Goal: Transaction & Acquisition: Purchase product/service

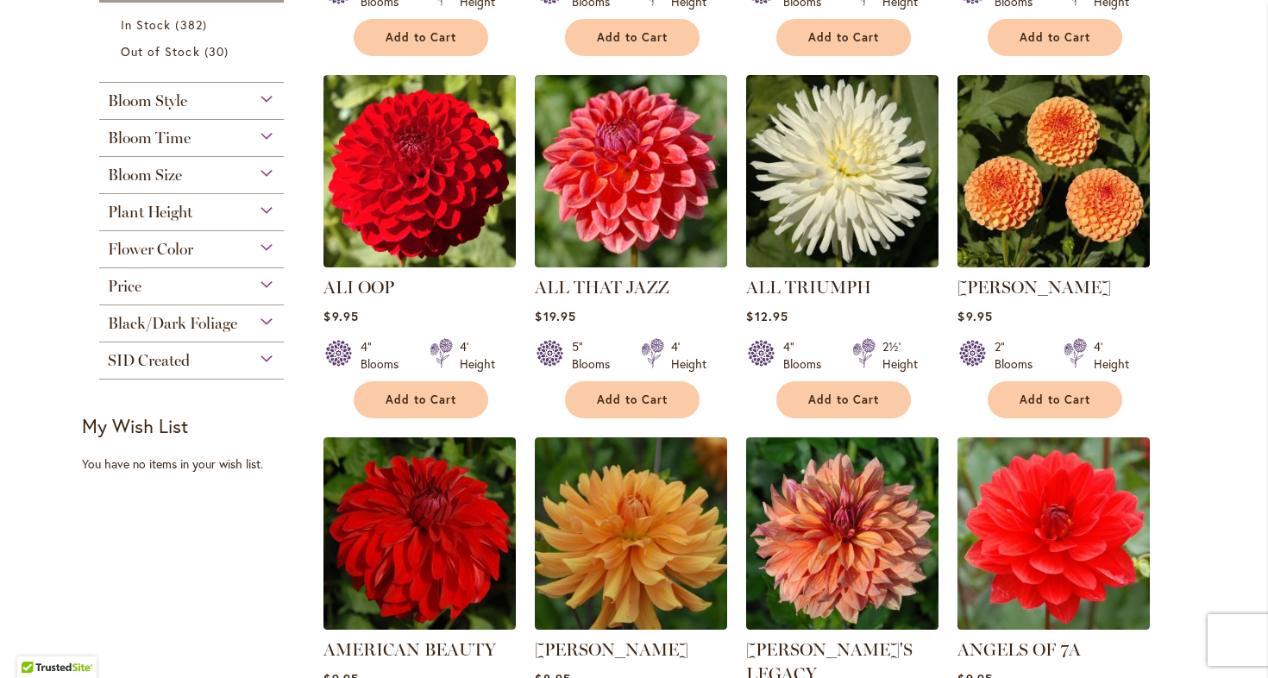
scroll to position [720, 0]
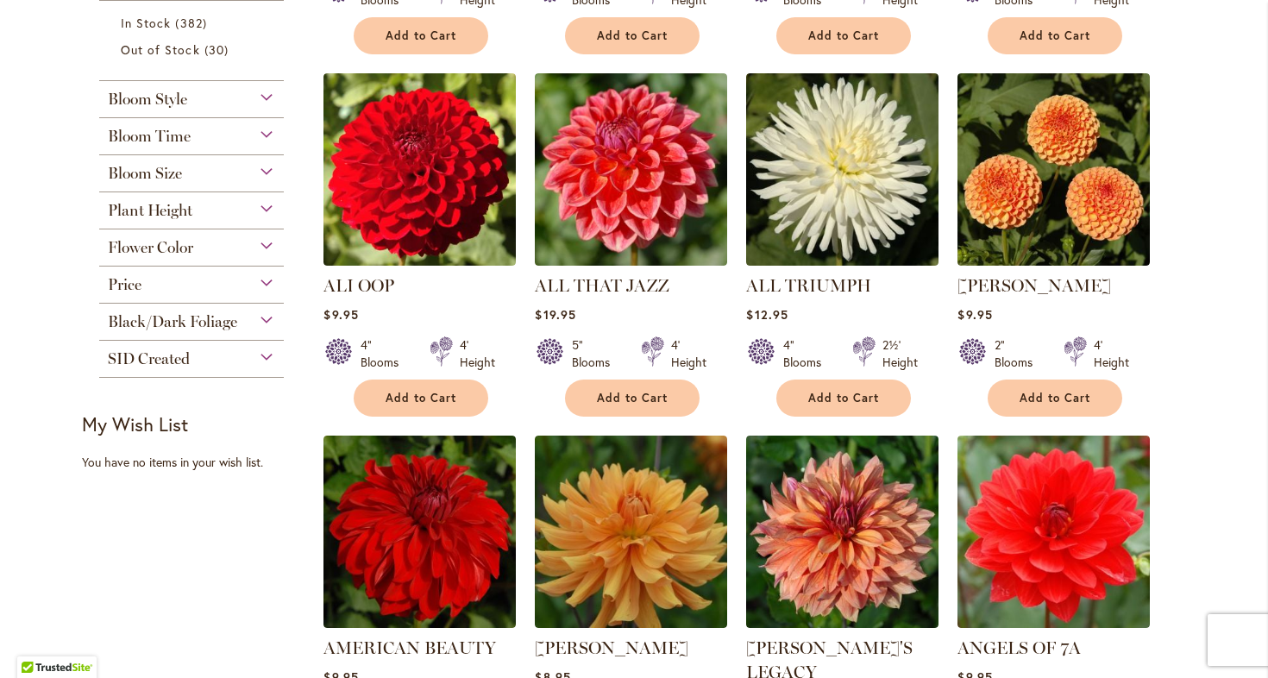
click at [266, 285] on div "Price" at bounding box center [191, 281] width 185 height 28
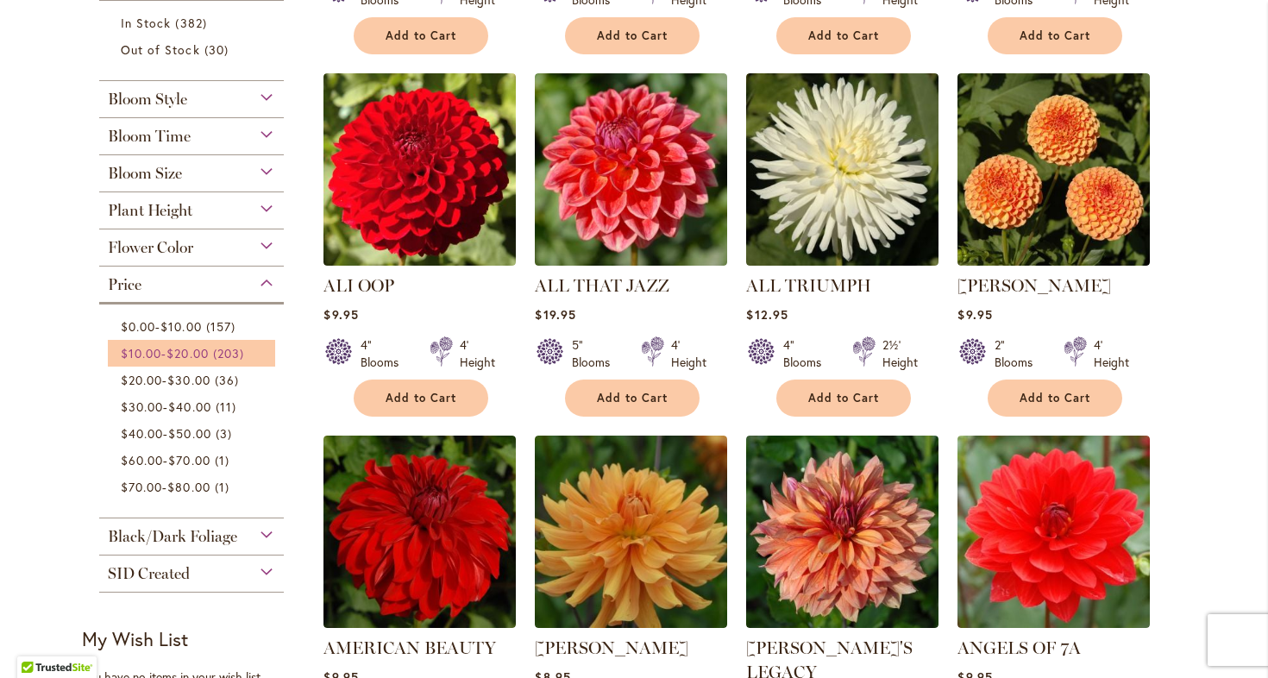
click at [220, 347] on link "$10.00 - $20.00 203 items" at bounding box center [194, 353] width 146 height 18
click at [220, 328] on span "157 items" at bounding box center [223, 326] width 34 height 18
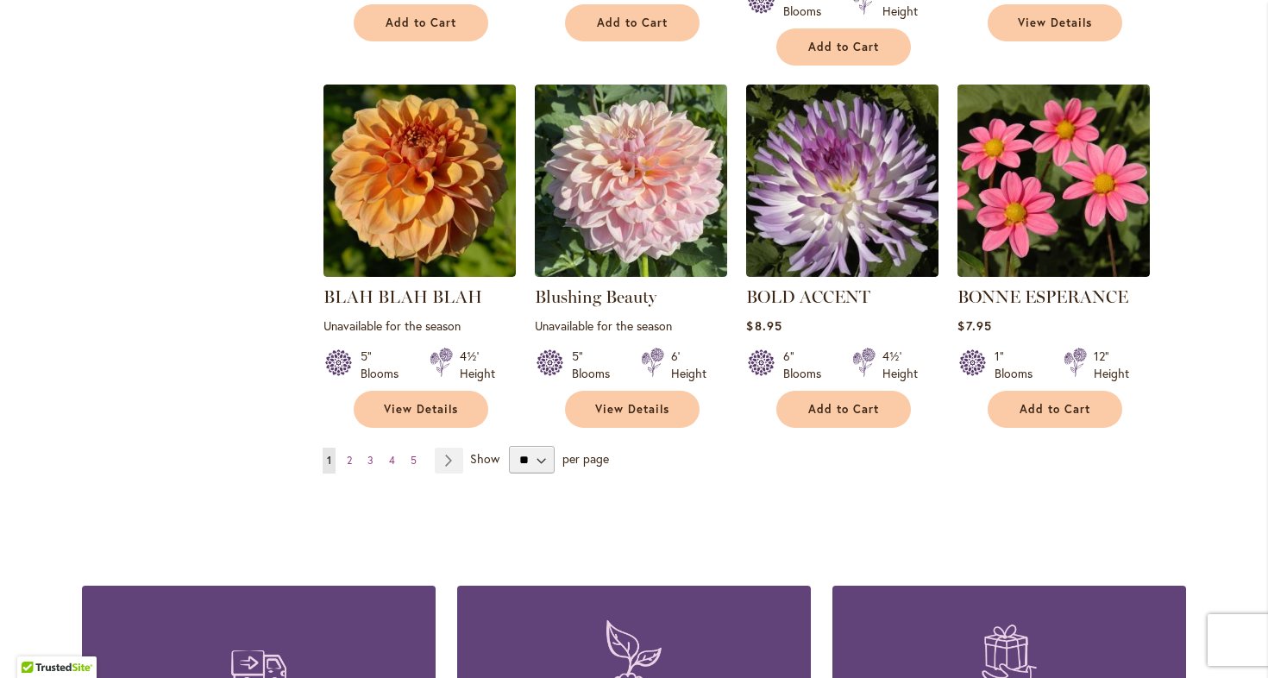
scroll to position [1453, 0]
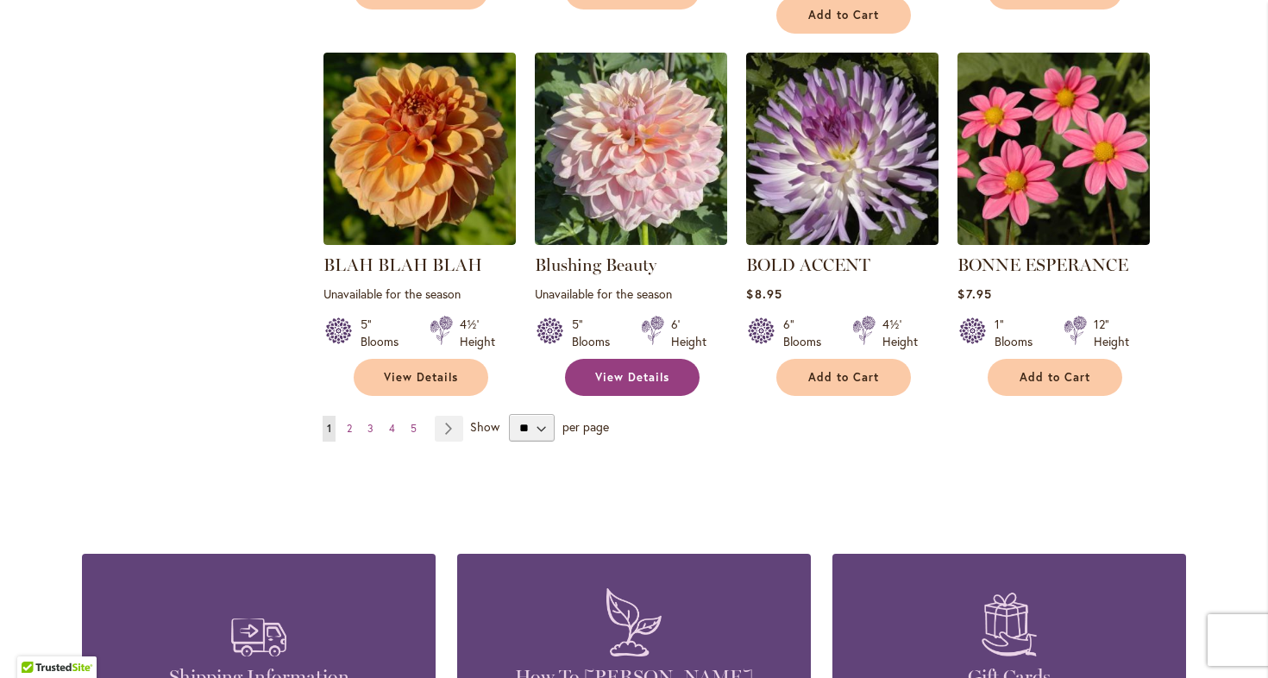
click at [594, 364] on link "View Details" at bounding box center [632, 377] width 135 height 37
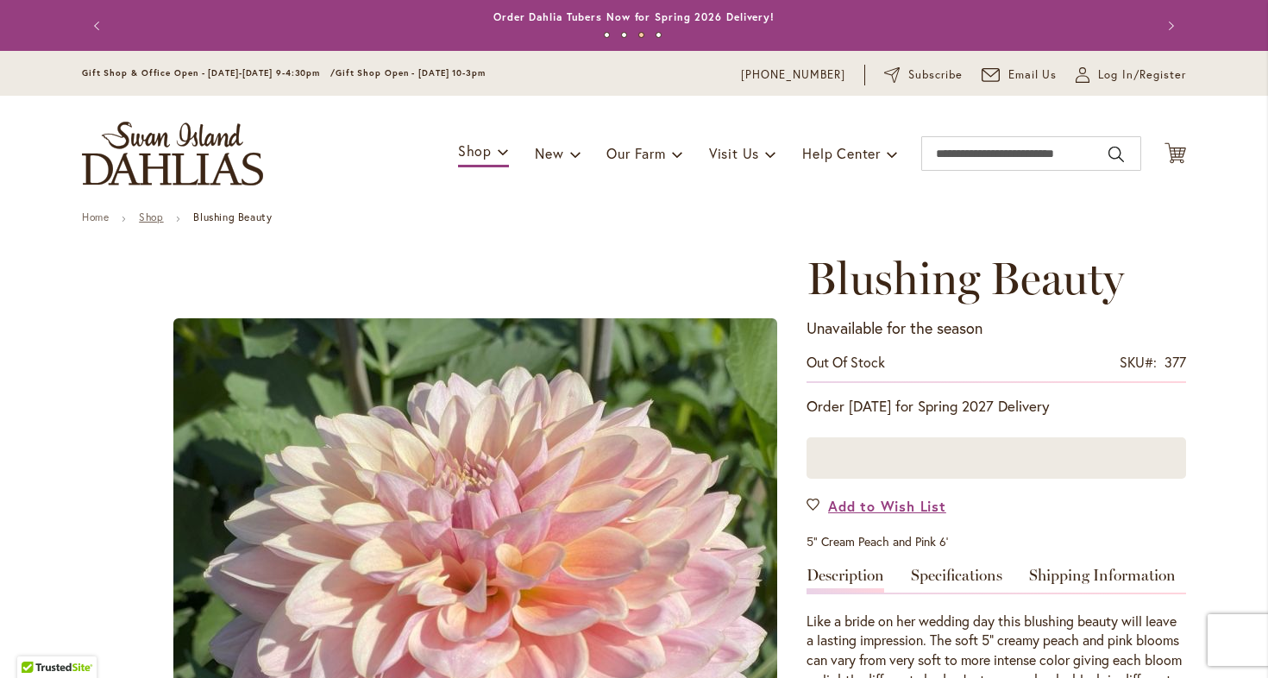
click at [154, 211] on link "Shop" at bounding box center [151, 217] width 24 height 13
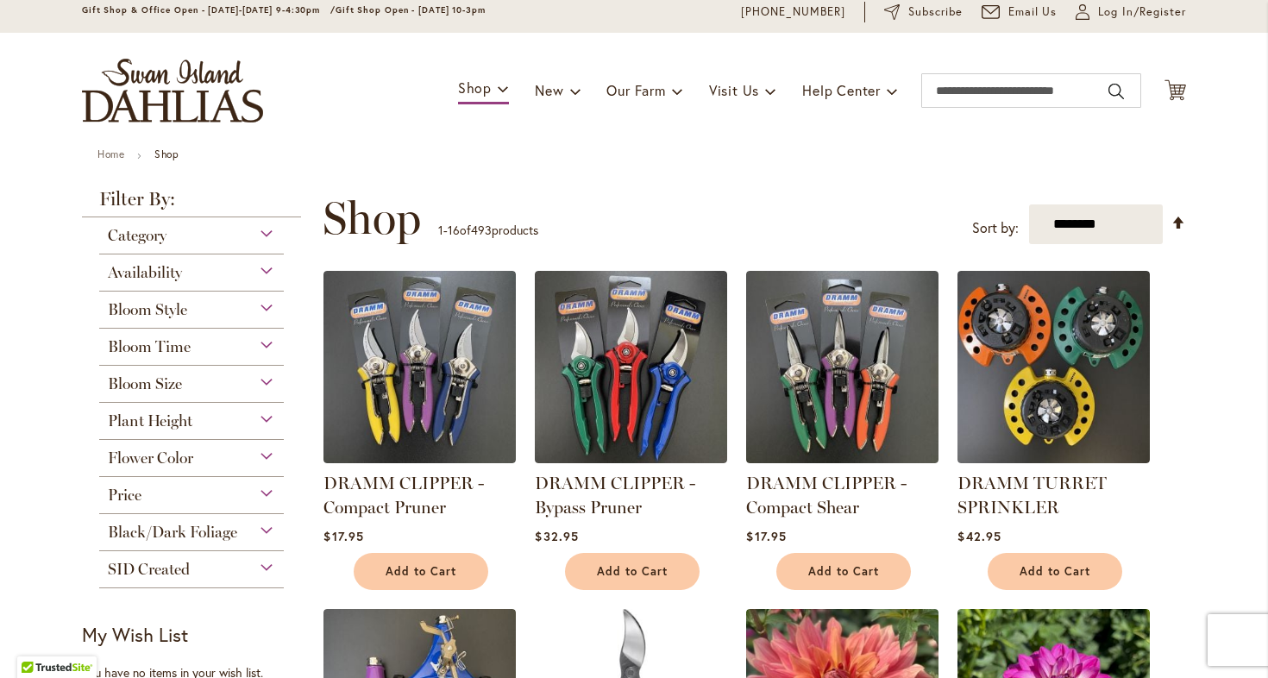
scroll to position [65, 0]
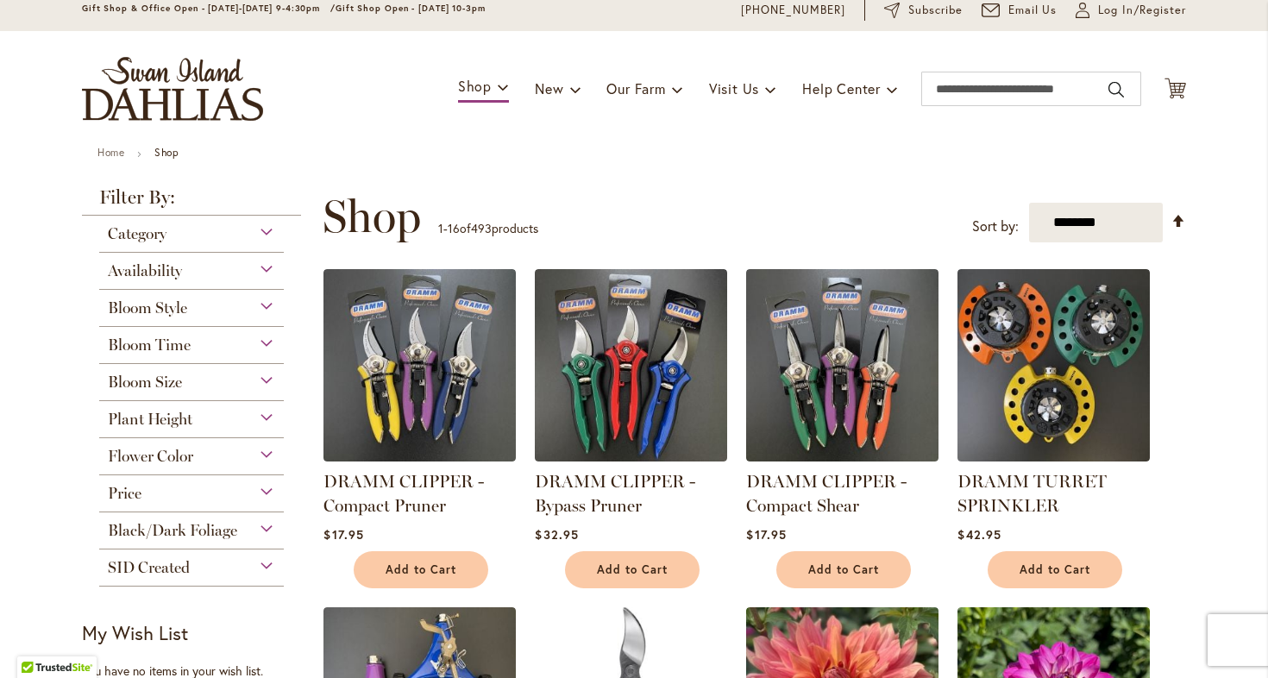
click at [263, 273] on div "Availability" at bounding box center [191, 267] width 185 height 28
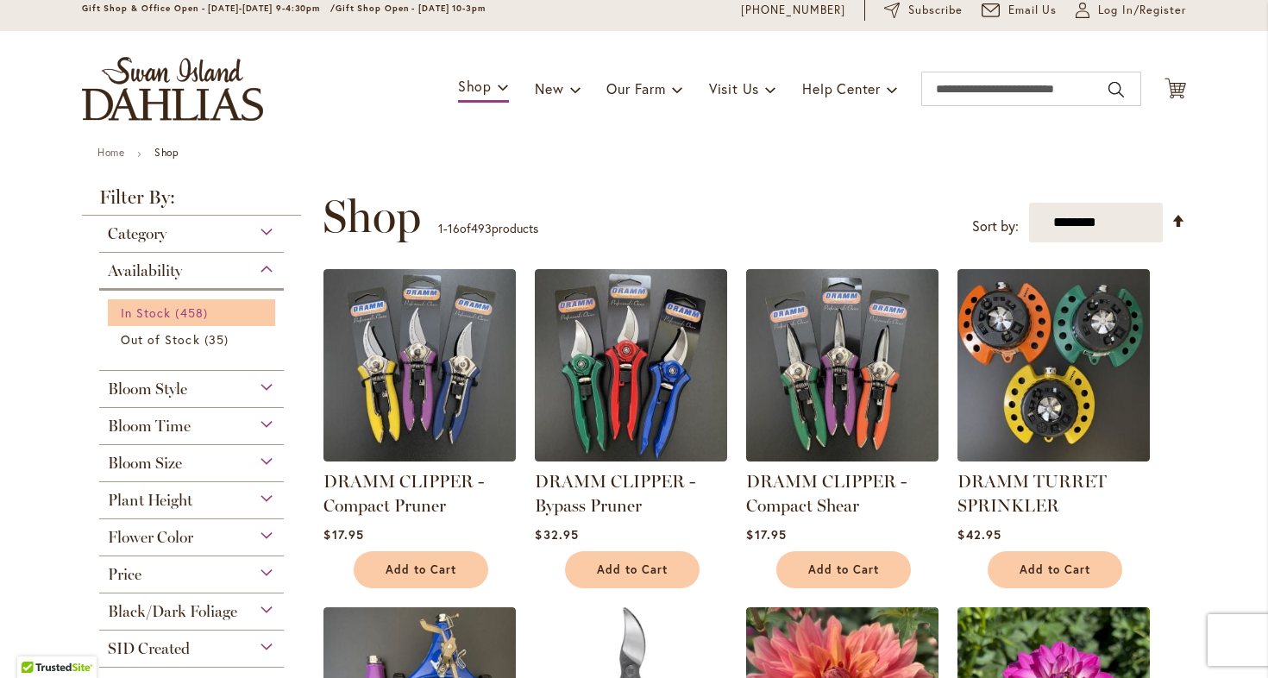
click at [164, 305] on span "In Stock" at bounding box center [146, 313] width 50 height 16
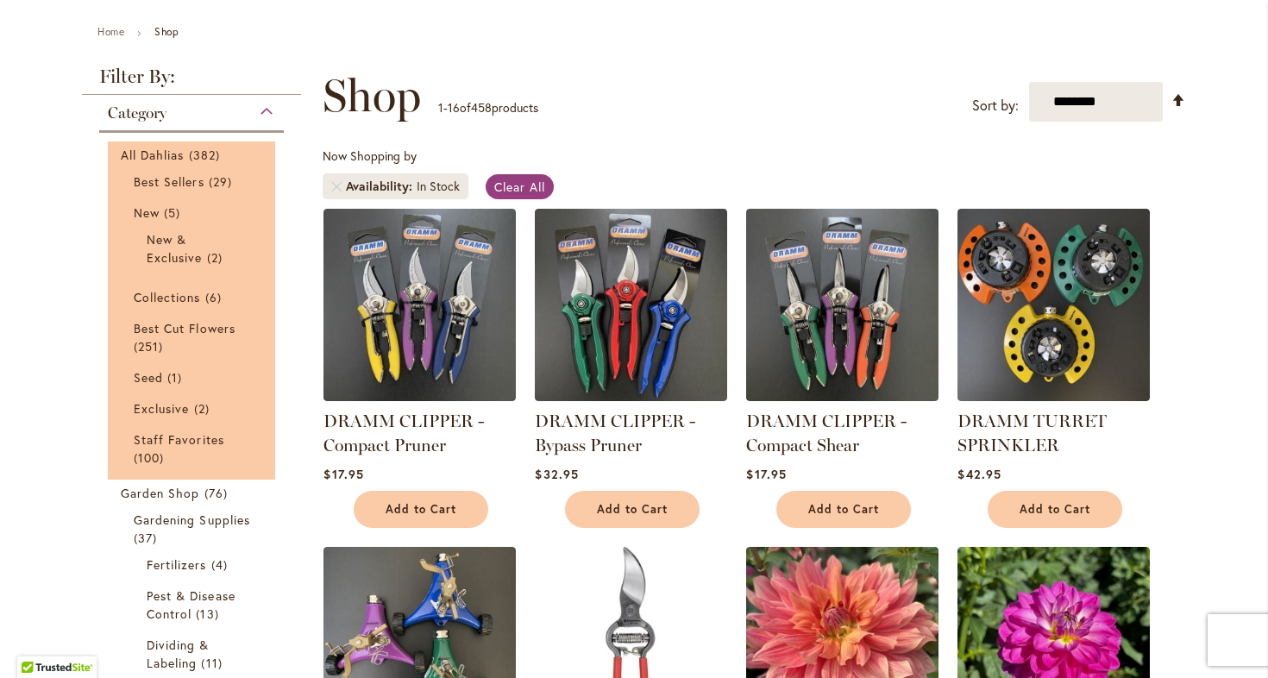
scroll to position [174, 0]
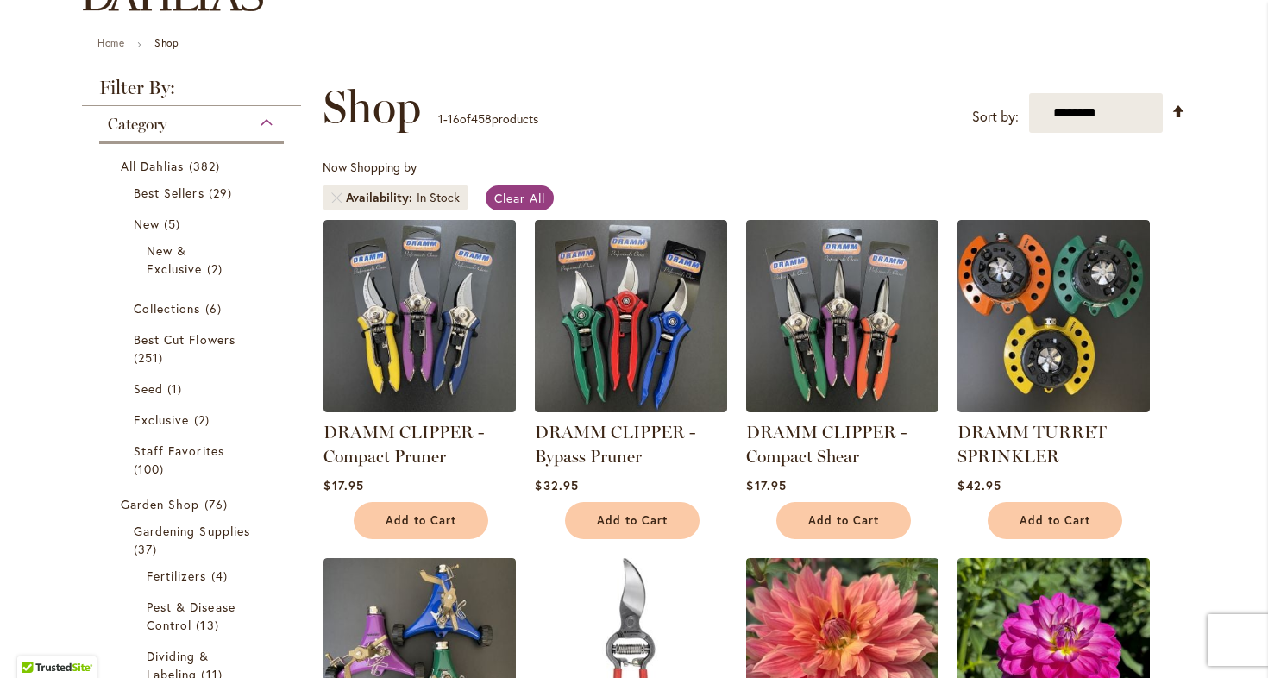
click at [269, 129] on div "Category" at bounding box center [191, 120] width 185 height 28
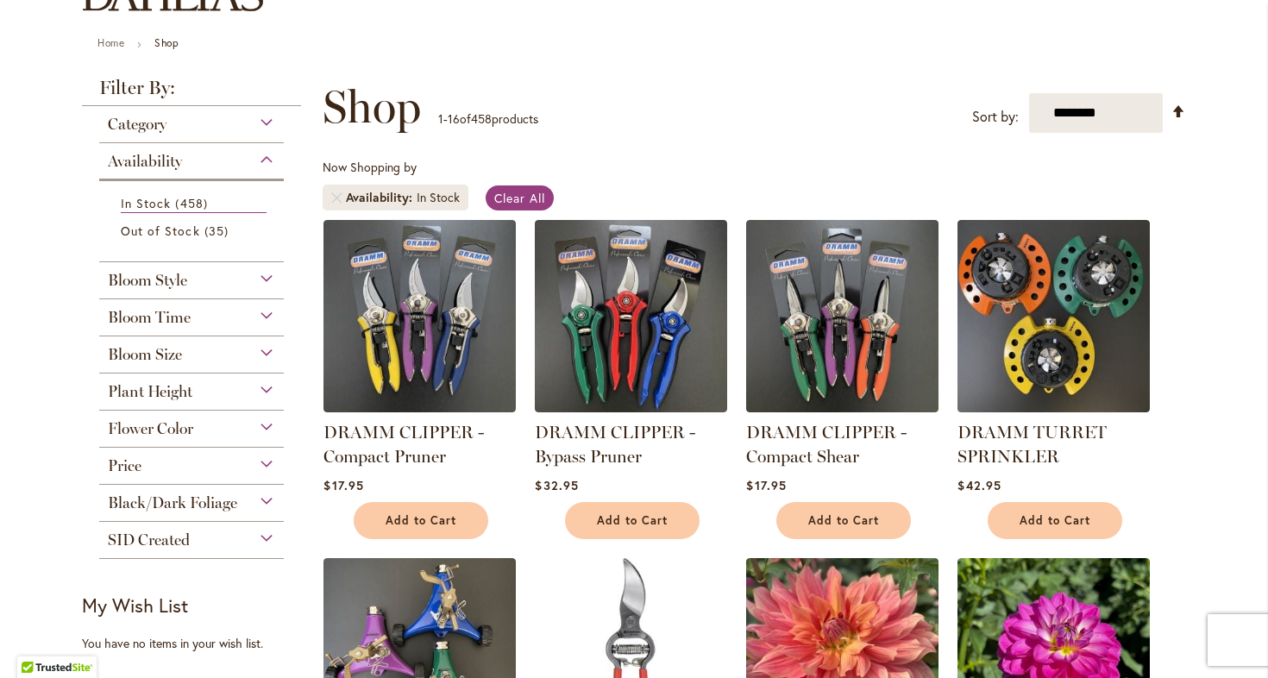
click at [269, 462] on div "Price" at bounding box center [191, 462] width 185 height 28
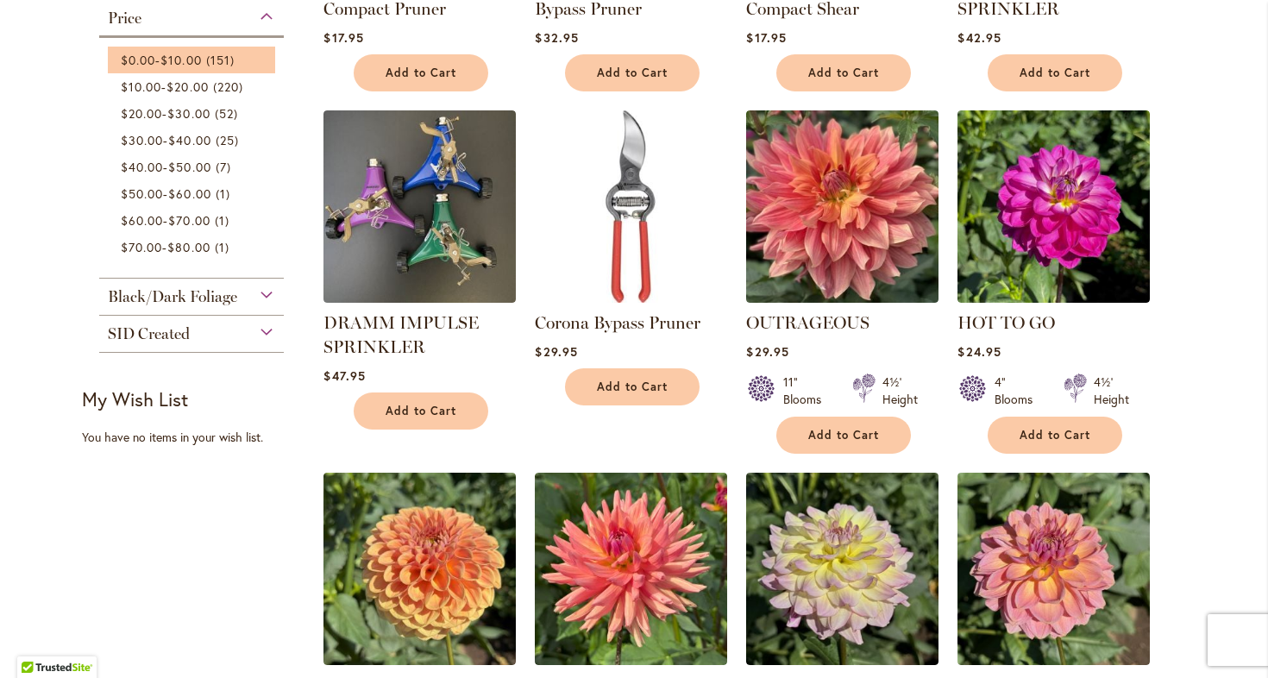
click at [173, 69] on li "$0.00 - $10.00 151 items" at bounding box center [191, 60] width 167 height 27
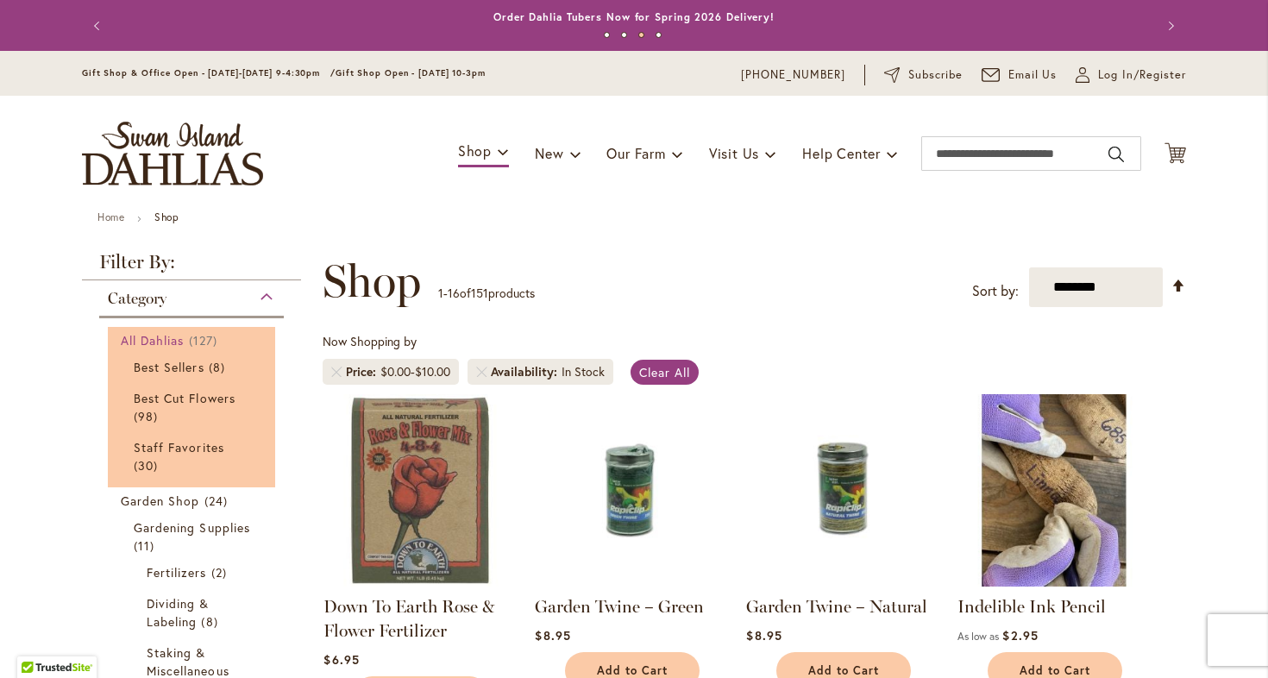
click at [164, 340] on span "All Dahlias" at bounding box center [153, 340] width 64 height 16
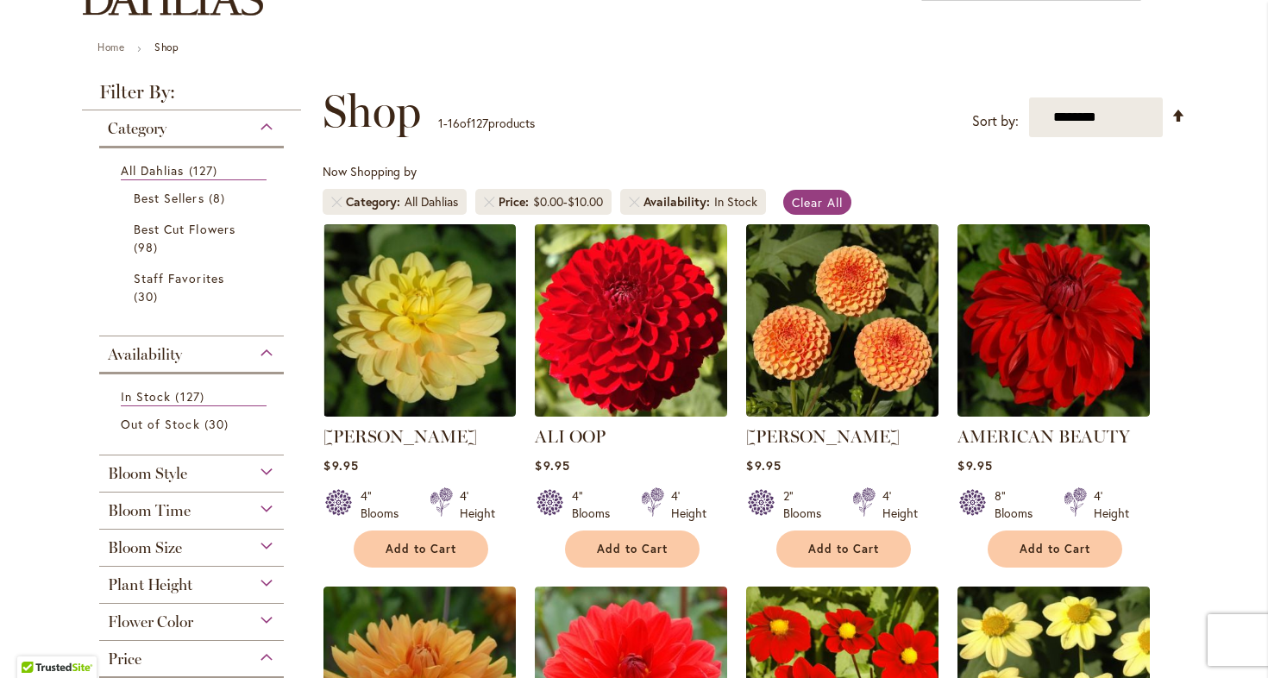
scroll to position [174, 0]
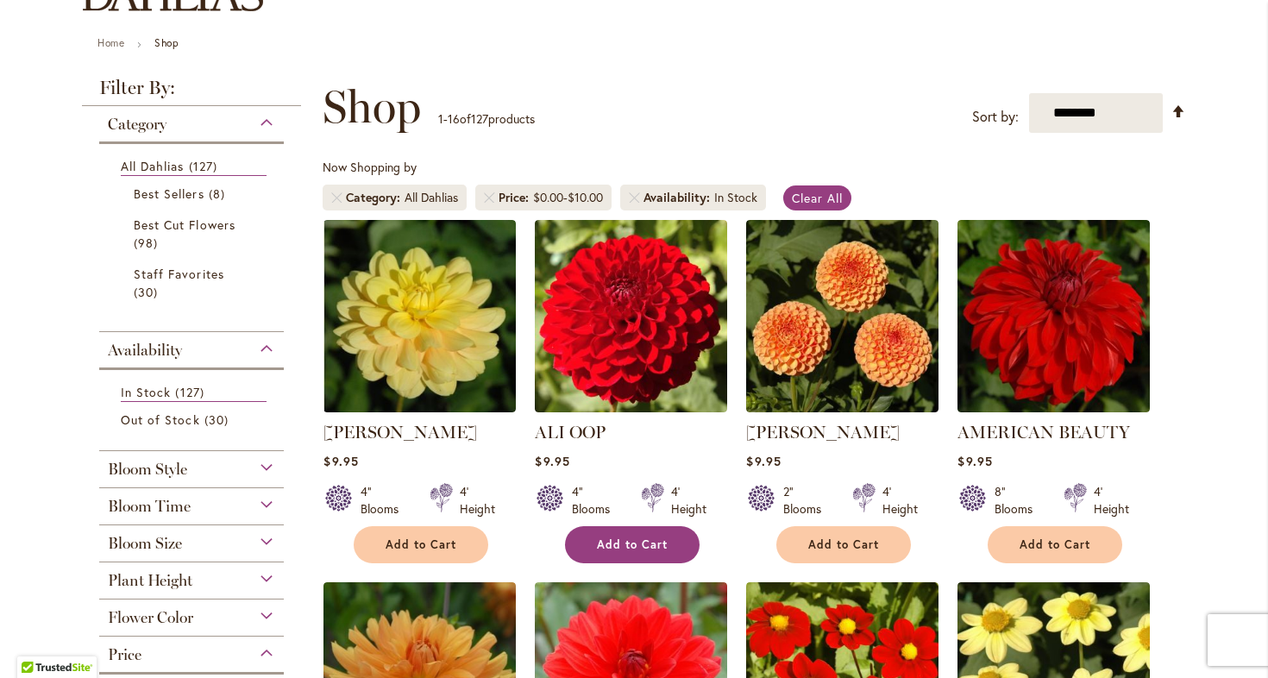
click at [601, 543] on span "Add to Cart" at bounding box center [632, 544] width 71 height 15
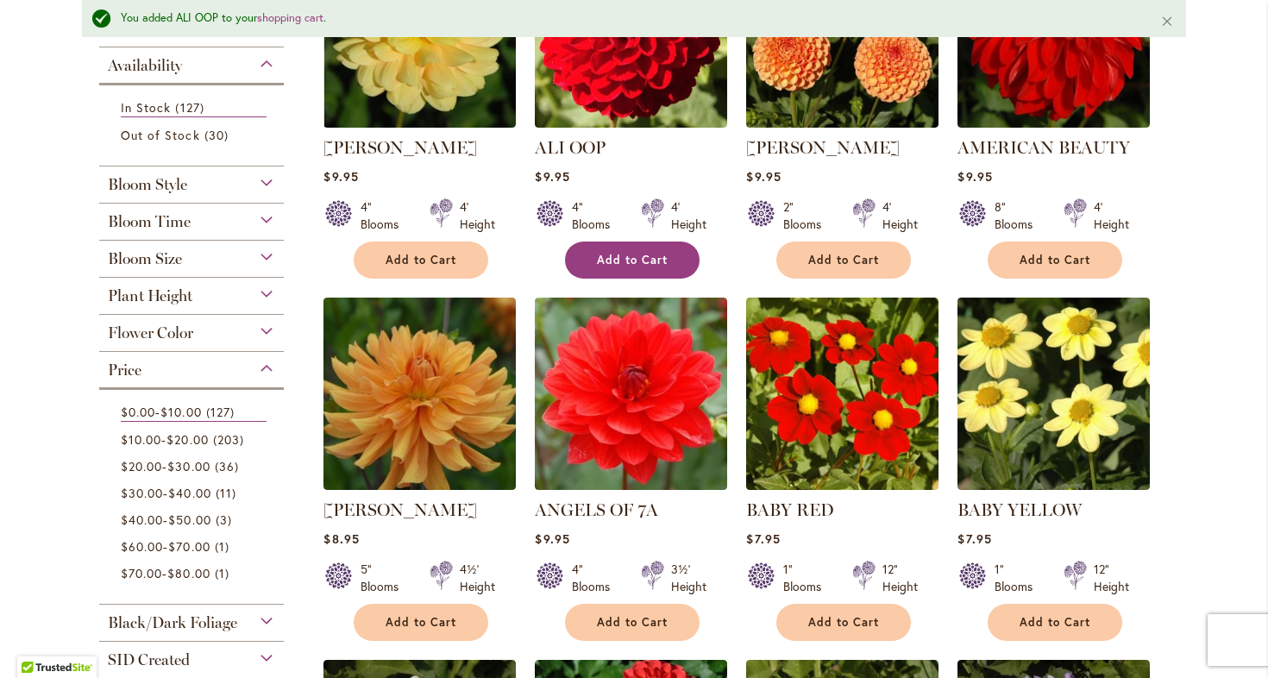
scroll to position [507, 0]
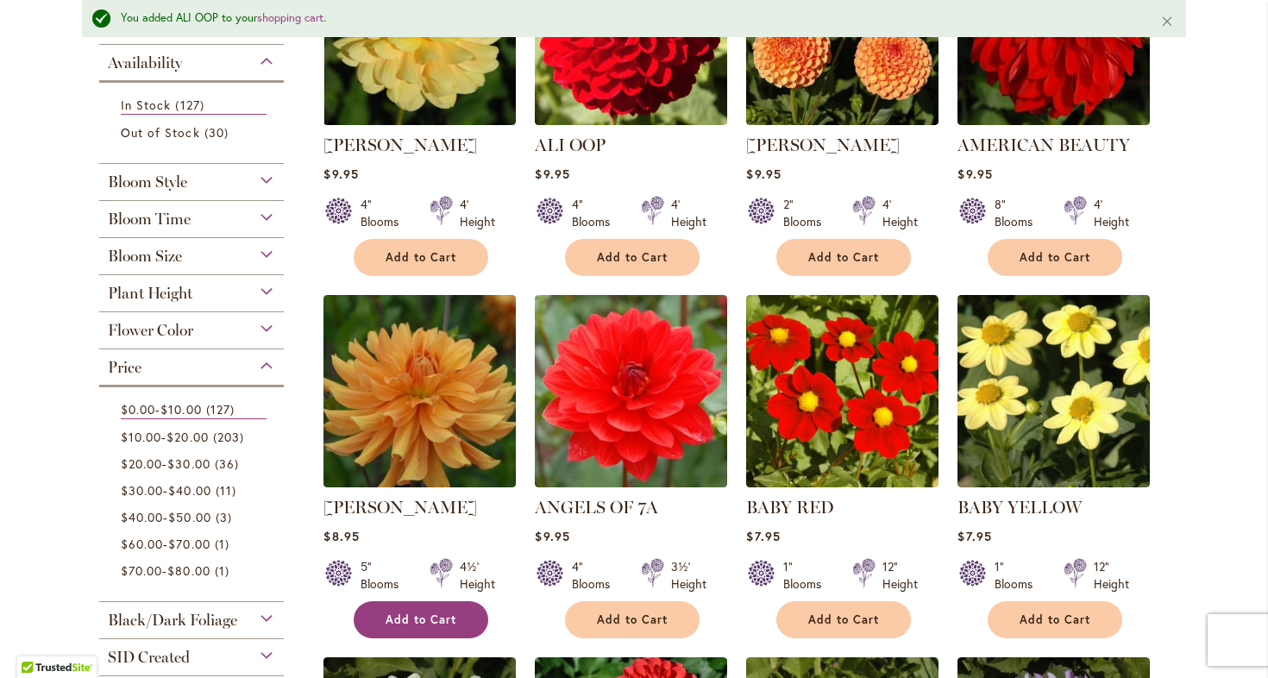
click at [427, 624] on span "Add to Cart" at bounding box center [421, 620] width 71 height 15
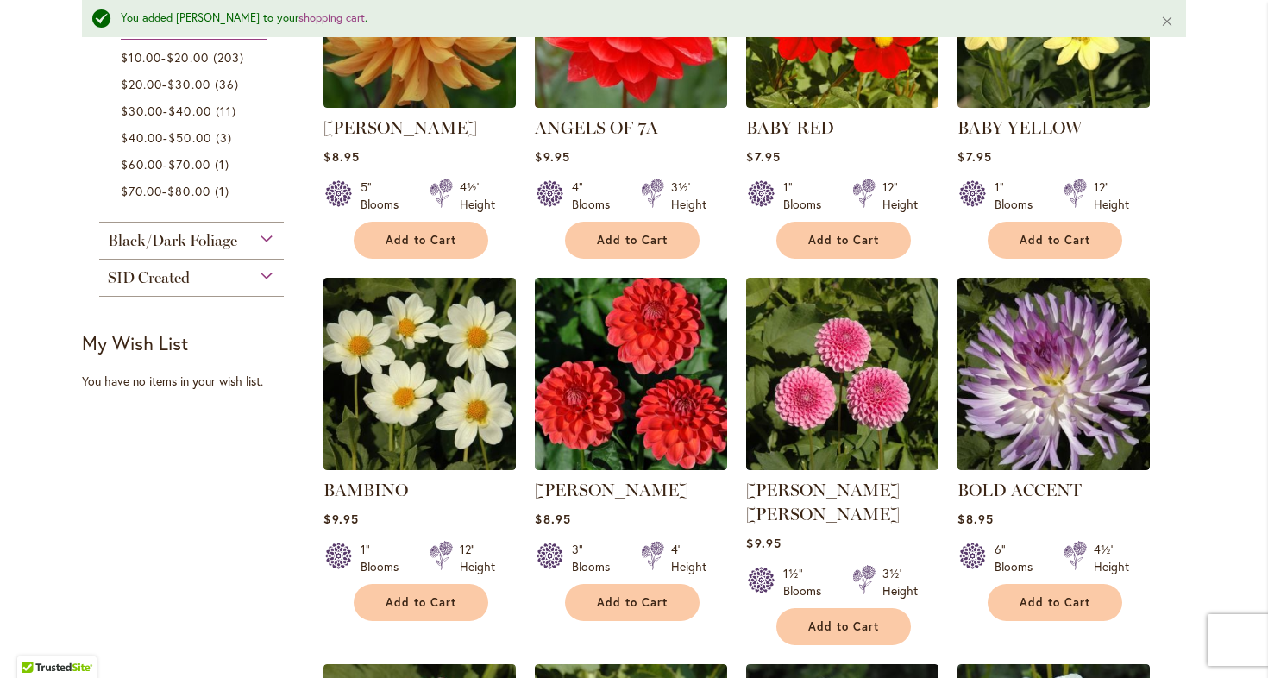
scroll to position [900, 0]
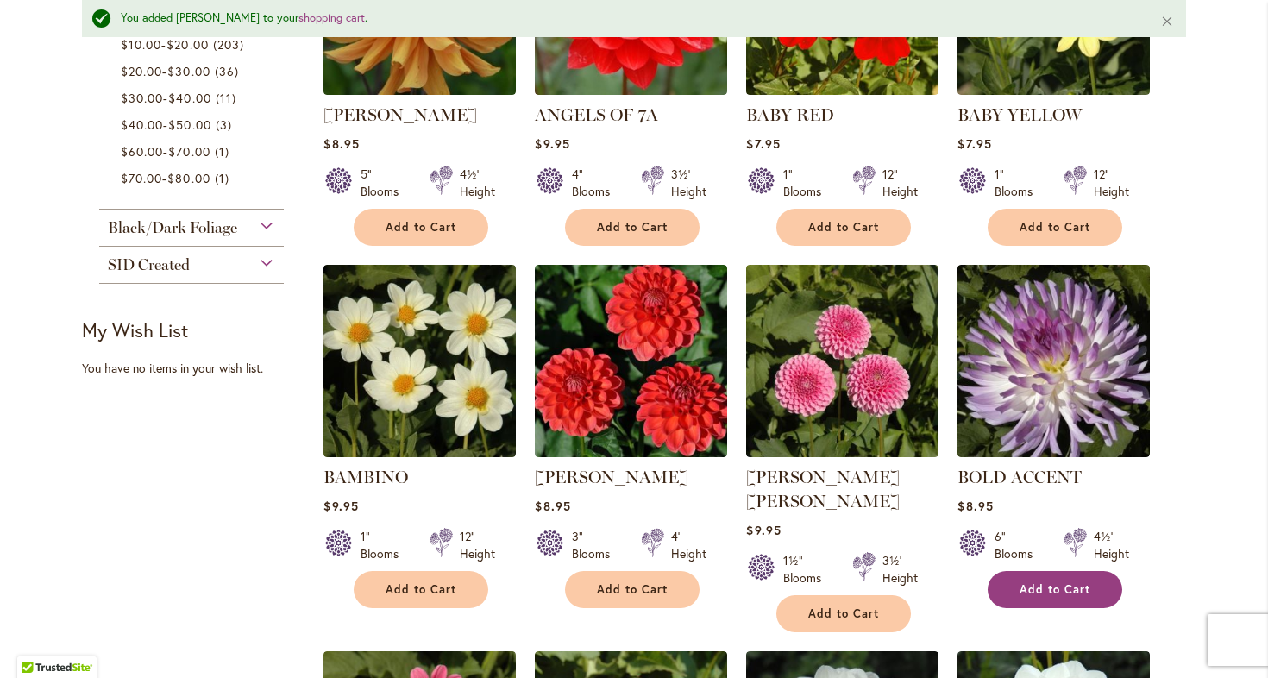
click at [1044, 585] on span "Add to Cart" at bounding box center [1055, 589] width 71 height 15
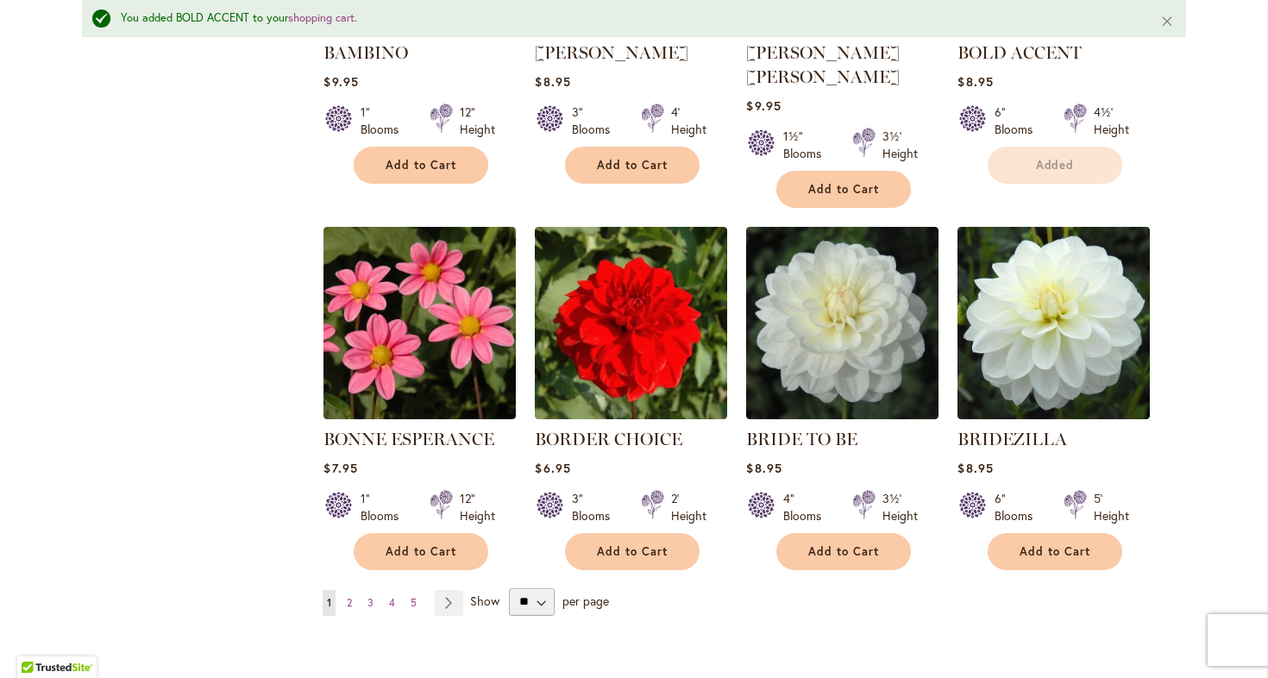
scroll to position [1329, 0]
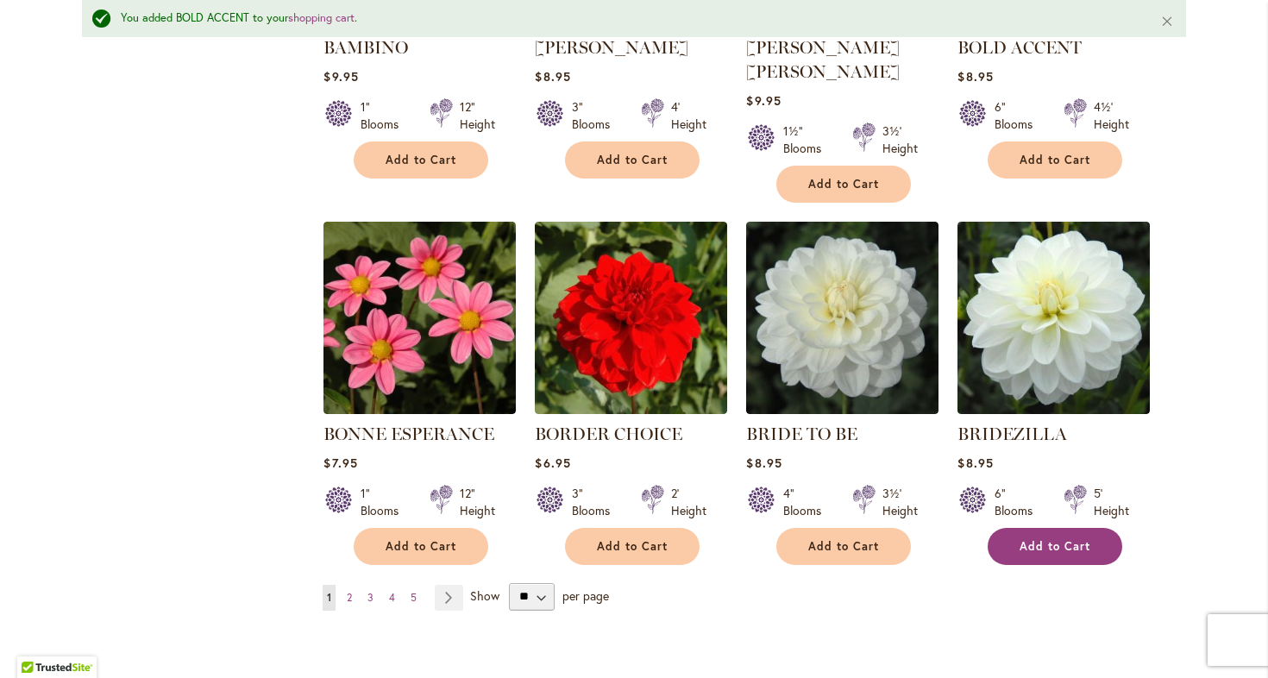
click at [1055, 539] on span "Add to Cart" at bounding box center [1055, 546] width 71 height 15
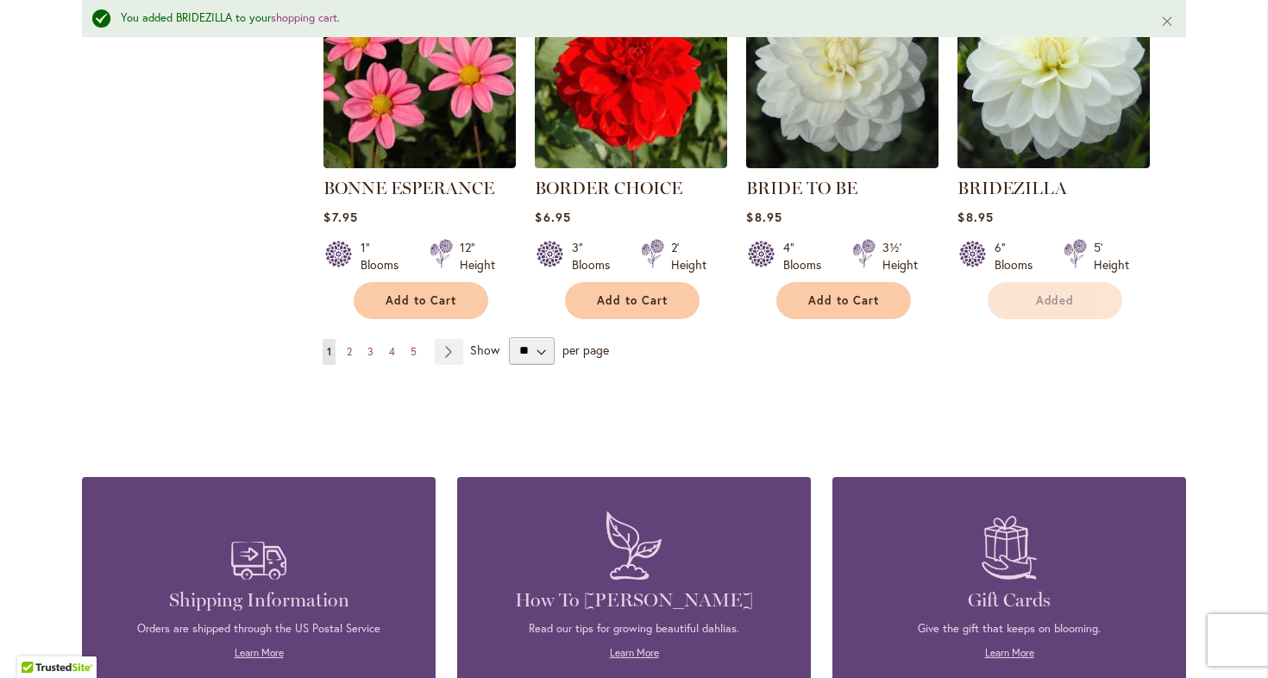
scroll to position [1576, 0]
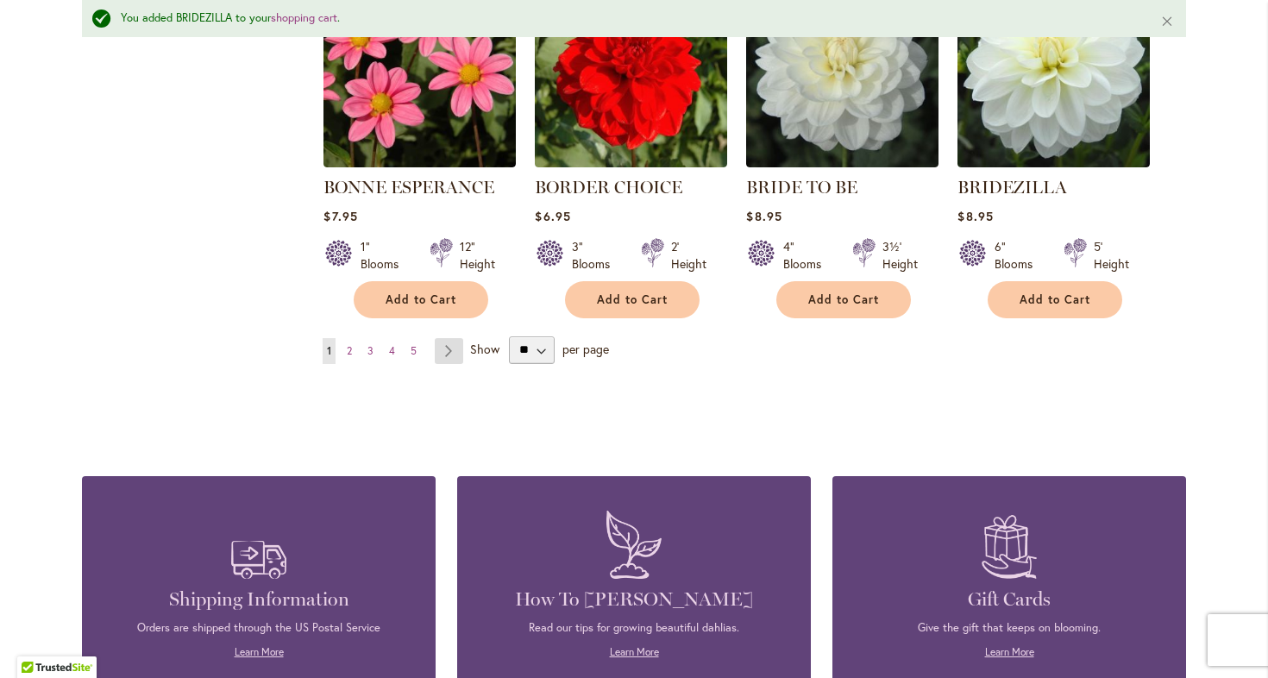
click at [444, 338] on link "Page Next" at bounding box center [449, 351] width 28 height 26
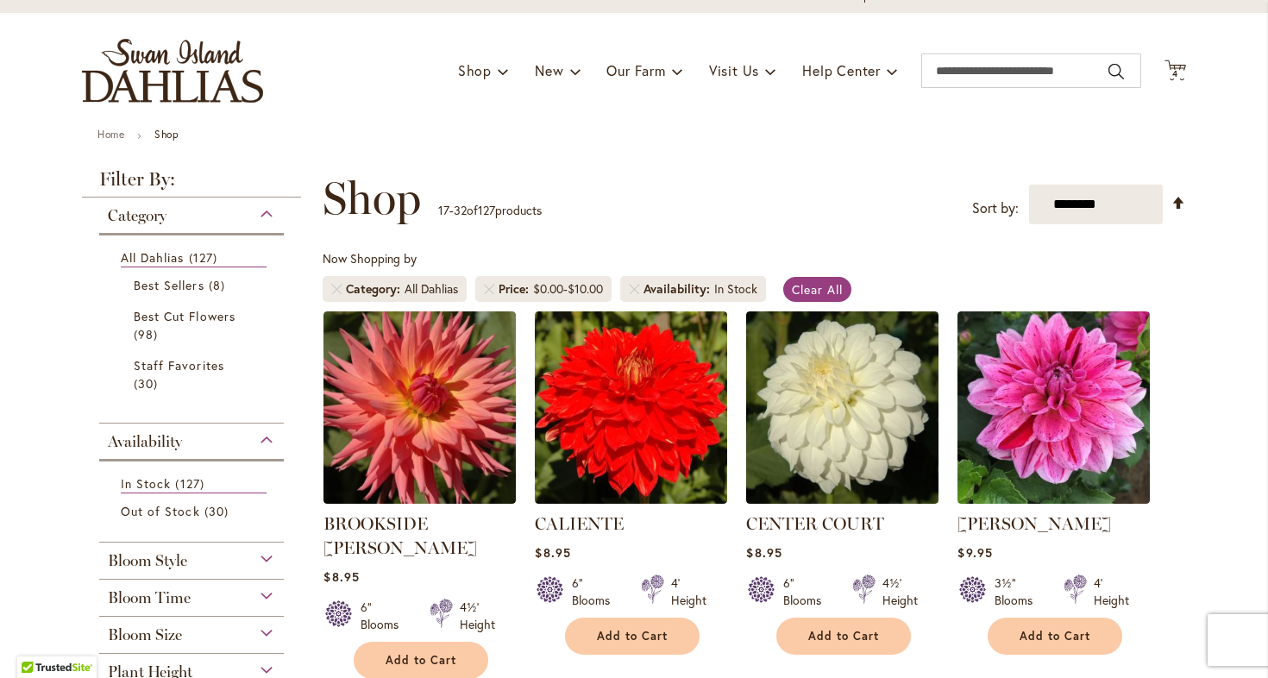
scroll to position [94, 0]
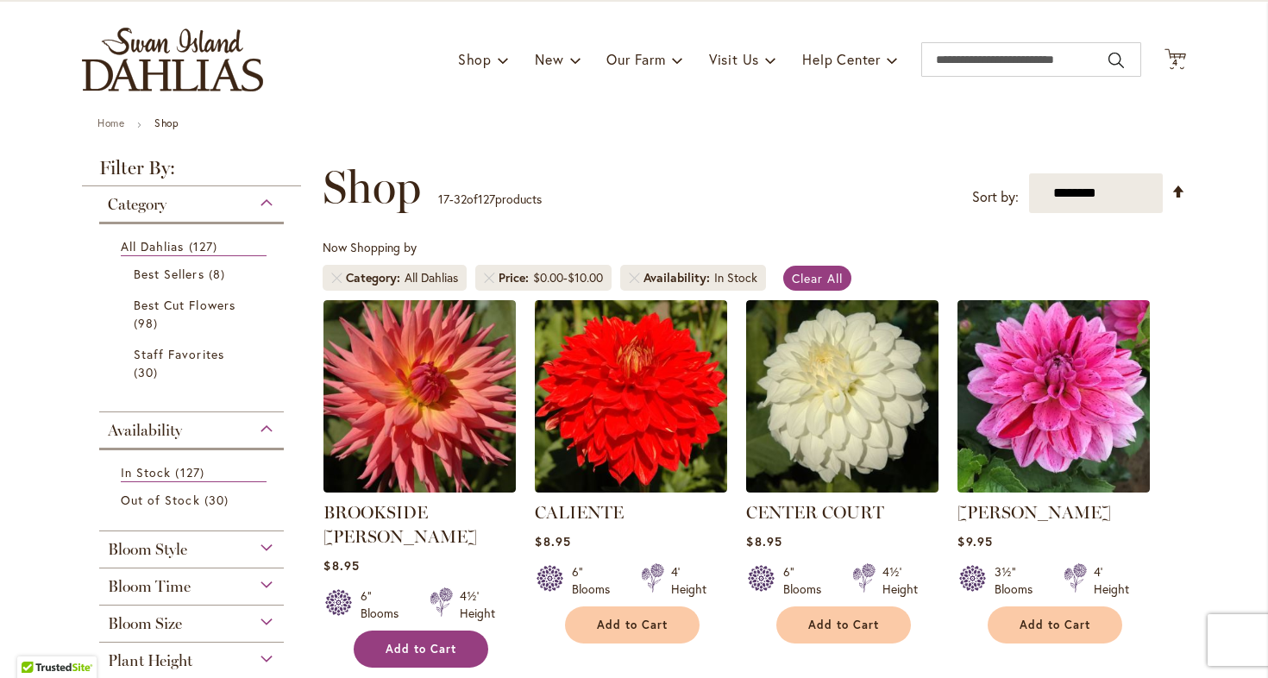
click at [403, 636] on button "Add to Cart" at bounding box center [421, 649] width 135 height 37
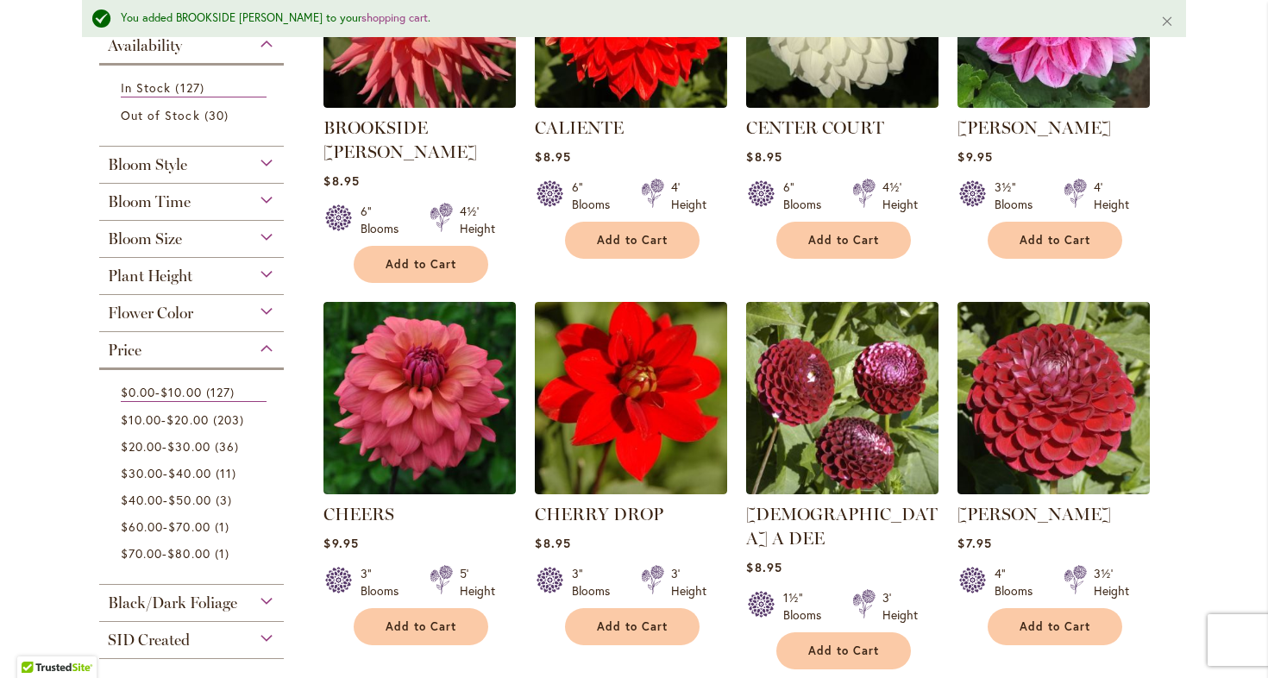
scroll to position [528, 0]
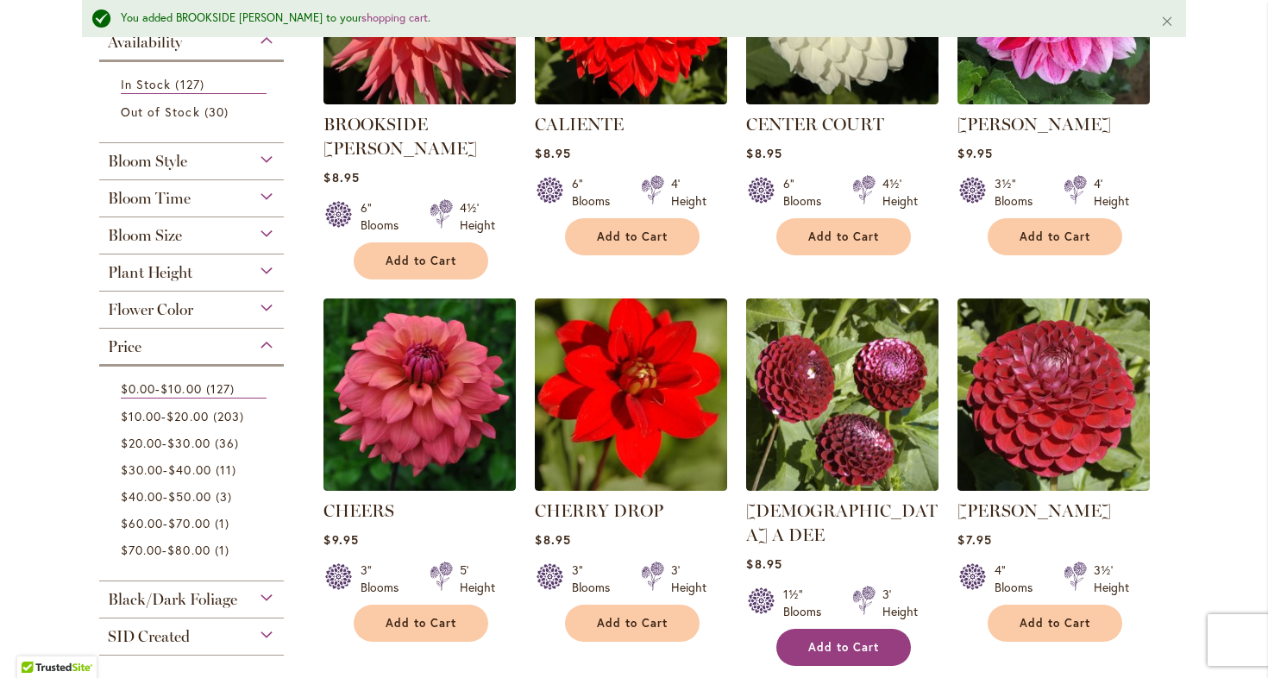
click at [850, 629] on button "Add to Cart" at bounding box center [843, 647] width 135 height 37
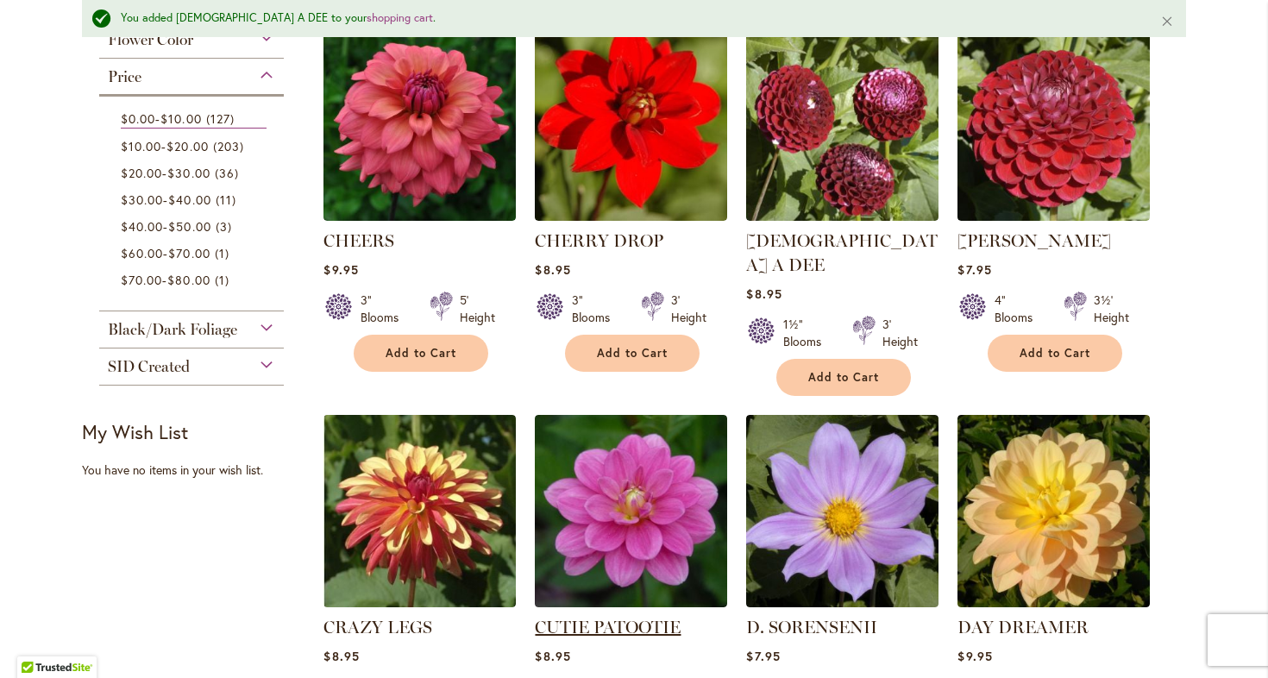
scroll to position [853, 0]
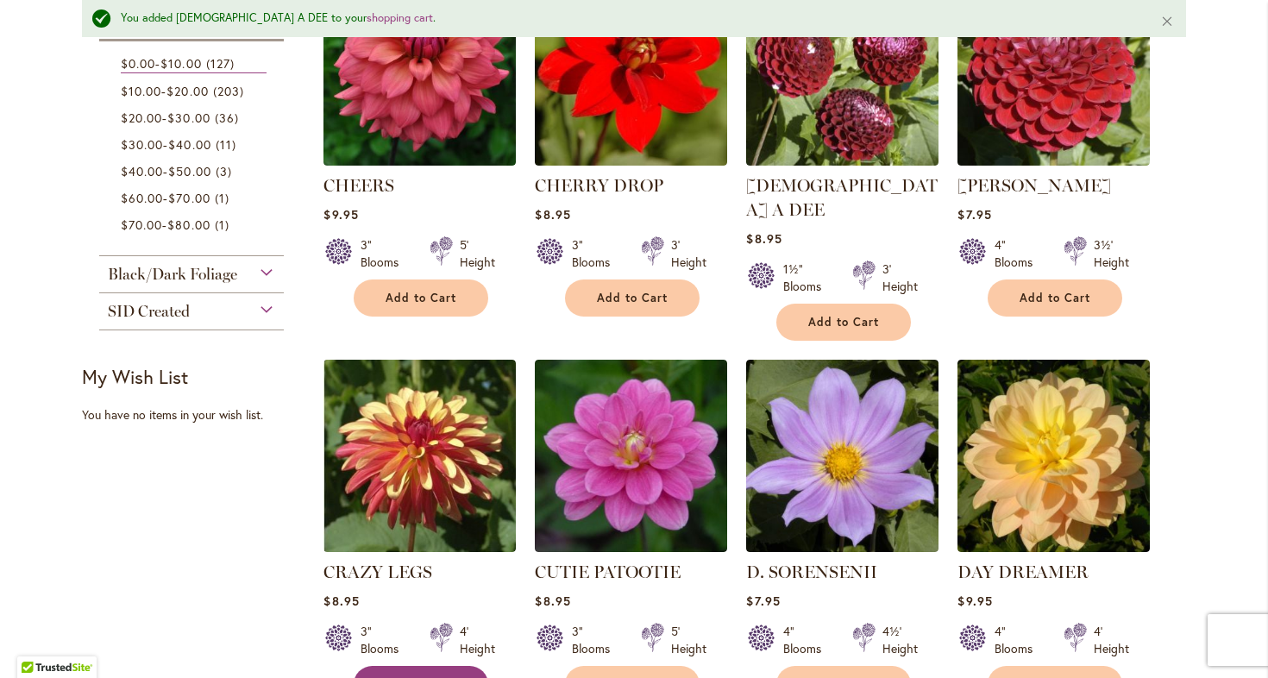
click at [448, 677] on span "Add to Cart" at bounding box center [421, 684] width 71 height 15
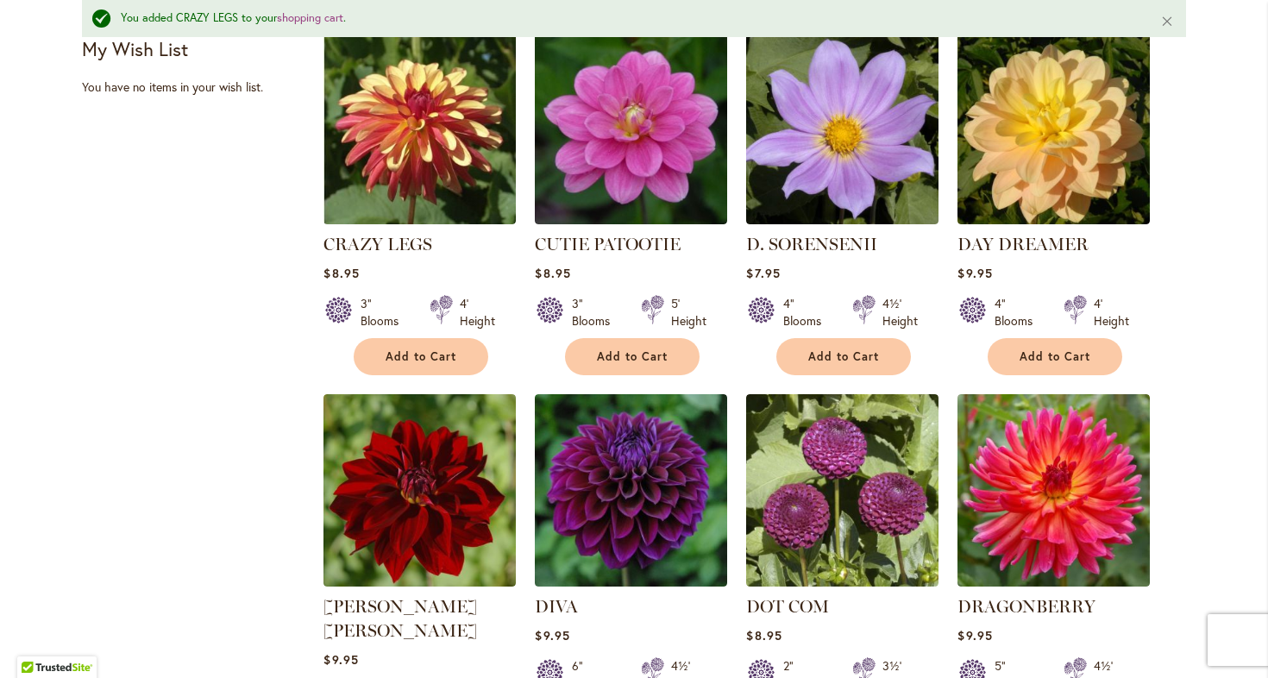
scroll to position [1189, 0]
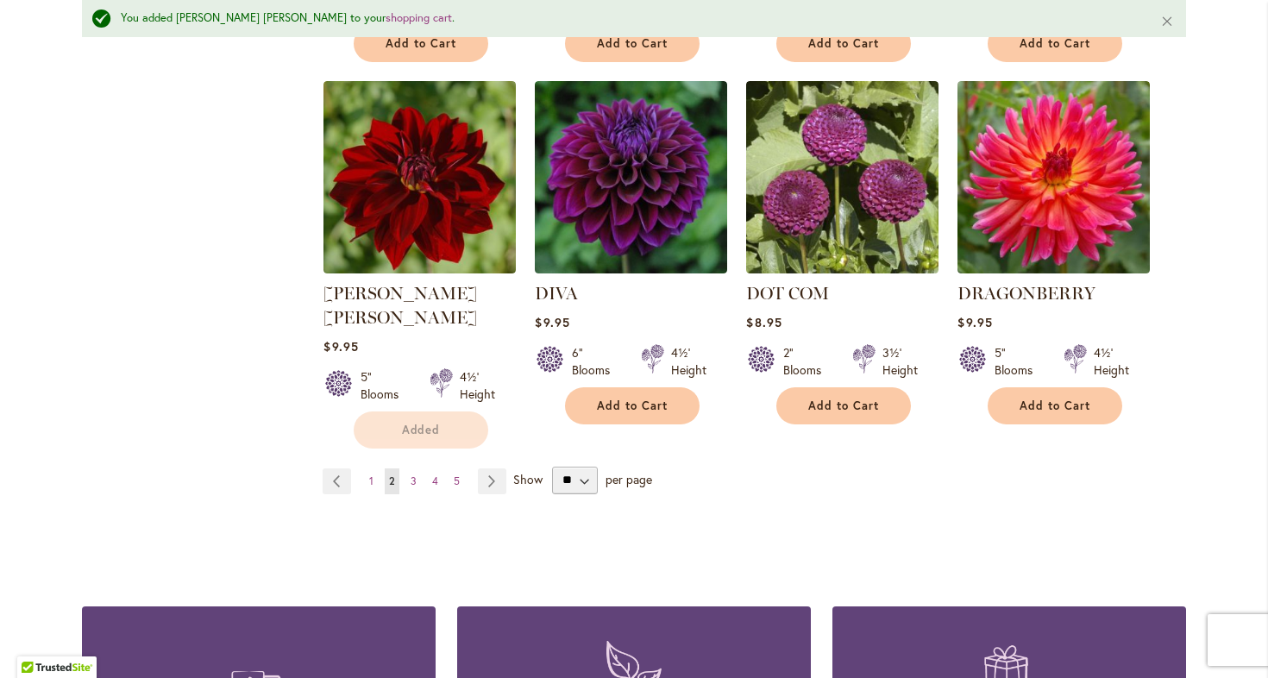
scroll to position [1499, 0]
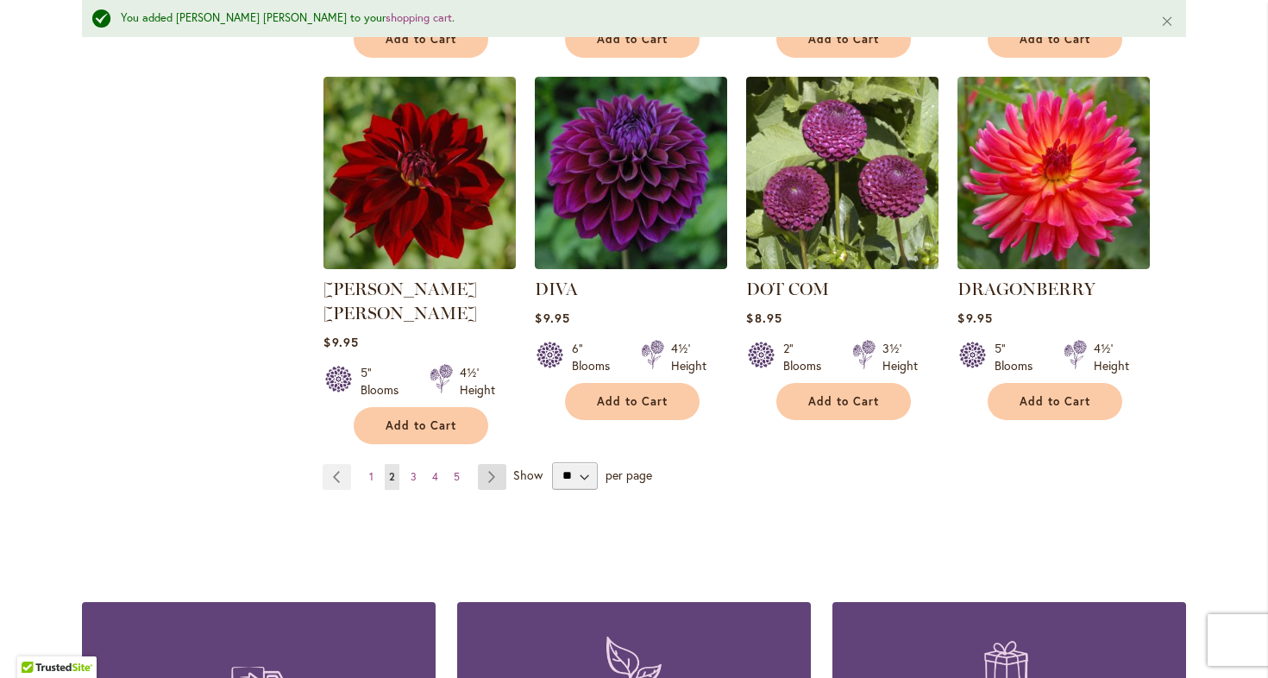
click at [483, 464] on link "Page Next" at bounding box center [492, 477] width 28 height 26
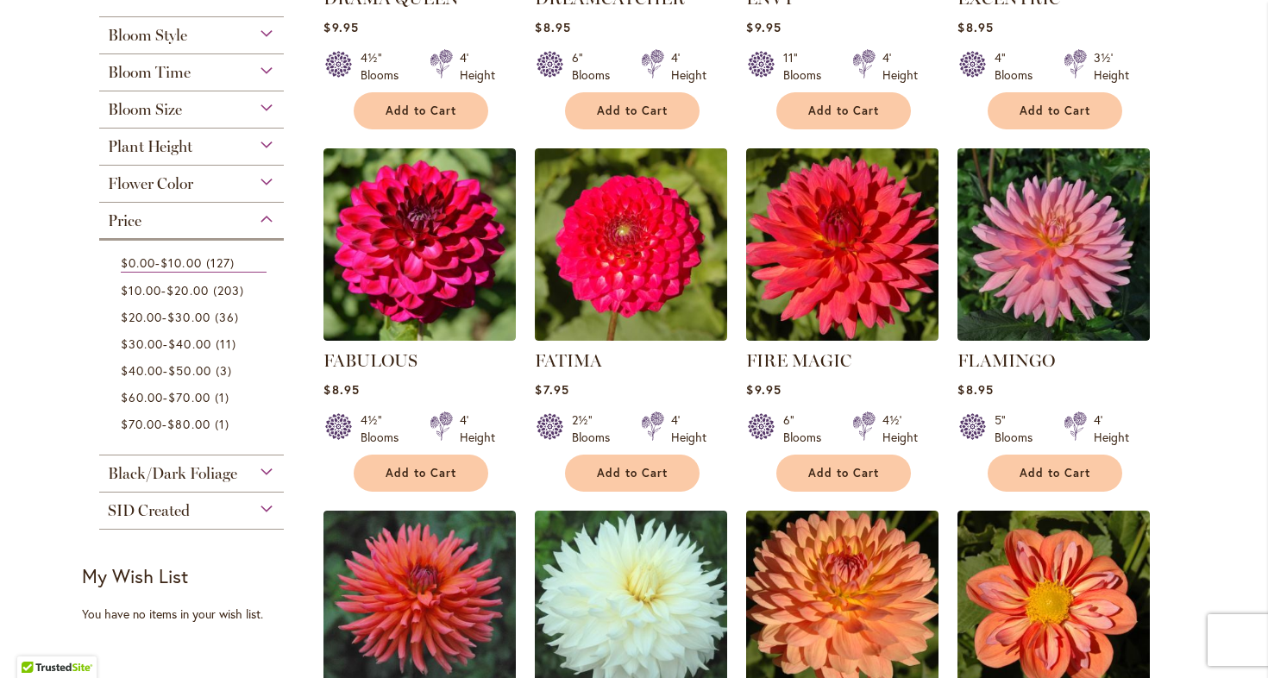
scroll to position [613, 0]
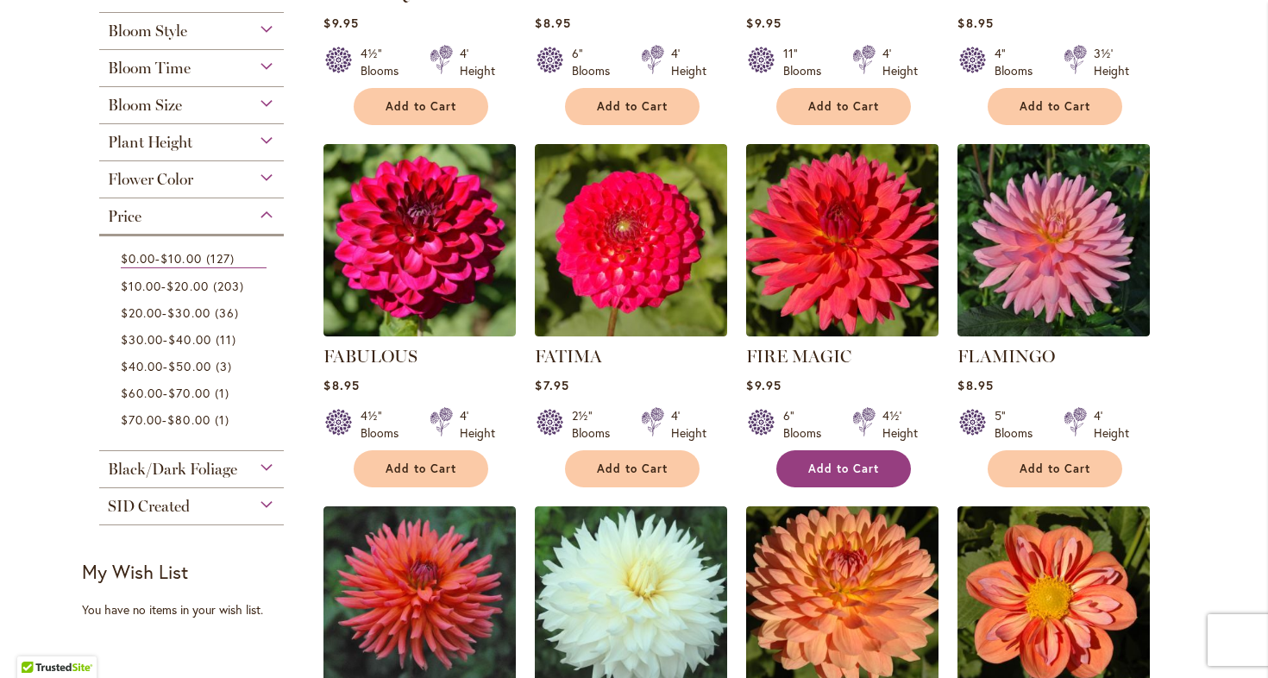
click at [845, 459] on button "Add to Cart" at bounding box center [843, 468] width 135 height 37
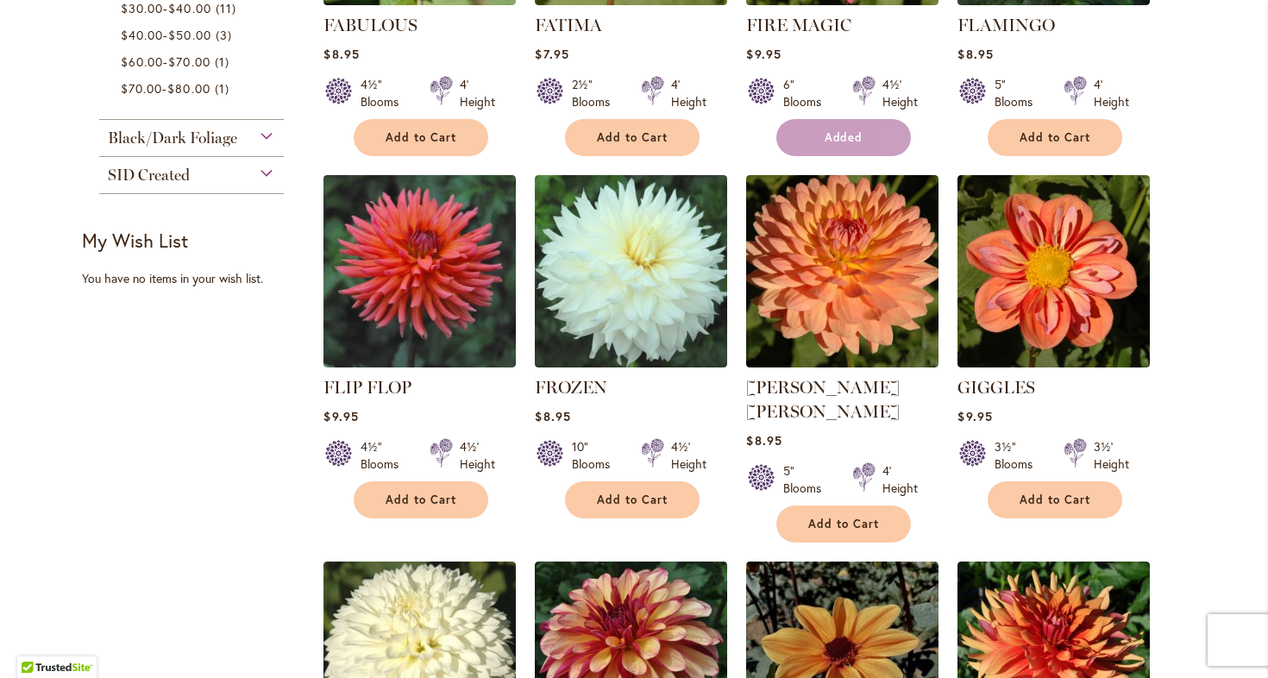
scroll to position [973, 0]
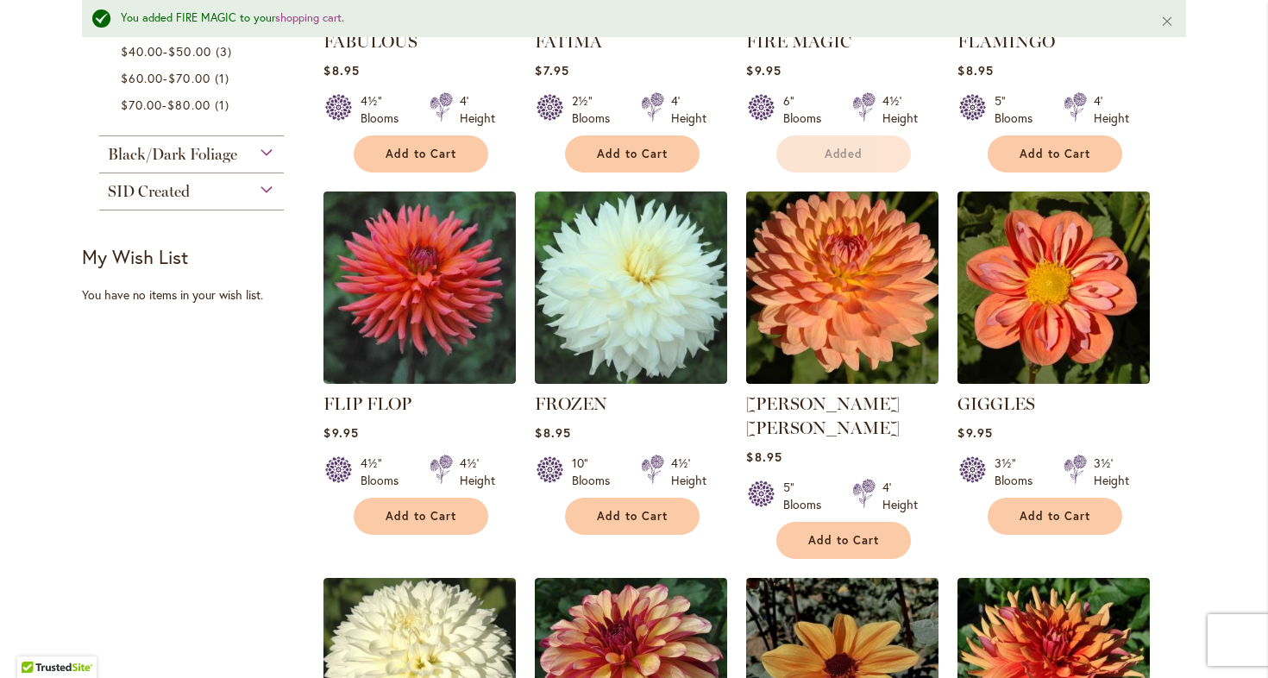
click at [1014, 479] on div "3½" Blooms" at bounding box center [1019, 472] width 48 height 35
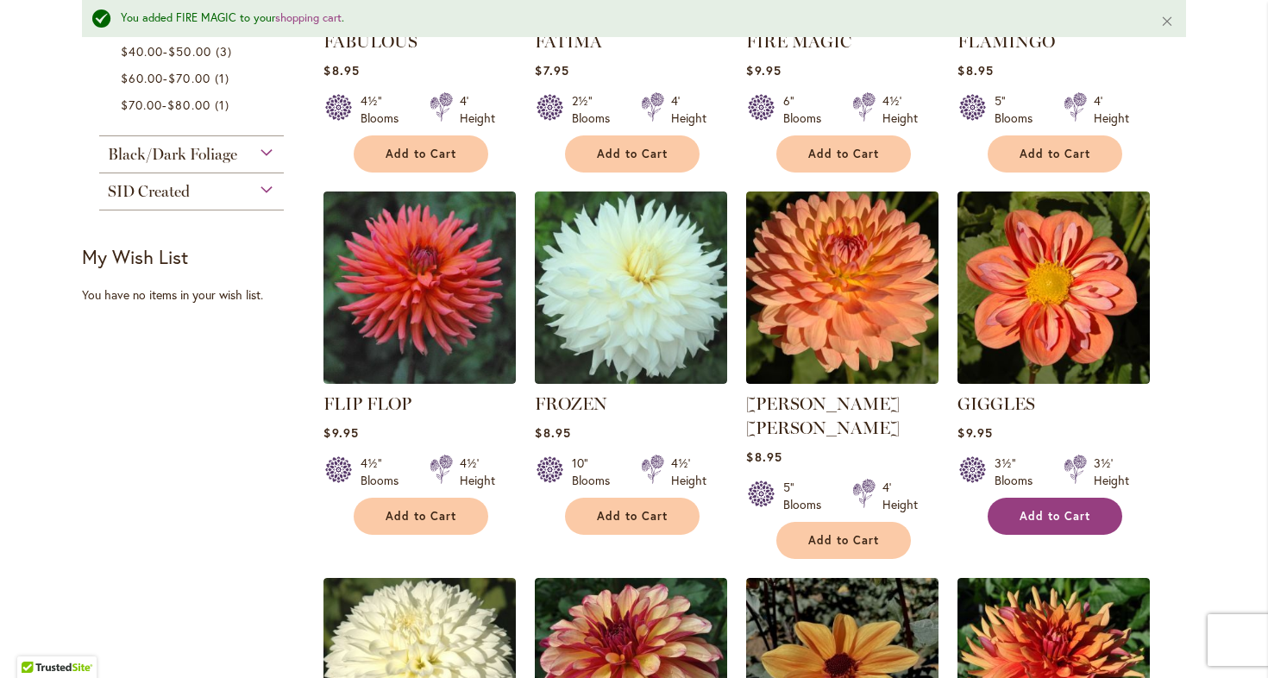
click at [1015, 511] on button "Add to Cart" at bounding box center [1055, 516] width 135 height 37
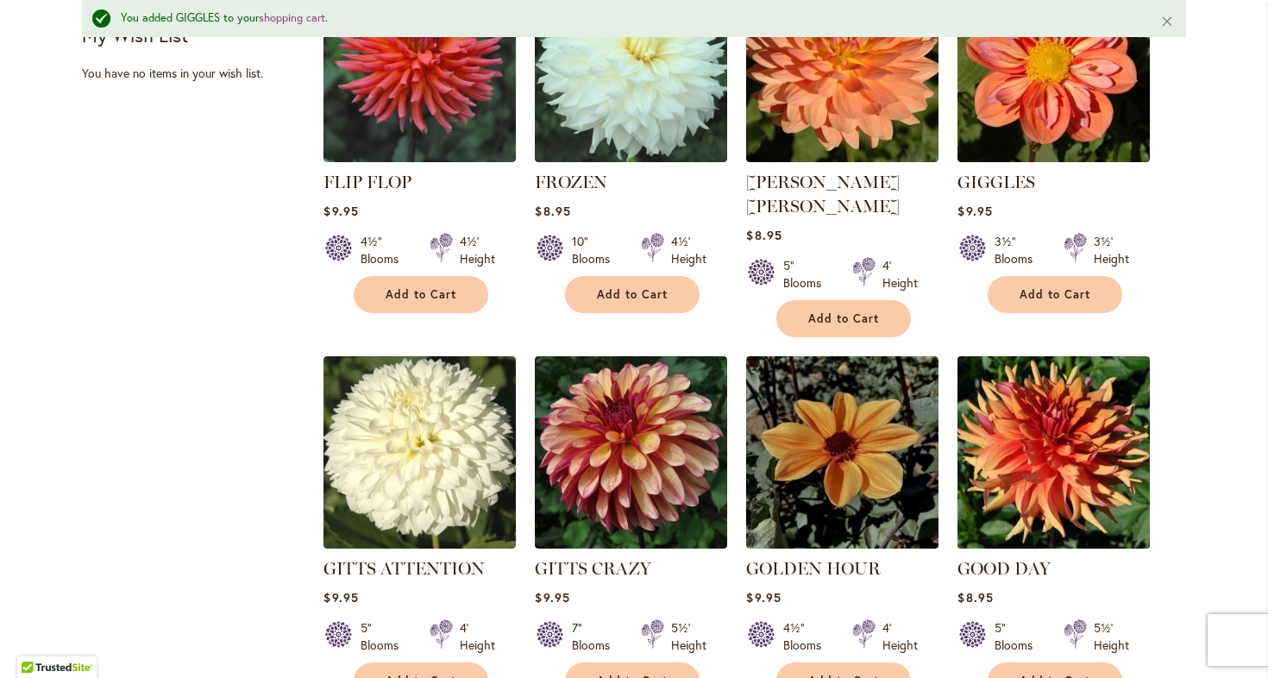
scroll to position [1213, 0]
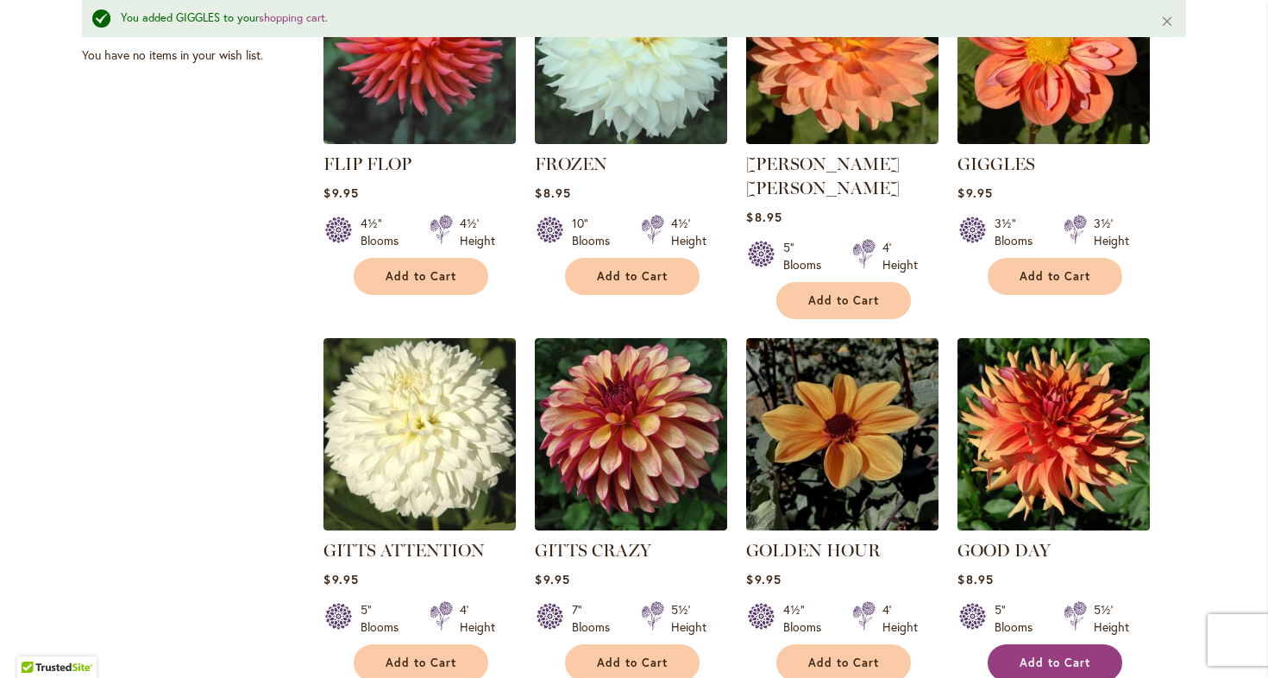
click at [1011, 644] on button "Add to Cart" at bounding box center [1055, 662] width 135 height 37
click at [639, 646] on button "Add to Cart" at bounding box center [632, 662] width 135 height 37
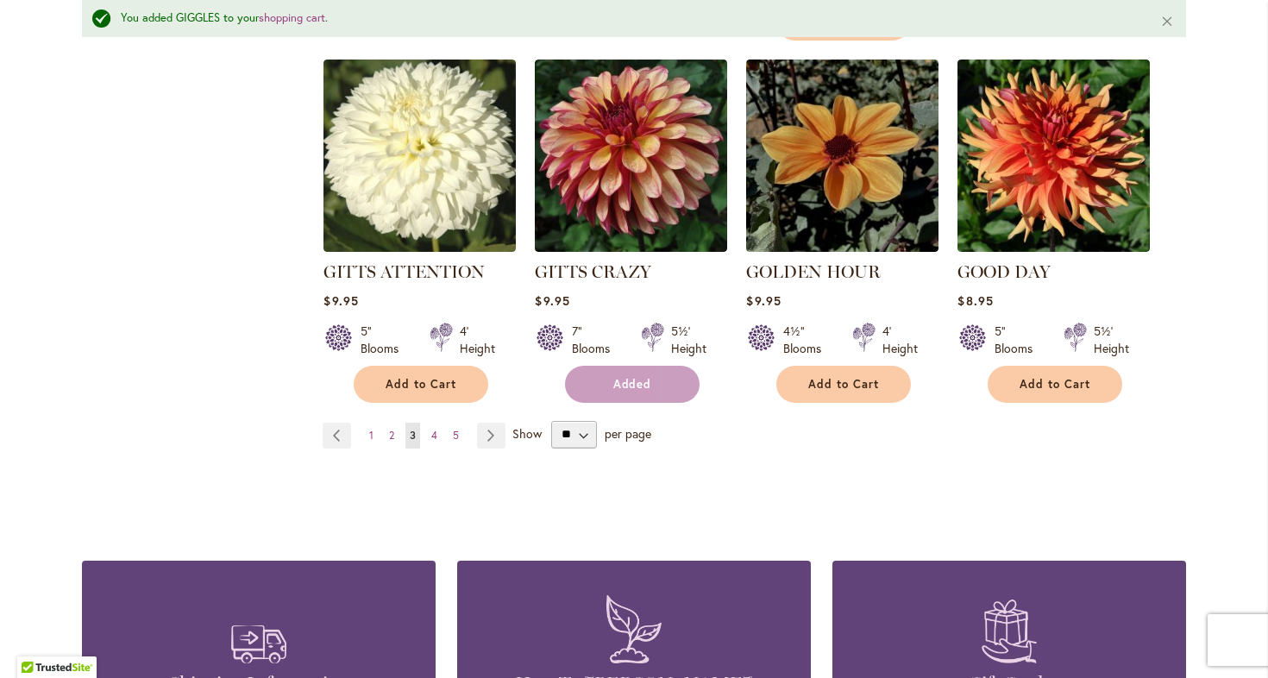
scroll to position [1495, 0]
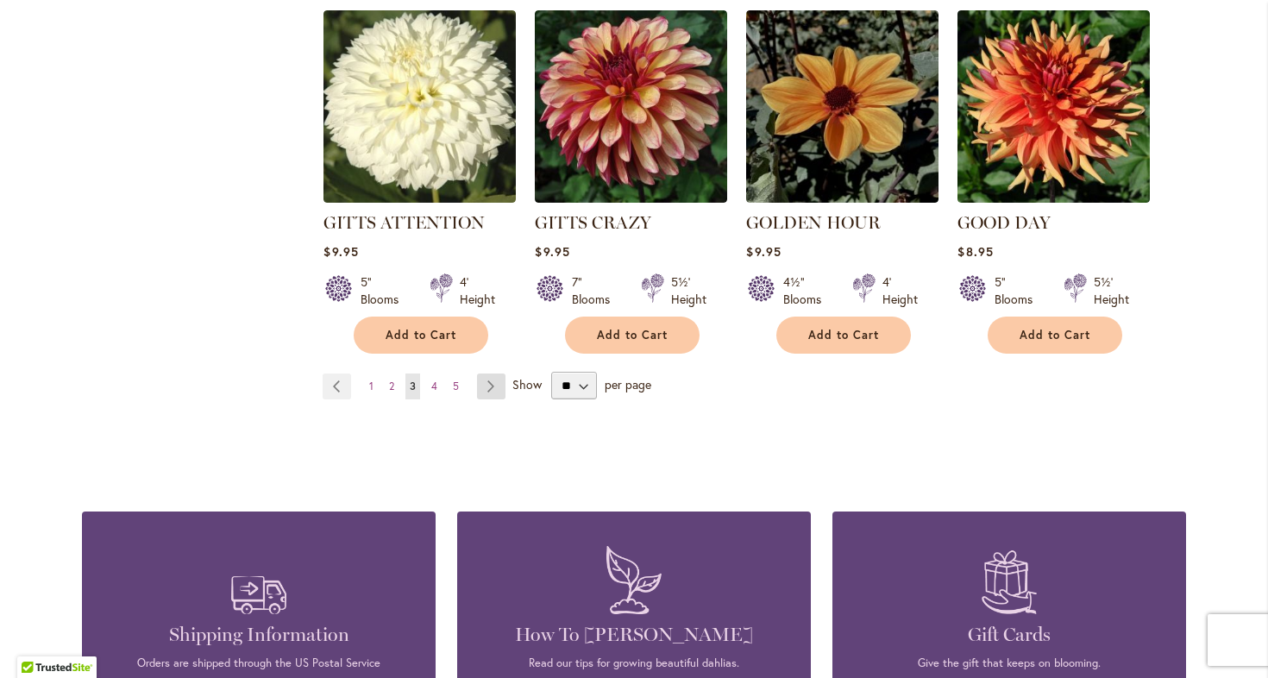
click at [494, 374] on link "Page Next" at bounding box center [491, 387] width 28 height 26
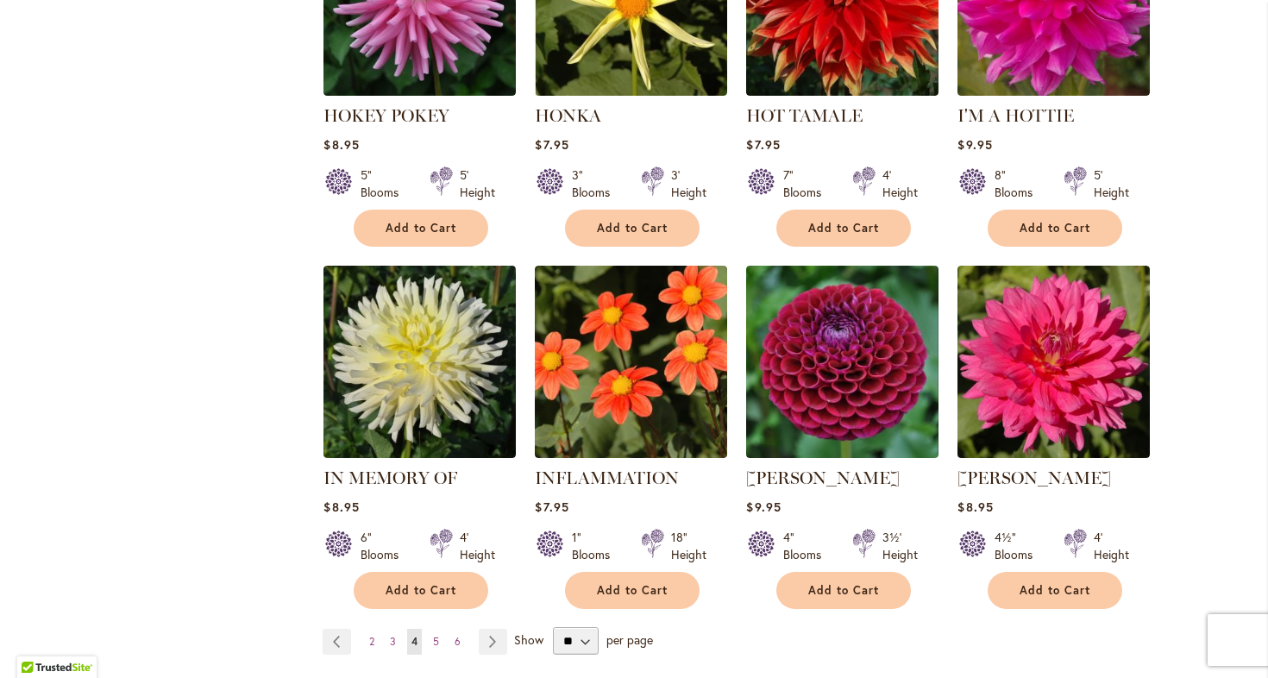
scroll to position [1254, 0]
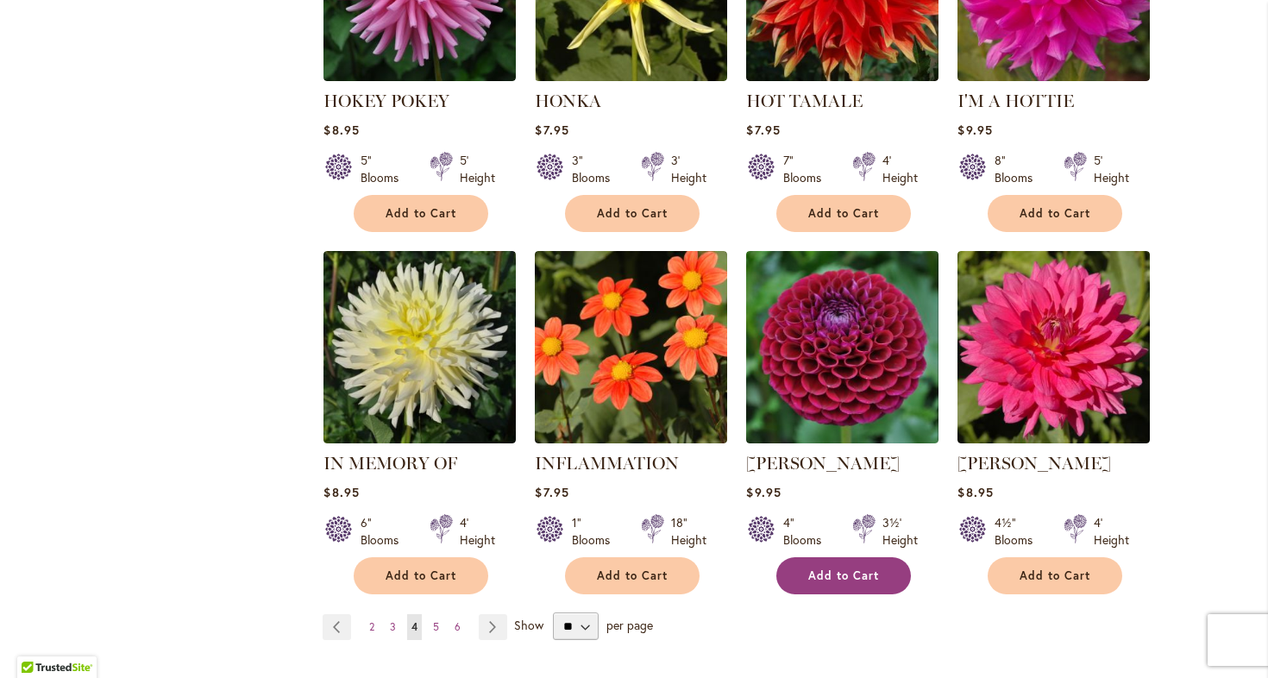
click at [833, 573] on span "Add to Cart" at bounding box center [843, 576] width 71 height 15
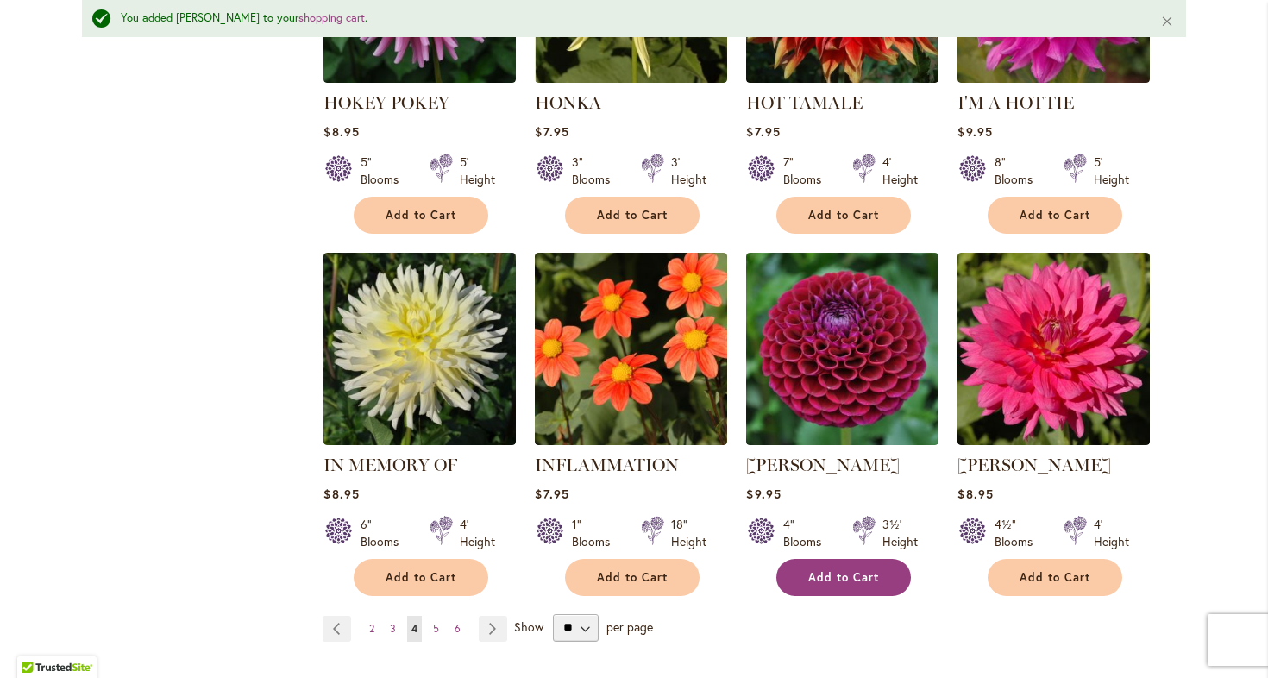
scroll to position [1298, 0]
click at [493, 635] on link "Page Next" at bounding box center [493, 629] width 28 height 26
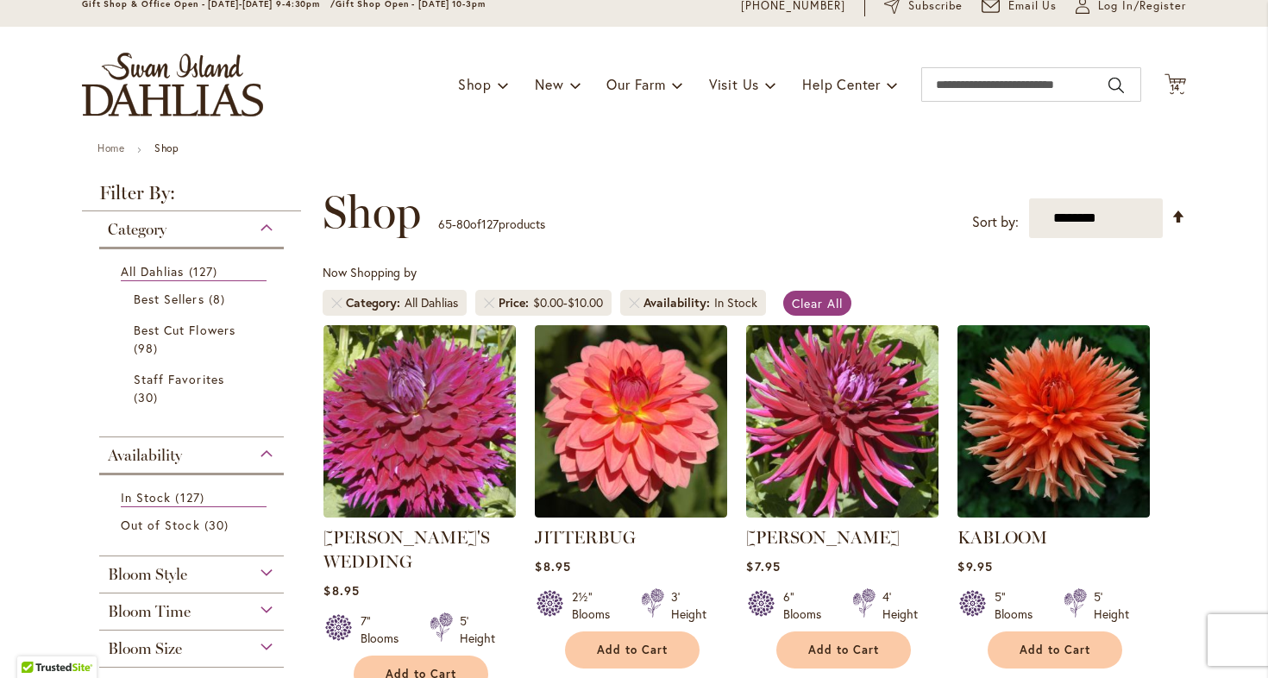
scroll to position [146, 0]
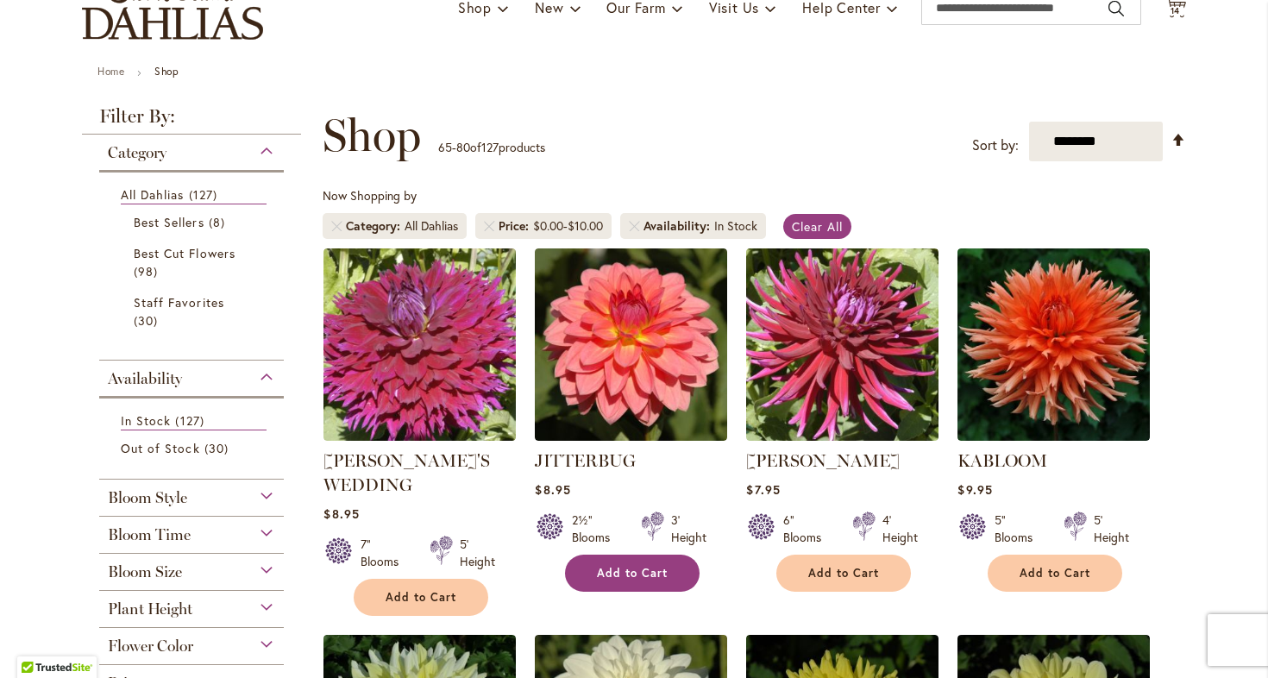
click at [573, 577] on button "Add to Cart" at bounding box center [632, 573] width 135 height 37
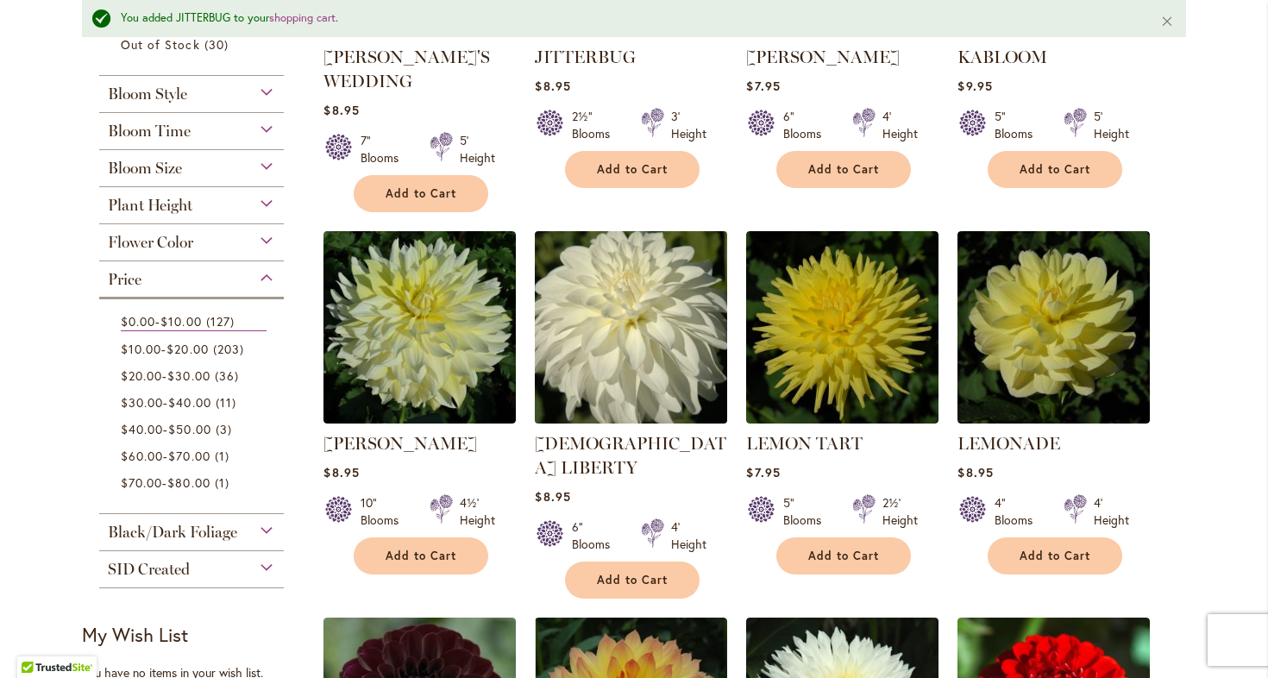
scroll to position [597, 0]
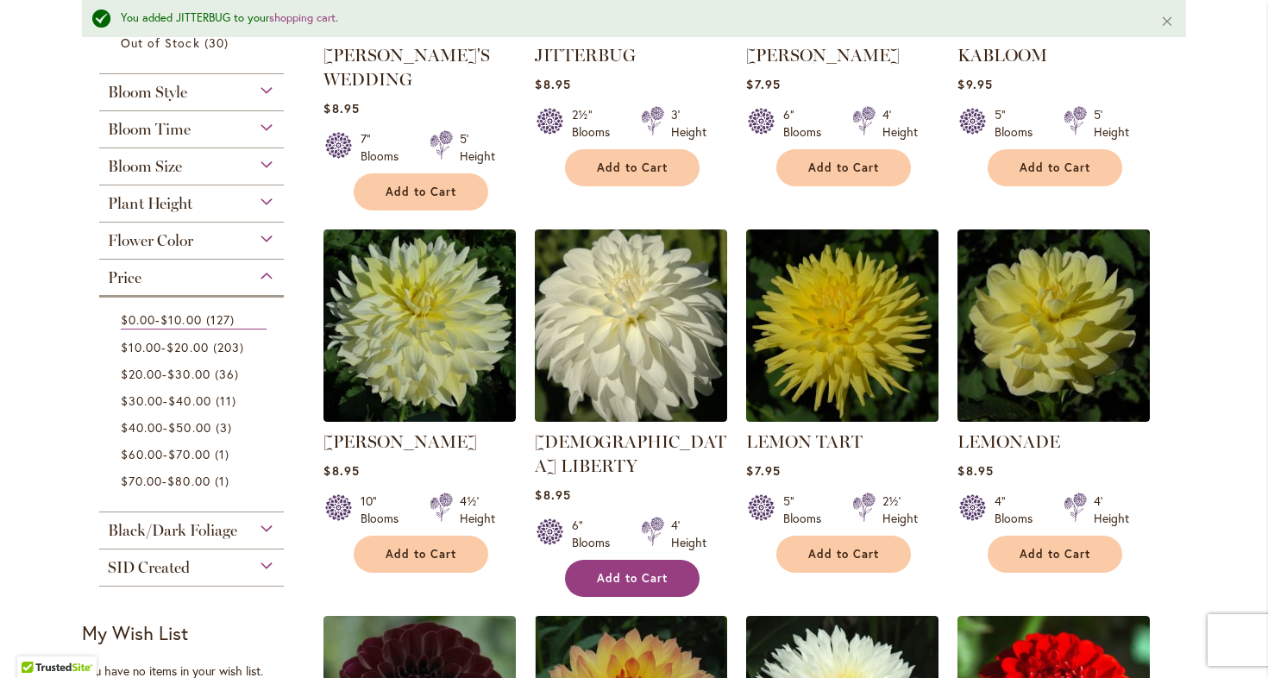
click at [629, 561] on button "Add to Cart" at bounding box center [632, 578] width 135 height 37
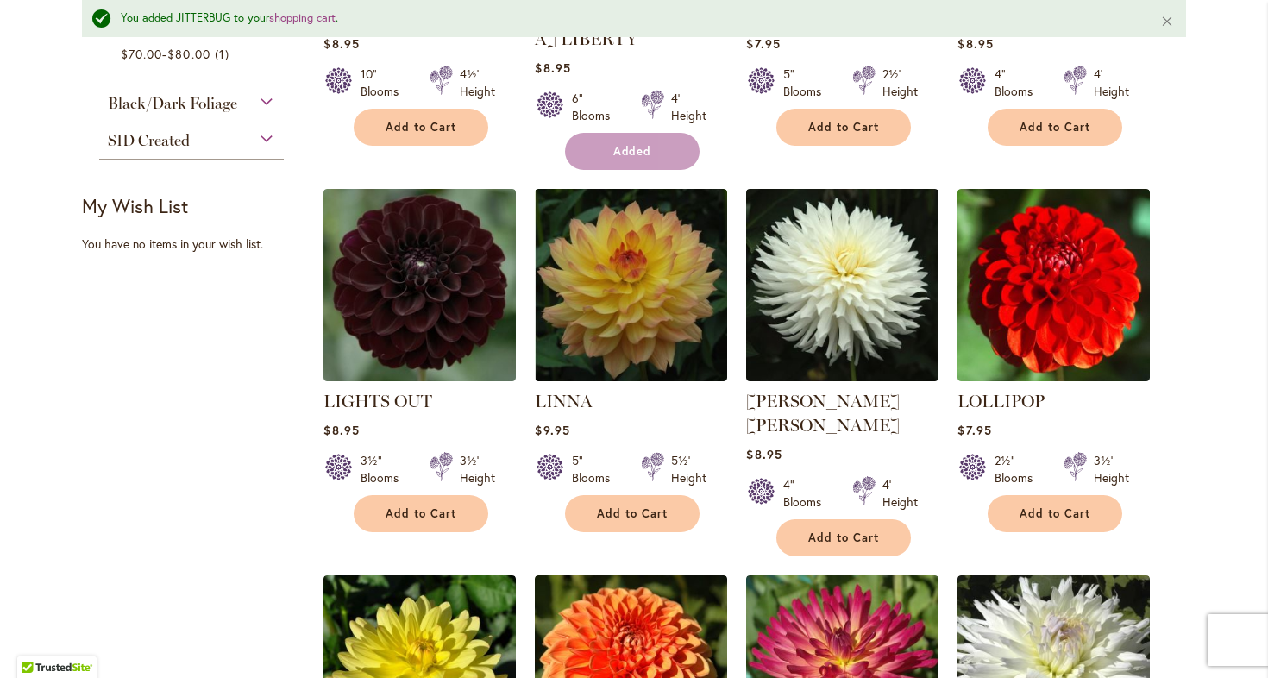
scroll to position [1028, 0]
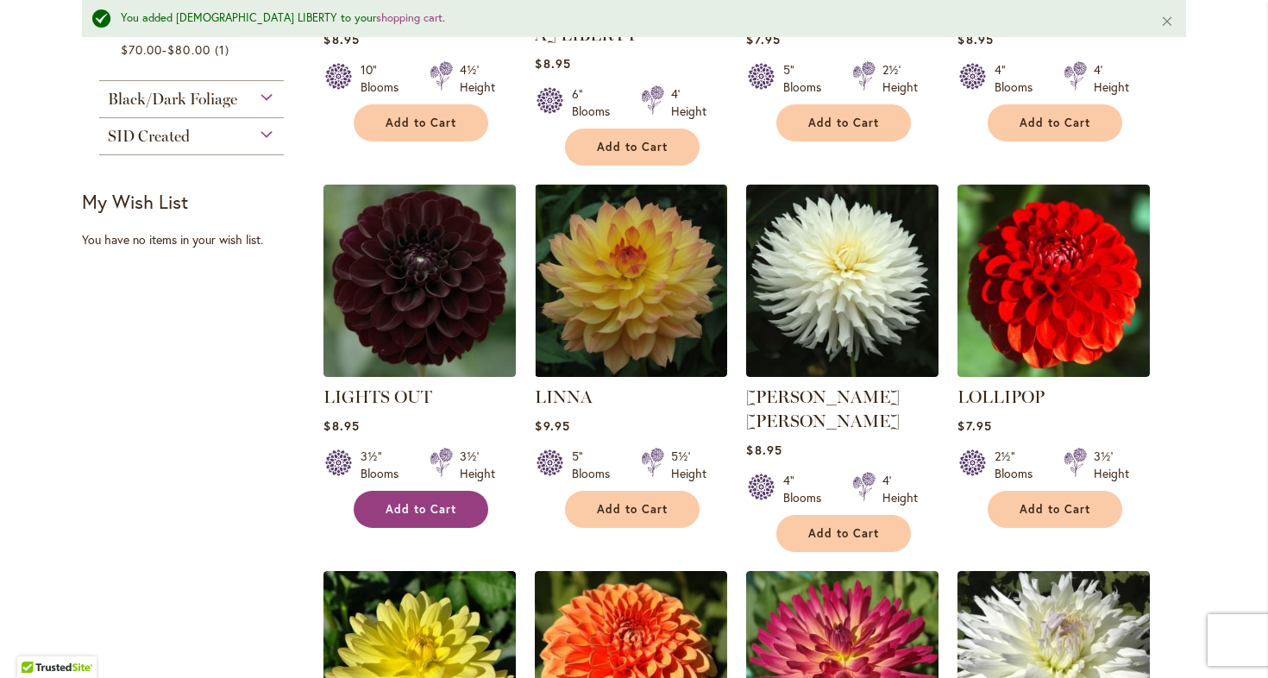
click at [441, 502] on span "Add to Cart" at bounding box center [421, 509] width 71 height 15
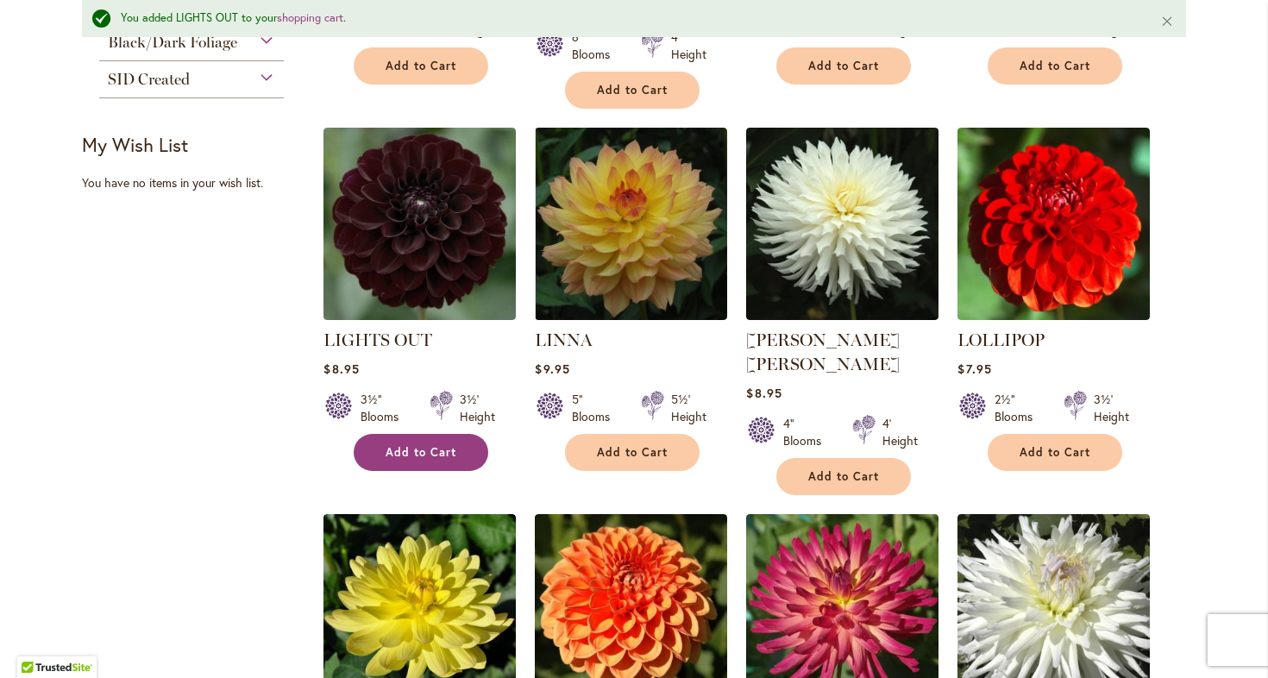
scroll to position [1092, 0]
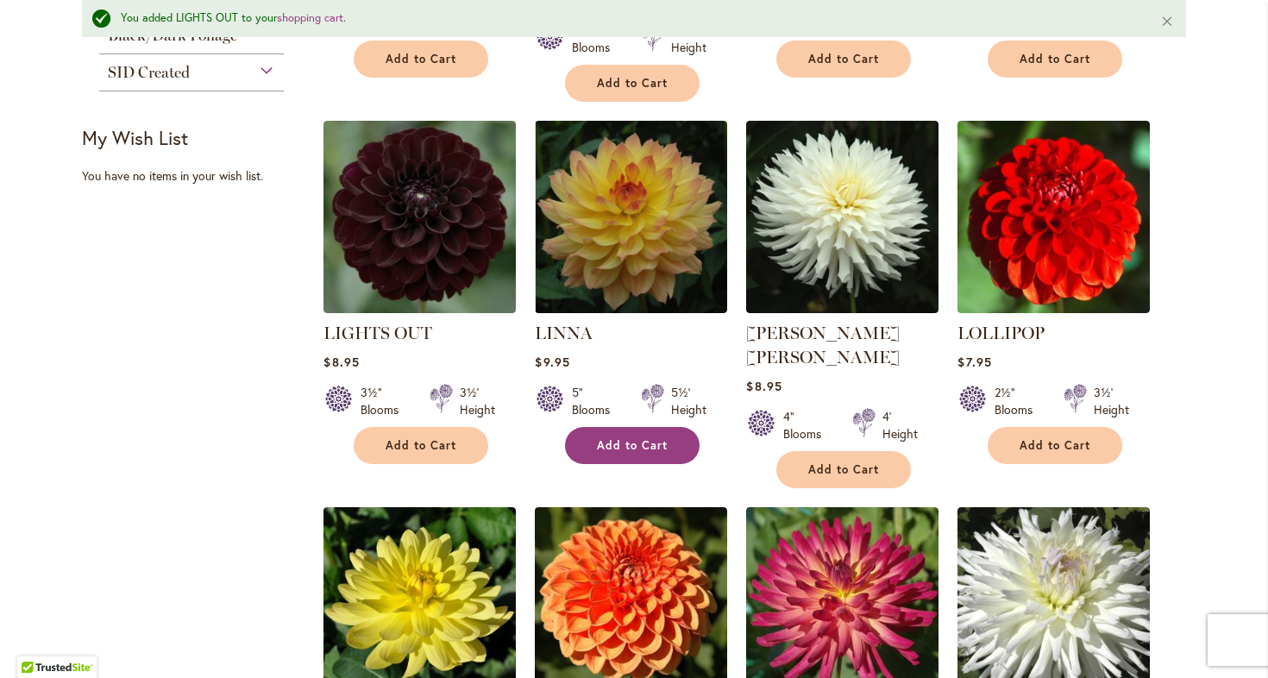
click at [640, 438] on span "Add to Cart" at bounding box center [632, 445] width 71 height 15
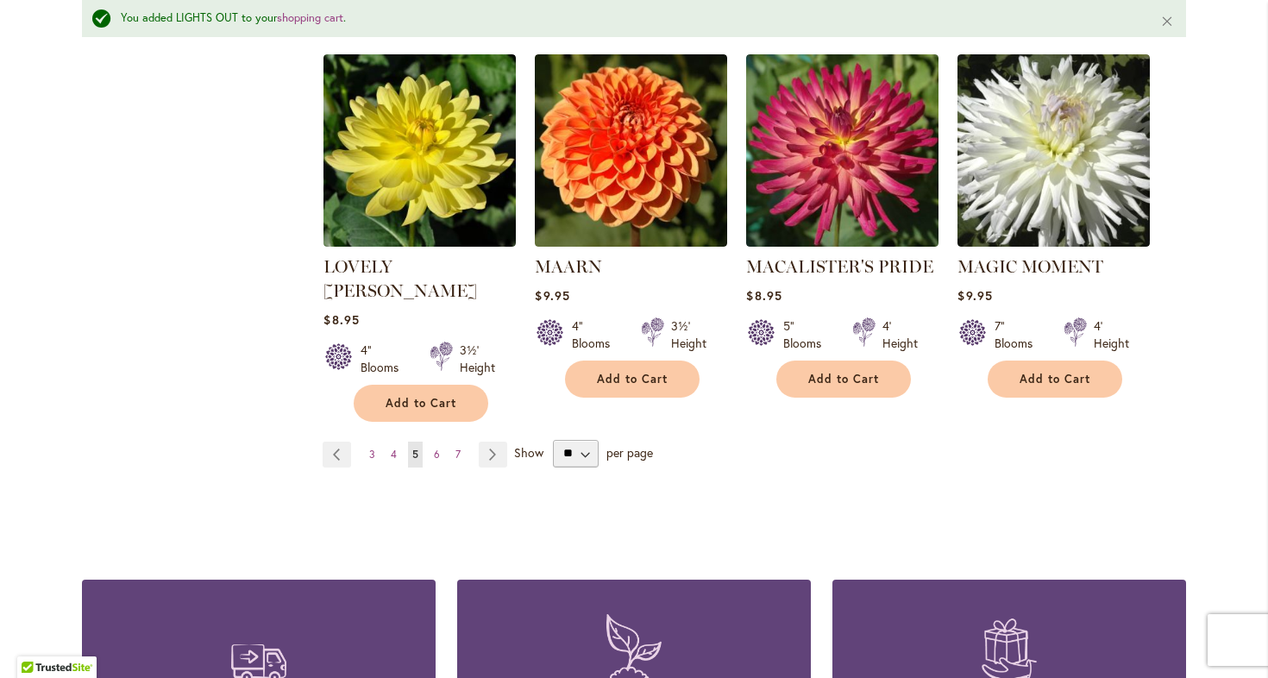
scroll to position [1547, 0]
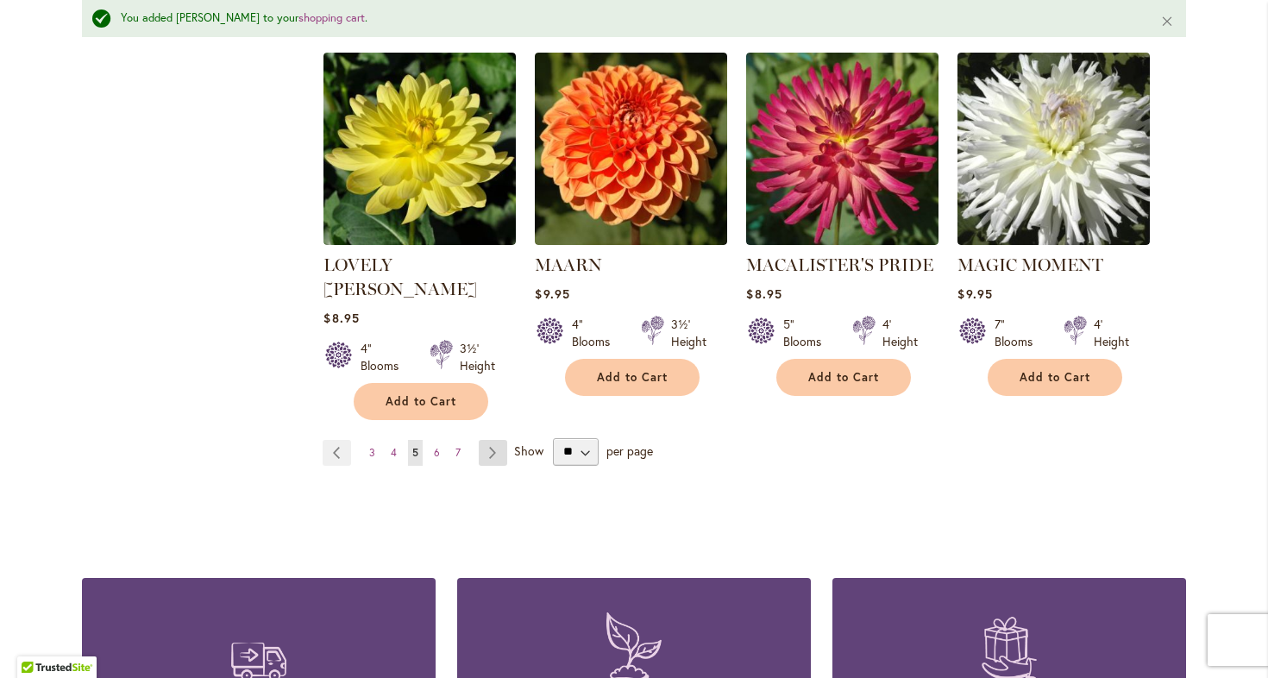
click at [498, 440] on link "Page Next" at bounding box center [493, 453] width 28 height 26
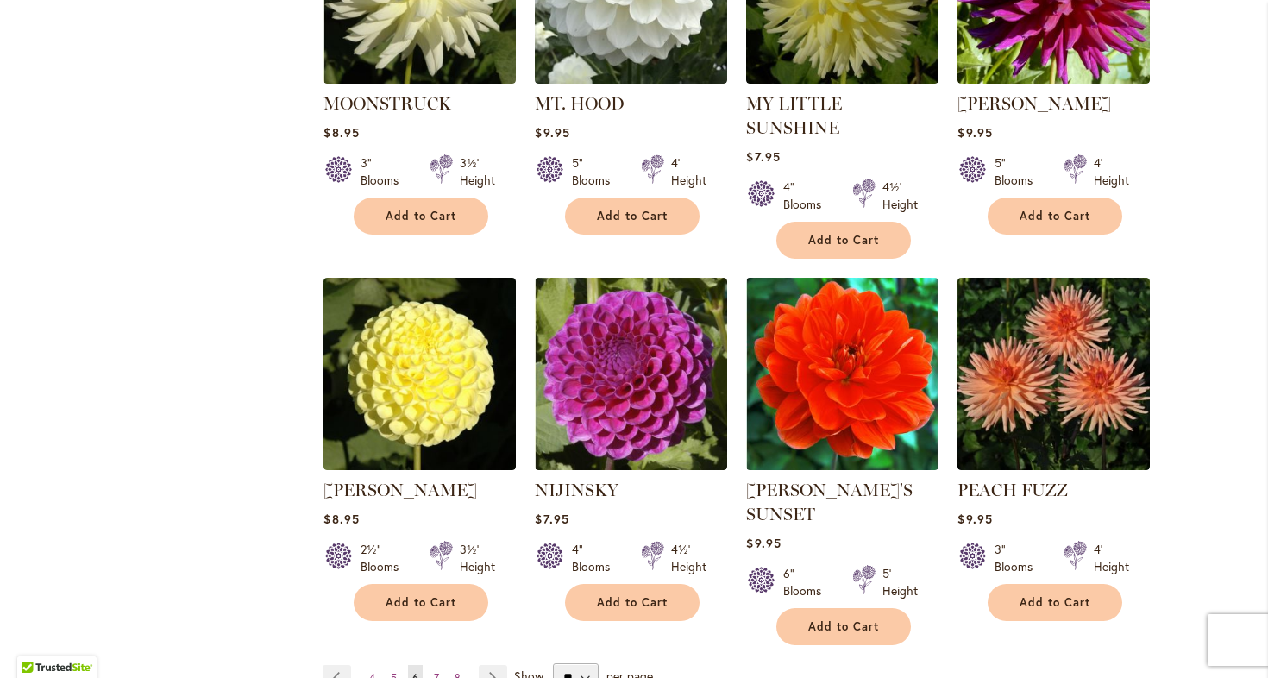
scroll to position [1251, 0]
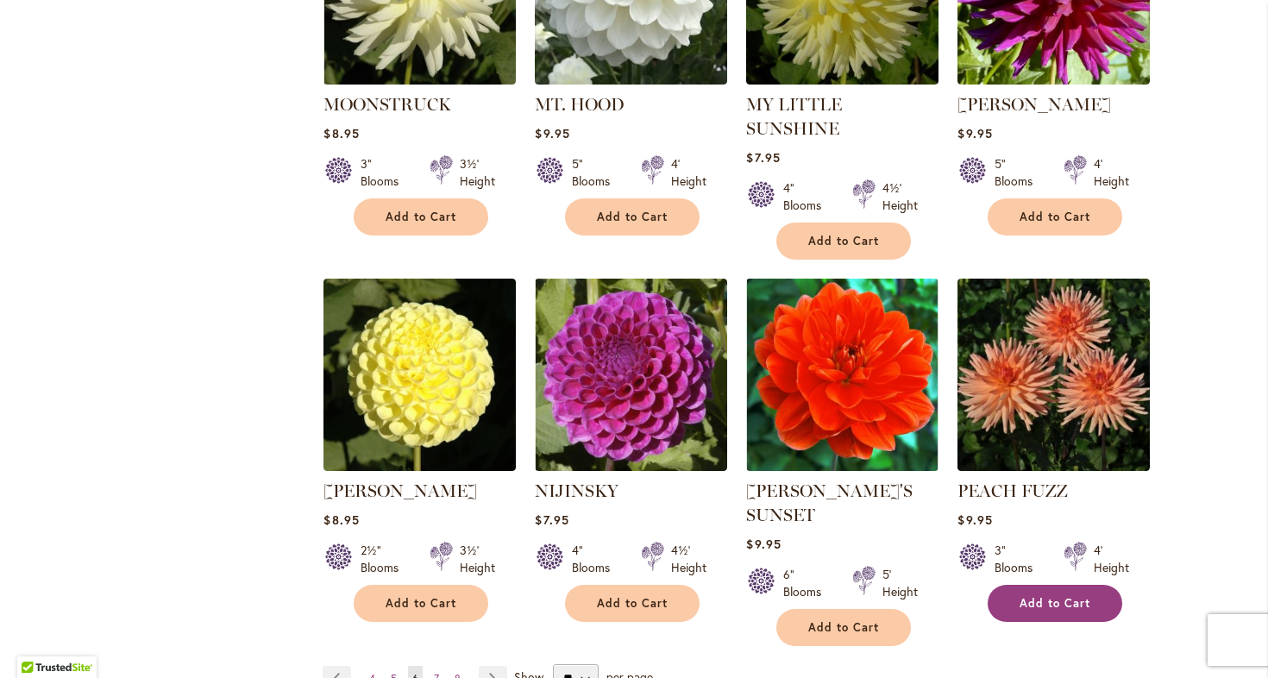
click at [1006, 585] on button "Add to Cart" at bounding box center [1055, 603] width 135 height 37
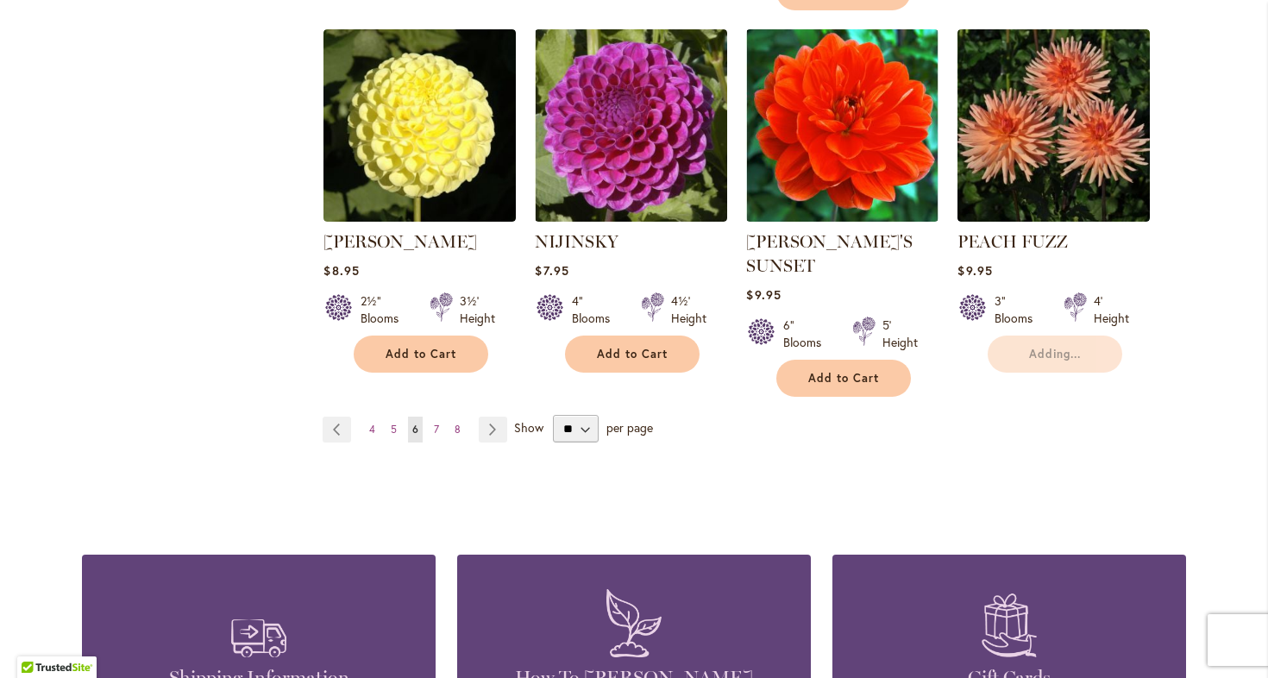
scroll to position [1512, 0]
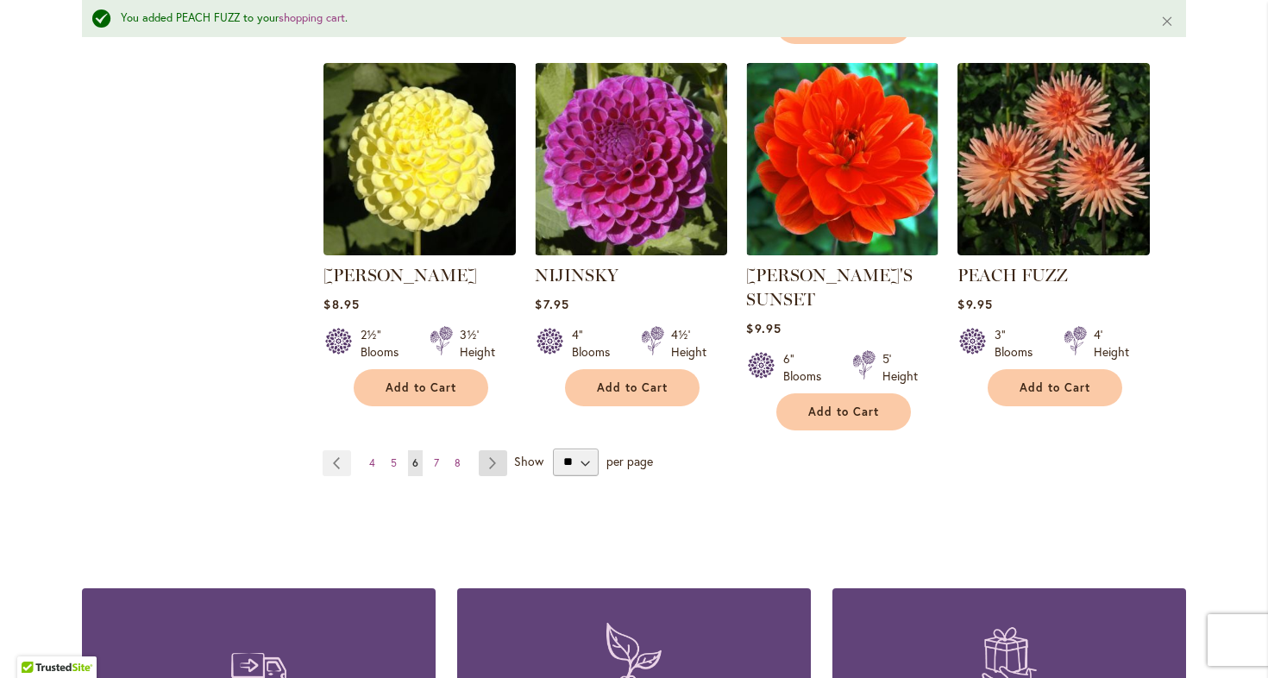
click at [485, 450] on link "Page Next" at bounding box center [493, 463] width 28 height 26
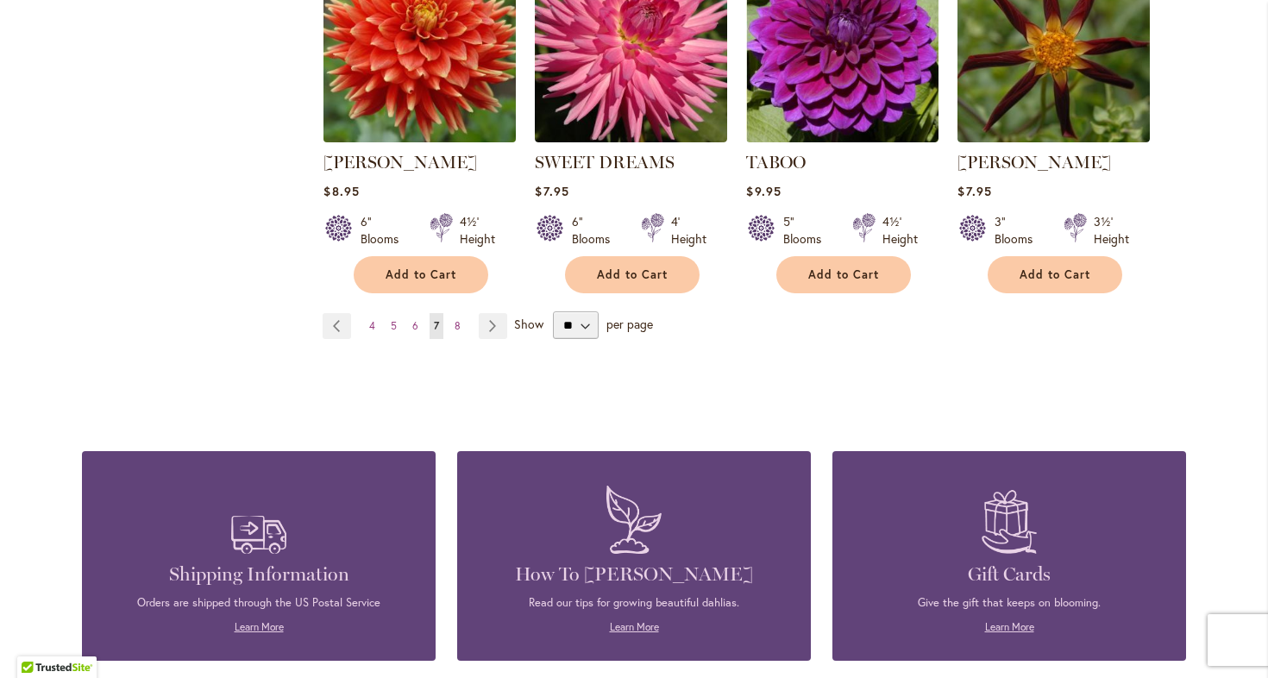
scroll to position [1555, 0]
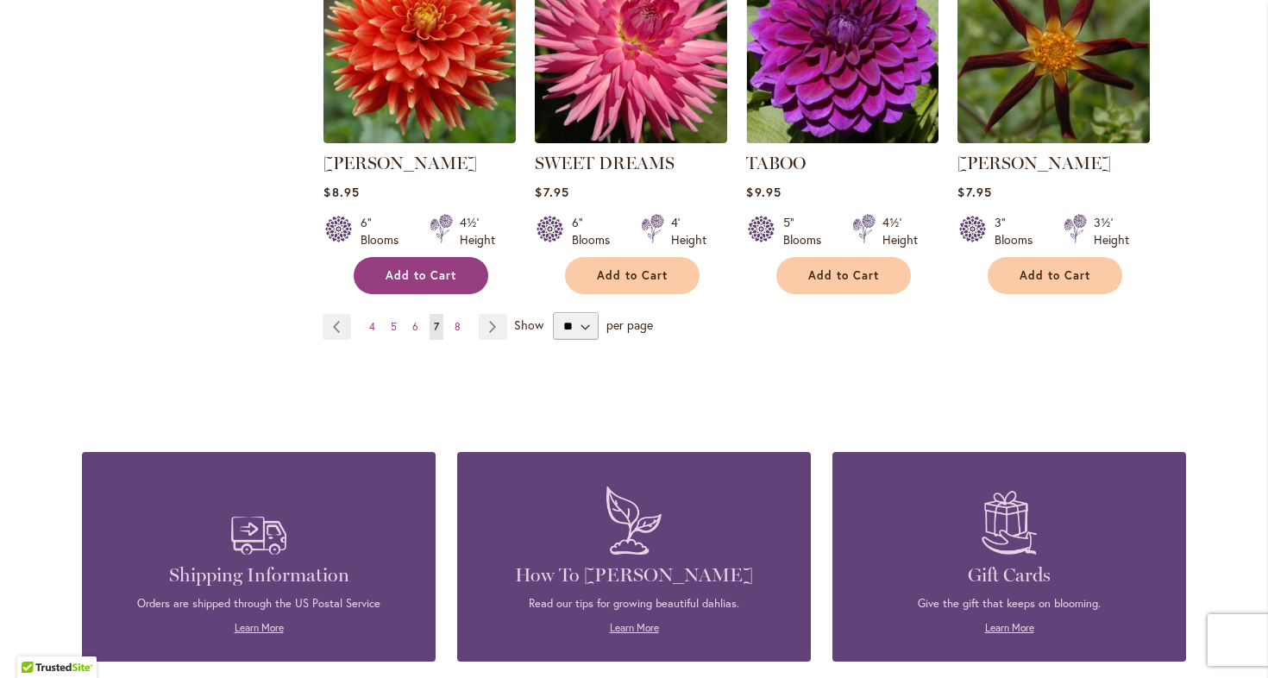
click at [433, 261] on button "Add to Cart" at bounding box center [421, 275] width 135 height 37
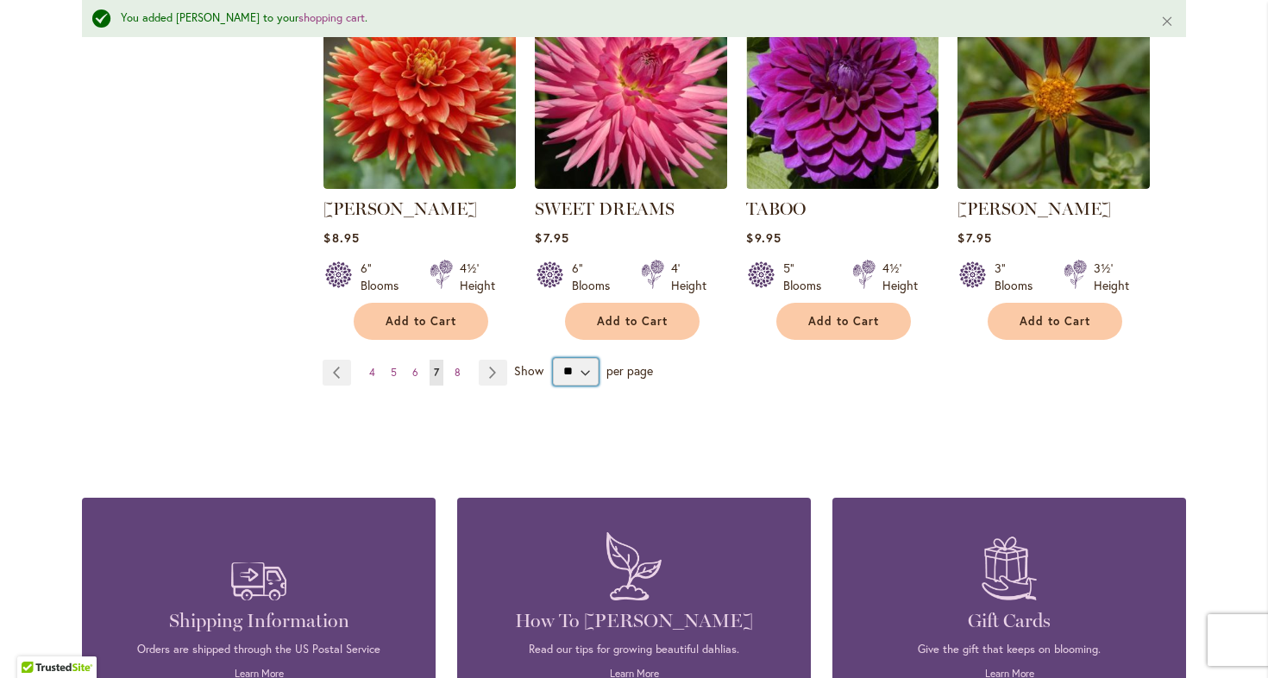
select select "**"
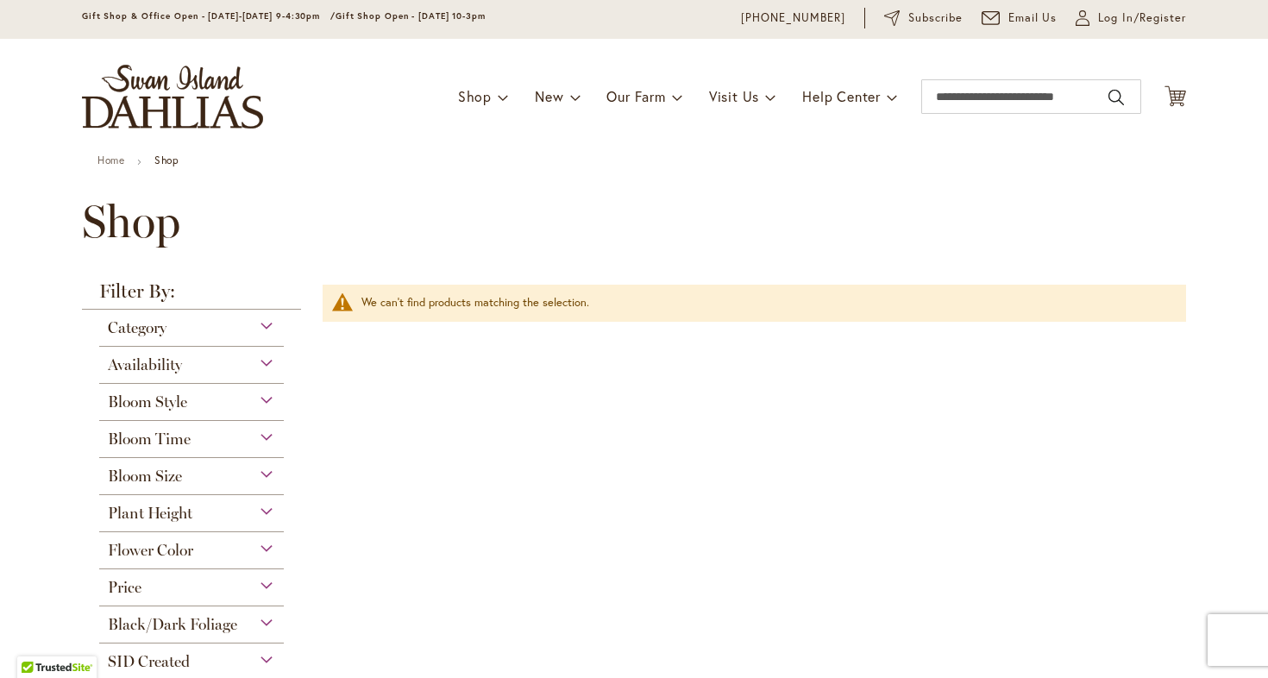
scroll to position [22, 0]
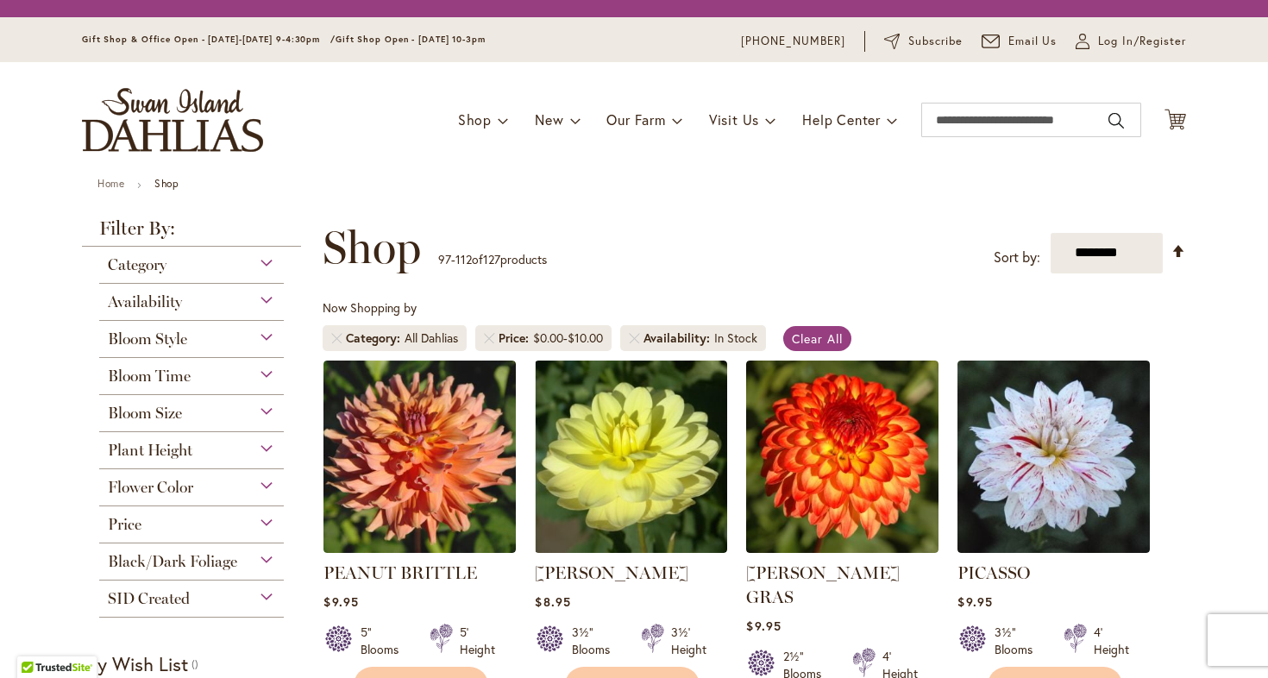
select select "**"
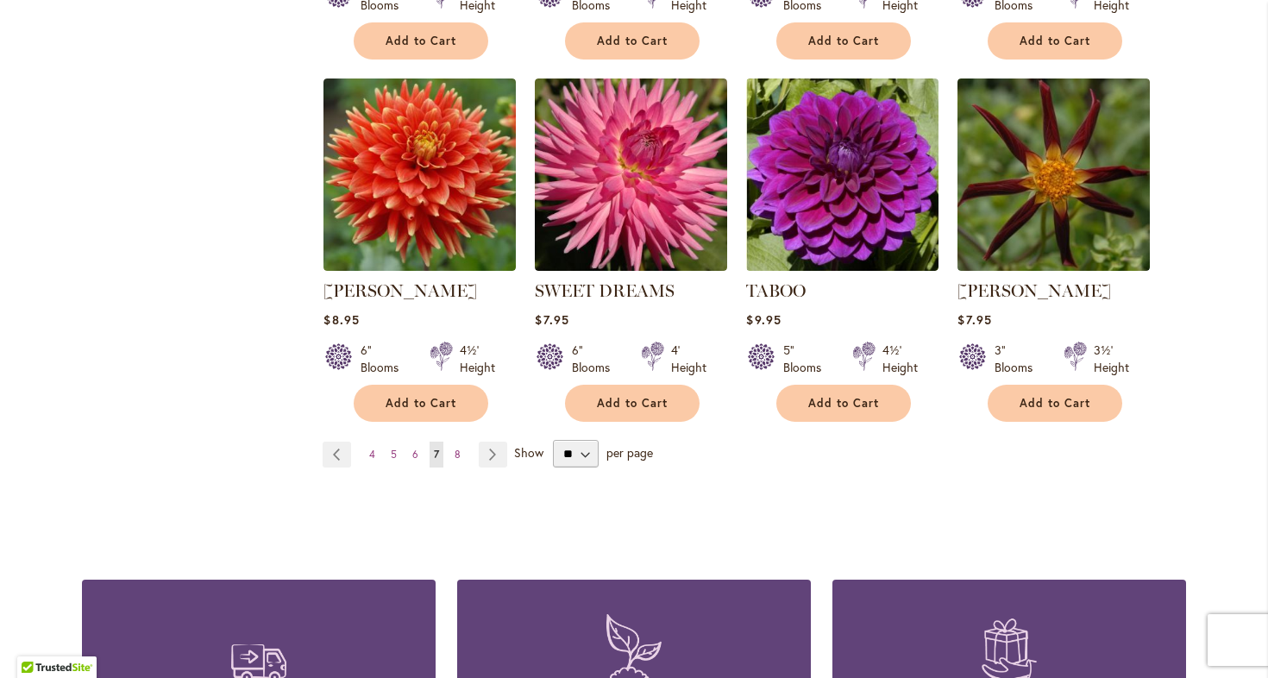
scroll to position [1434, 0]
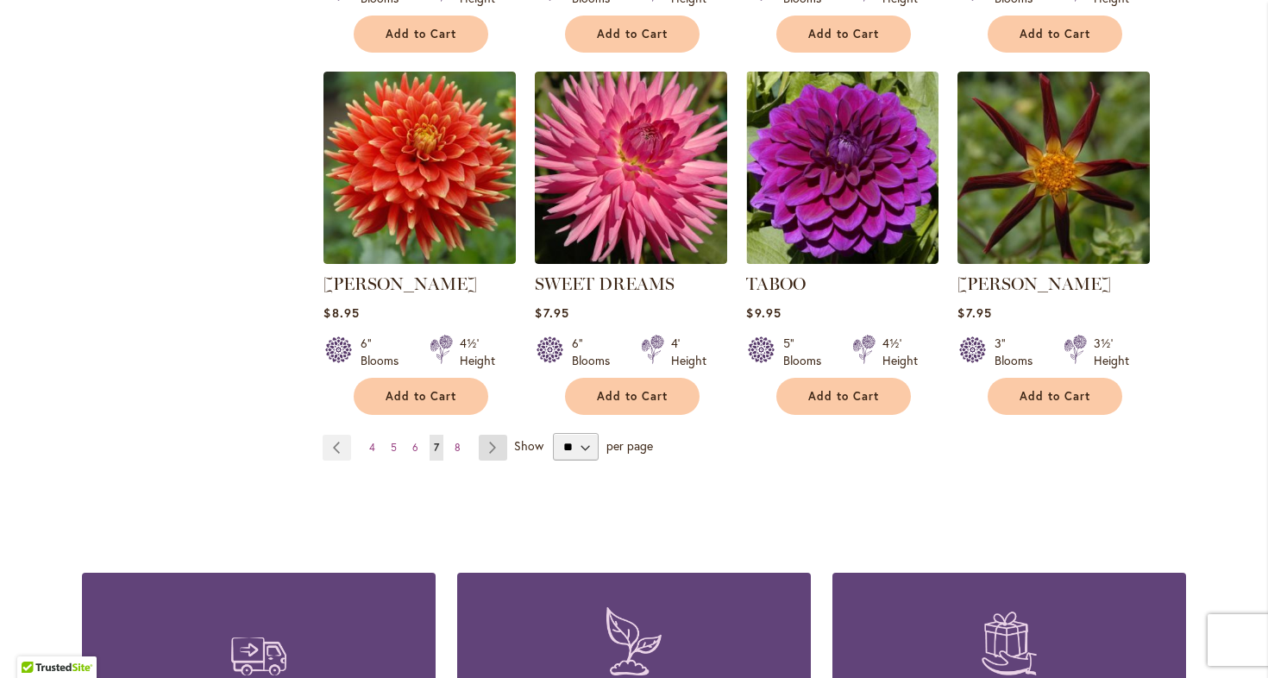
click at [494, 435] on link "Page Next" at bounding box center [493, 448] width 28 height 26
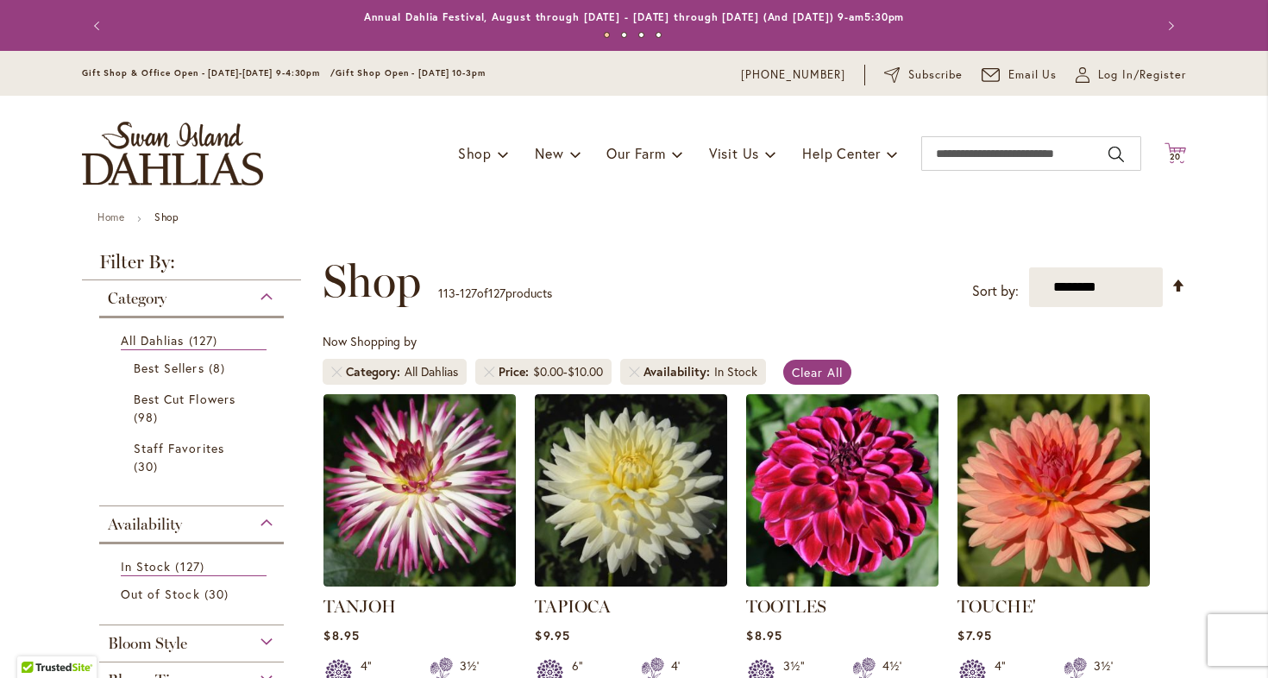
click at [1172, 156] on span "20" at bounding box center [1176, 156] width 12 height 11
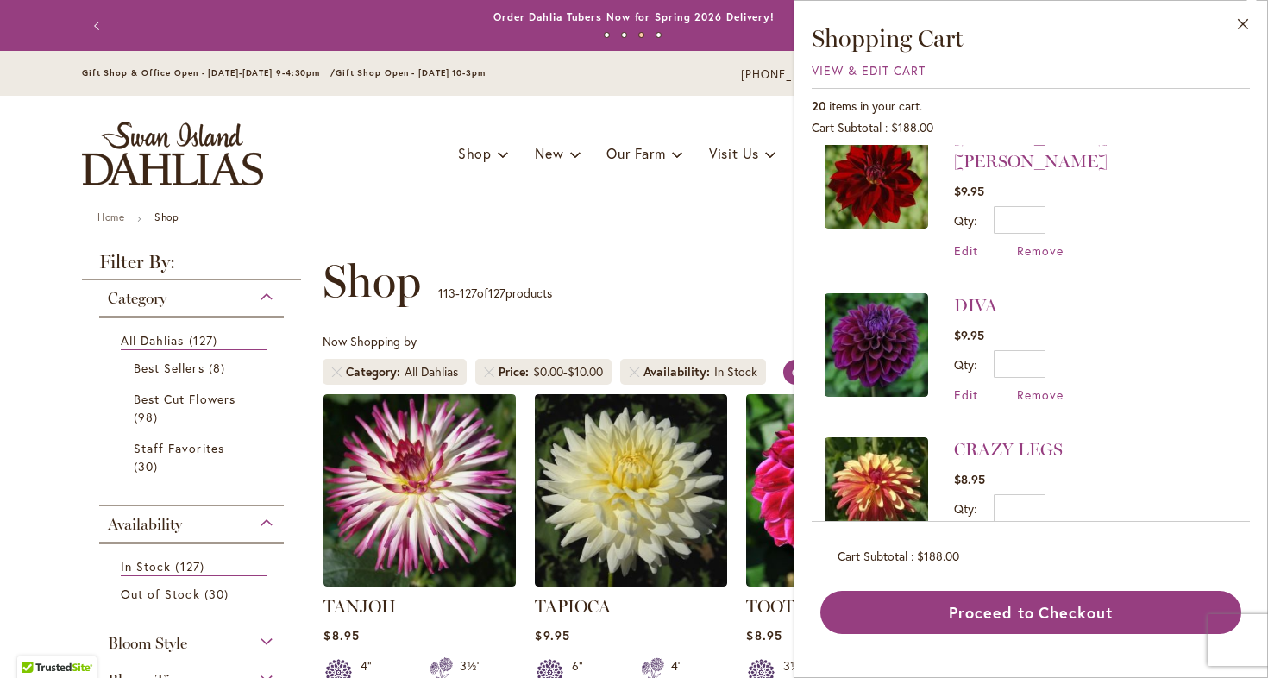
scroll to position [1648, 0]
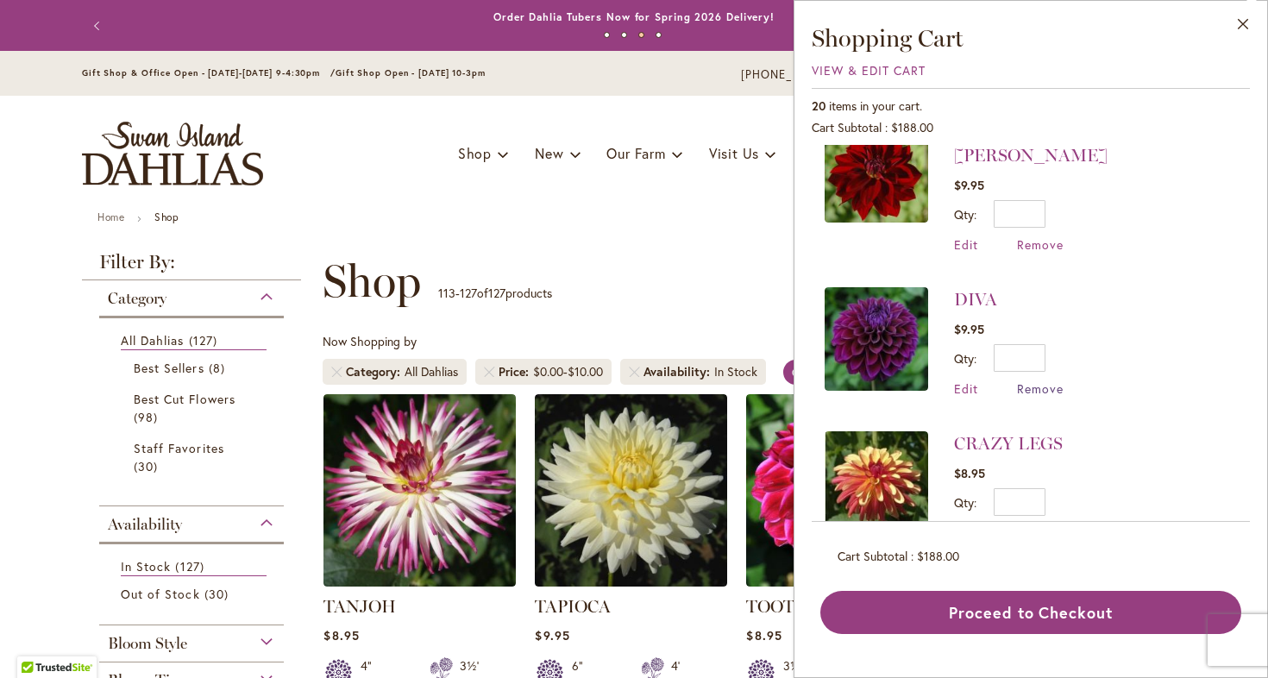
click at [1021, 380] on span "Remove" at bounding box center [1040, 388] width 47 height 16
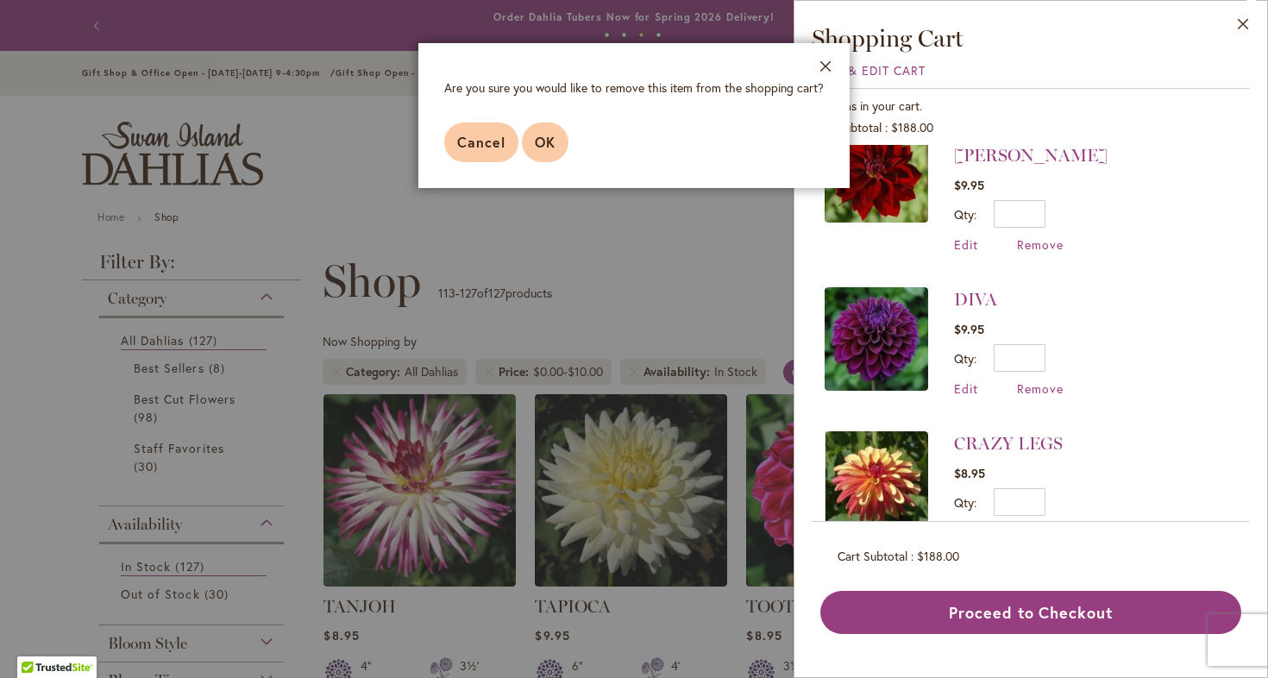
click at [543, 157] on button "OK" at bounding box center [545, 143] width 47 height 40
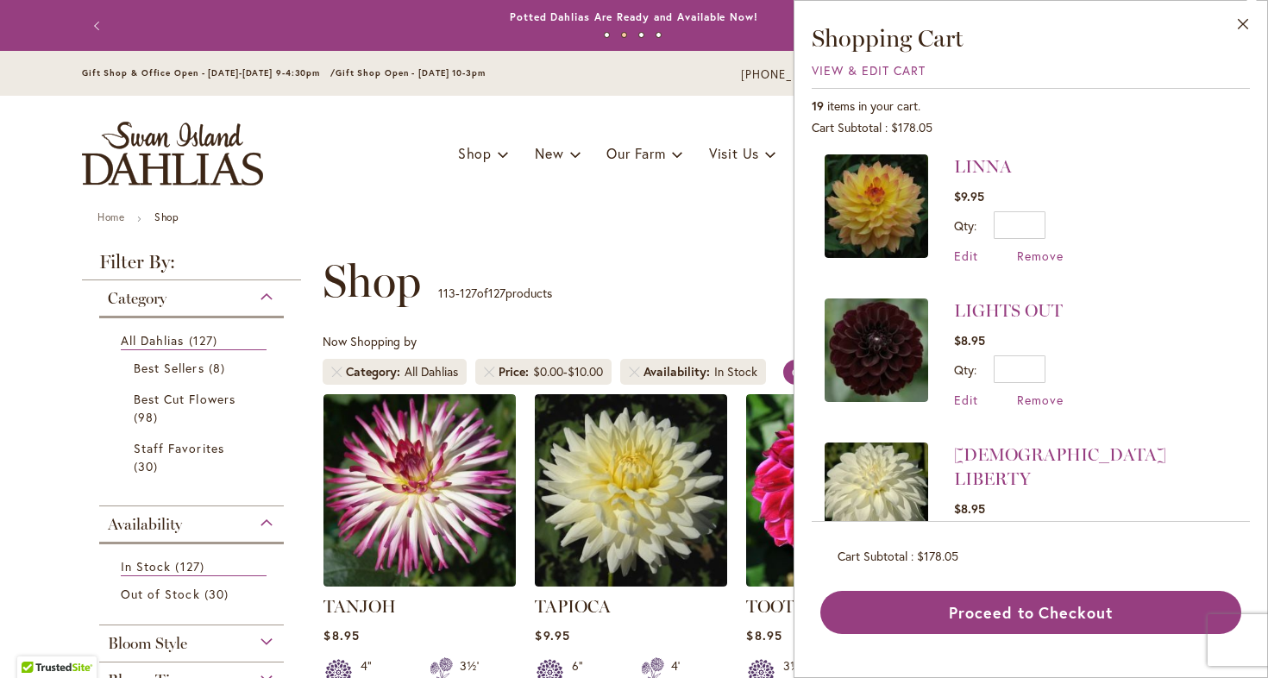
scroll to position [362, 0]
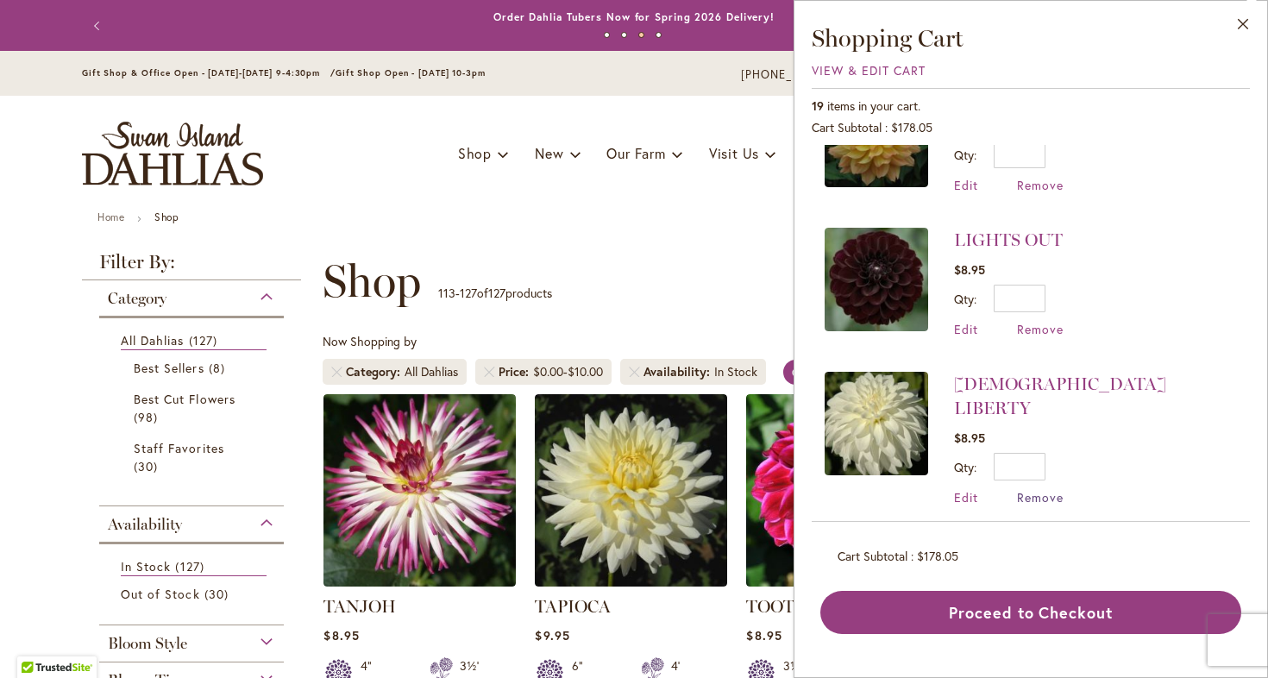
click at [1031, 489] on span "Remove" at bounding box center [1040, 497] width 47 height 16
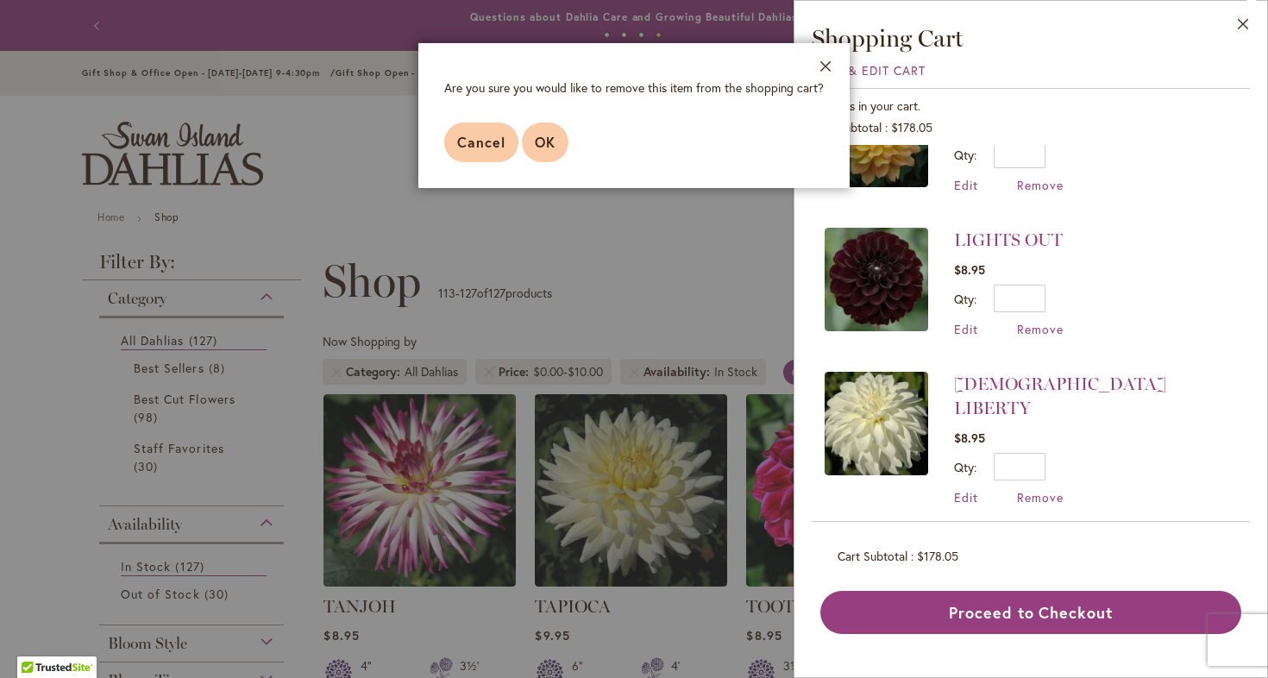
click at [556, 151] on button "OK" at bounding box center [545, 143] width 47 height 40
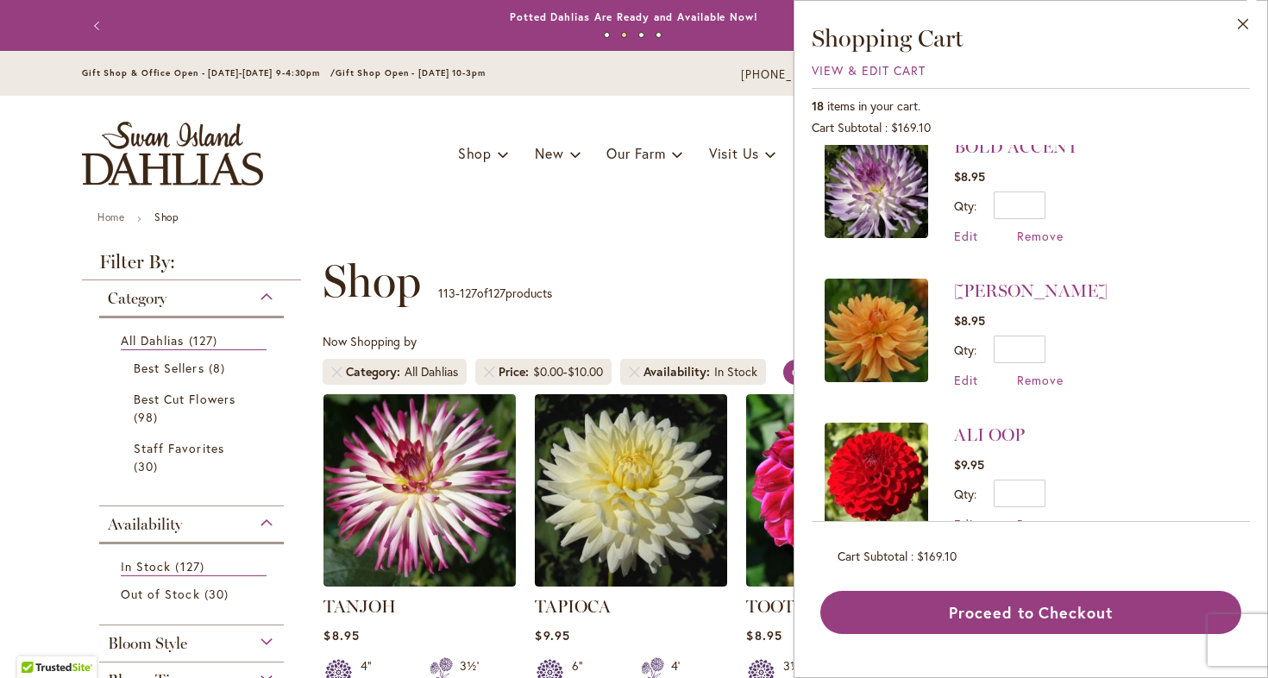
scroll to position [2210, 0]
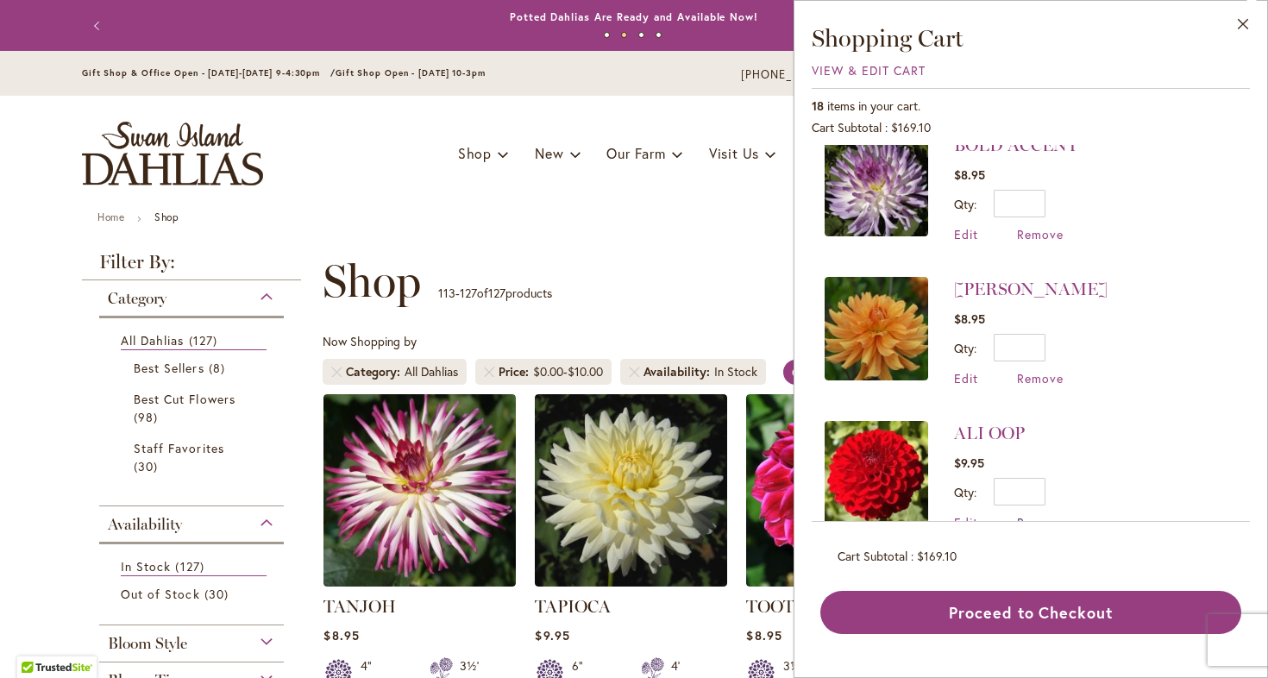
click at [1059, 514] on span "Remove" at bounding box center [1040, 522] width 47 height 16
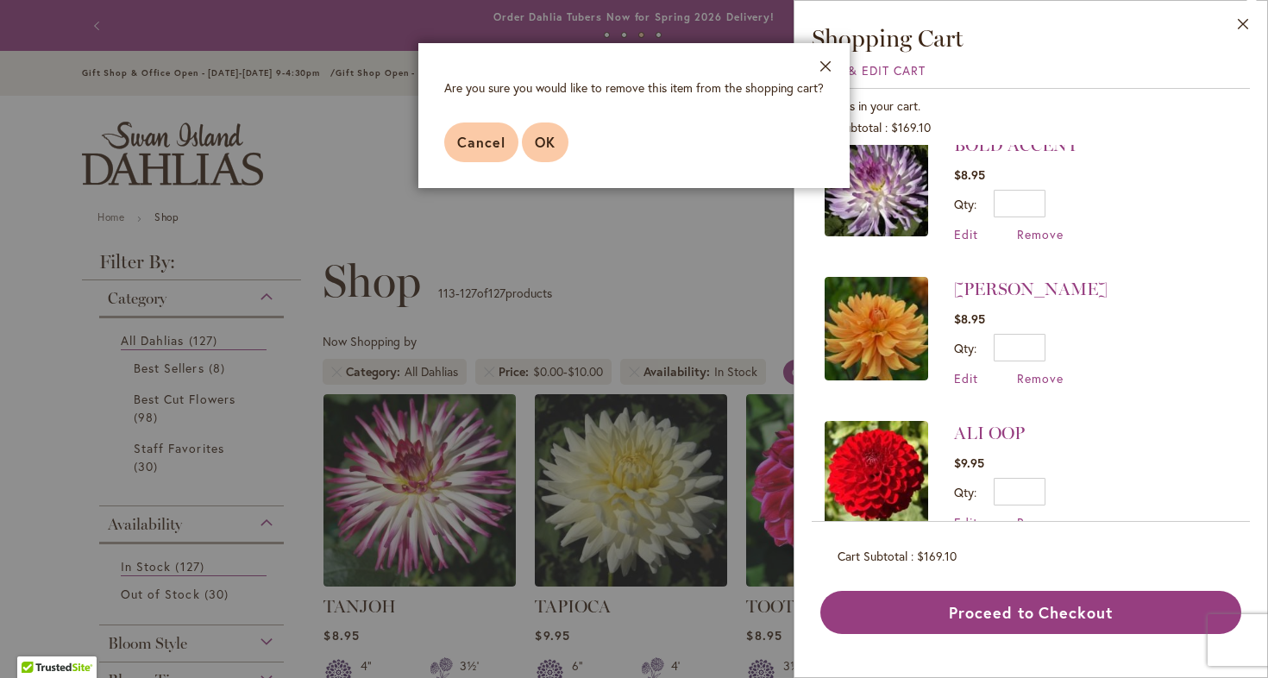
click at [541, 156] on button "OK" at bounding box center [545, 143] width 47 height 40
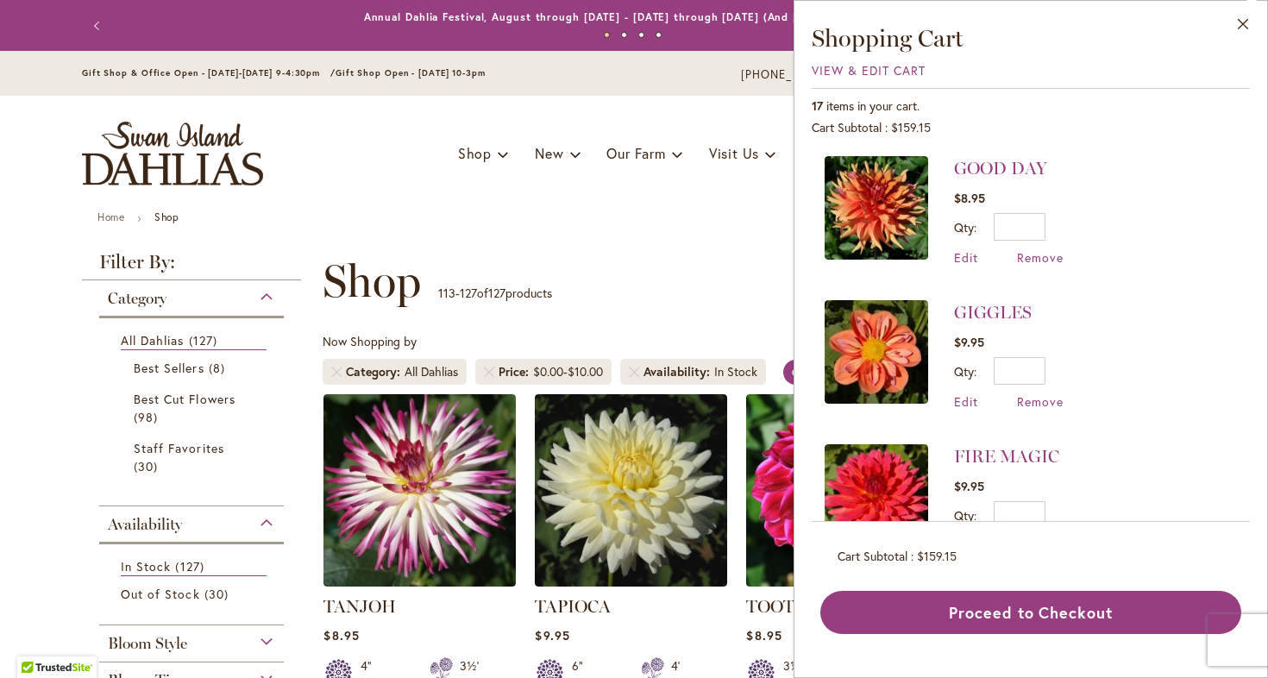
scroll to position [1014, 0]
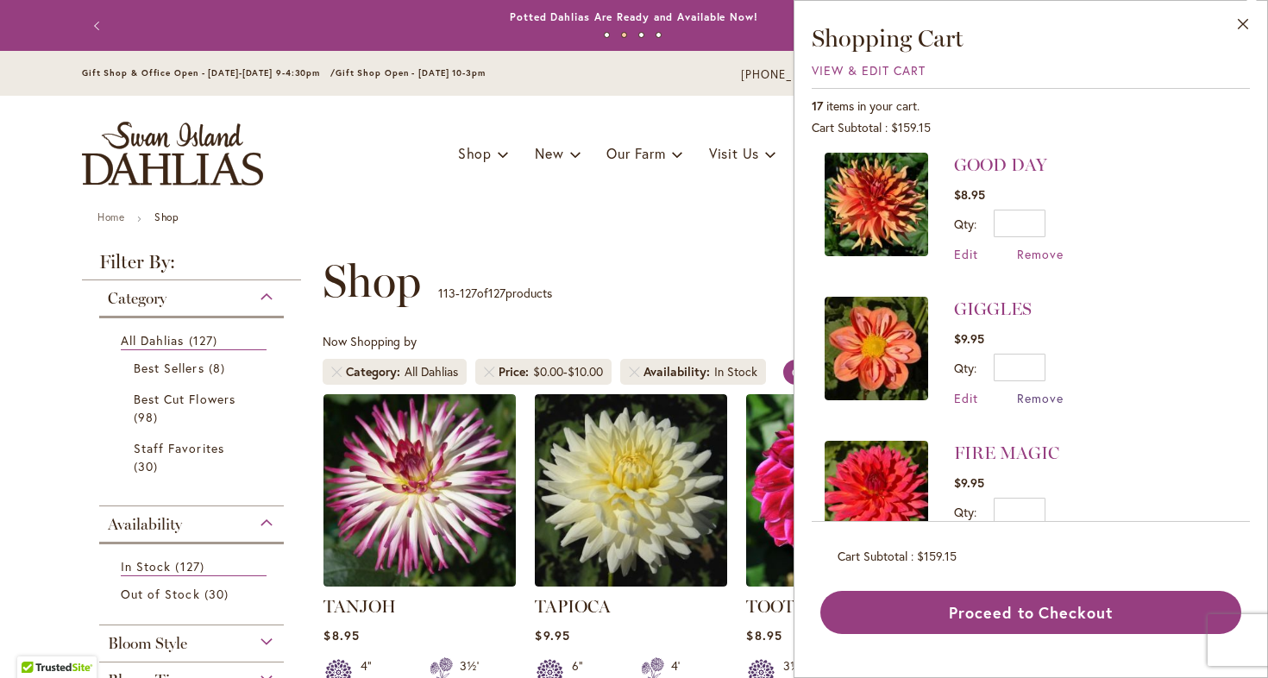
click at [1026, 395] on span "Remove" at bounding box center [1040, 398] width 47 height 16
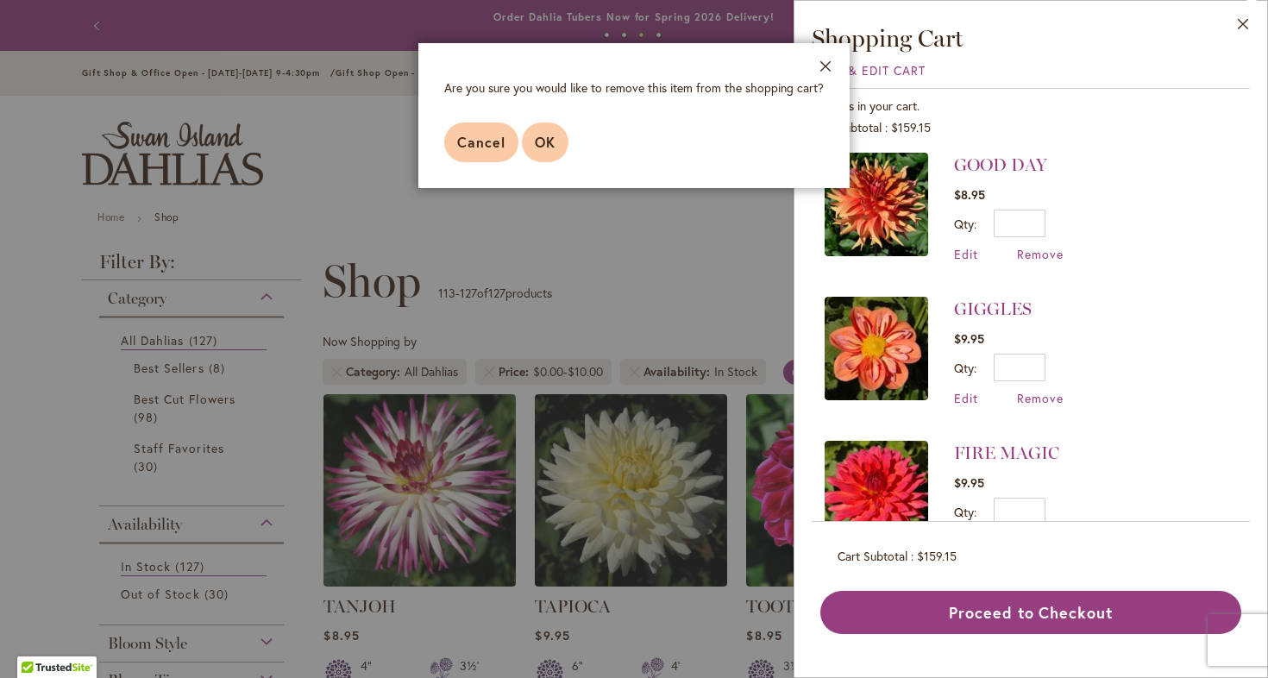
click at [559, 153] on button "OK" at bounding box center [545, 143] width 47 height 40
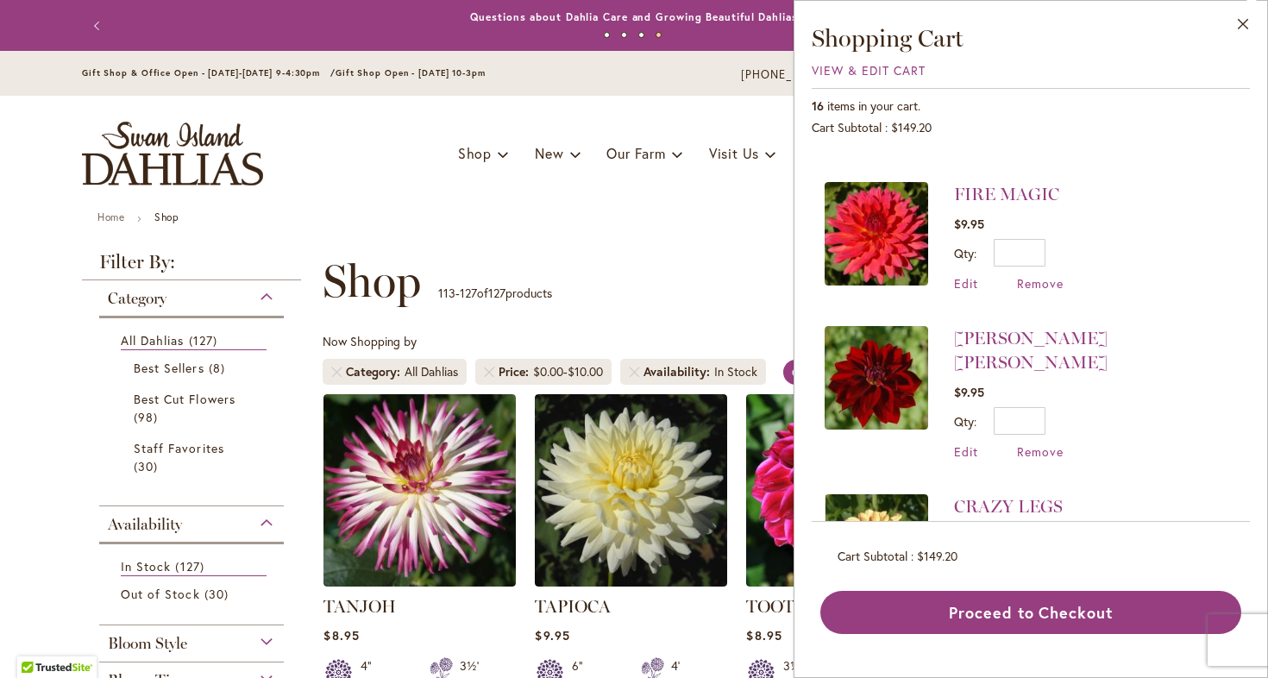
scroll to position [1129, 0]
click at [1050, 443] on span "Remove" at bounding box center [1040, 451] width 47 height 16
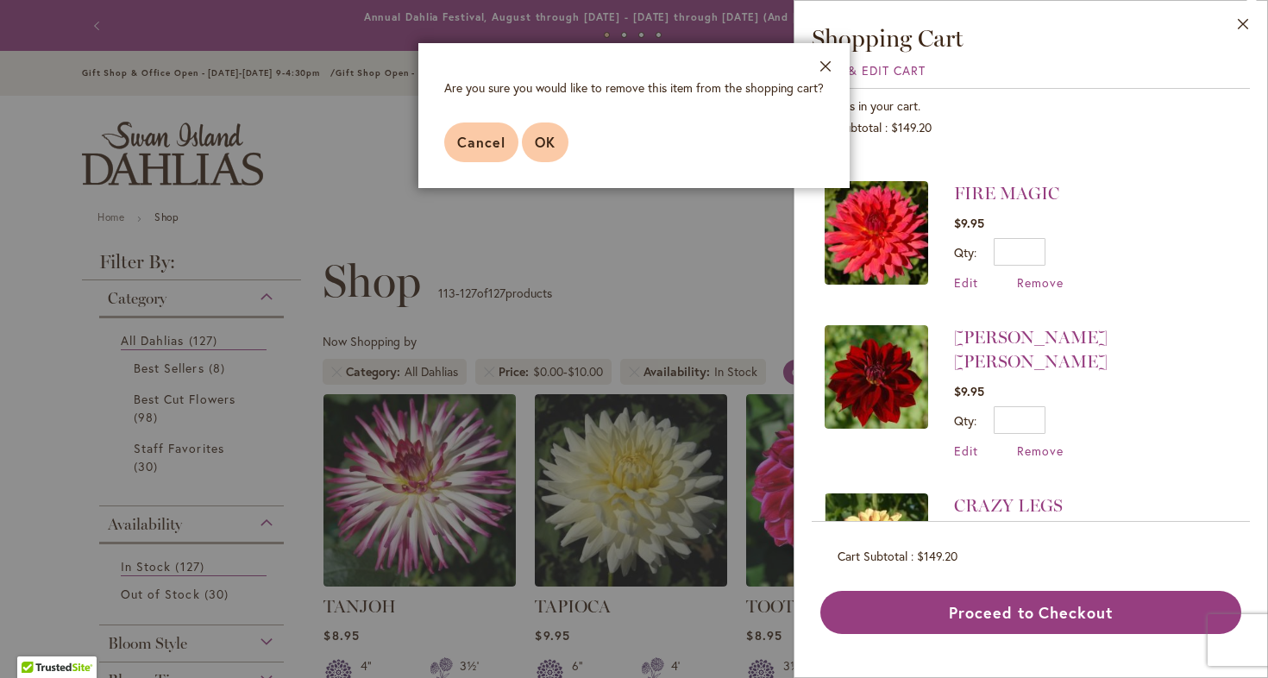
click at [535, 154] on button "OK" at bounding box center [545, 143] width 47 height 40
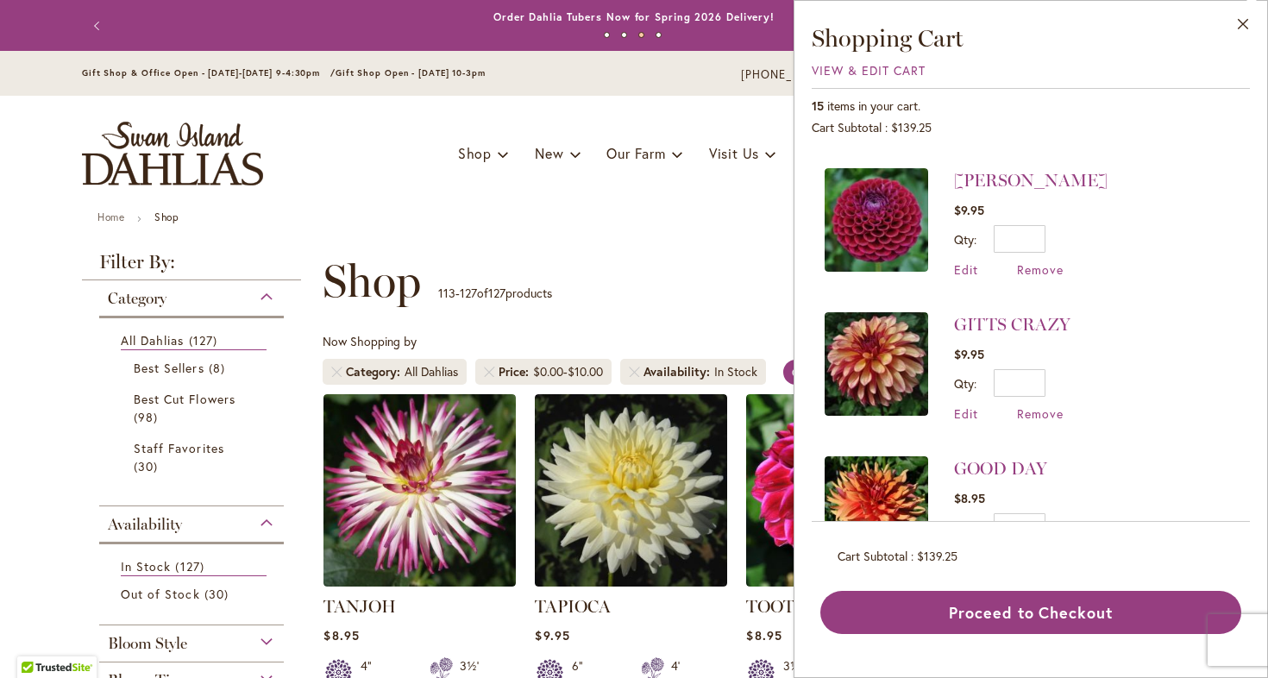
scroll to position [663, 0]
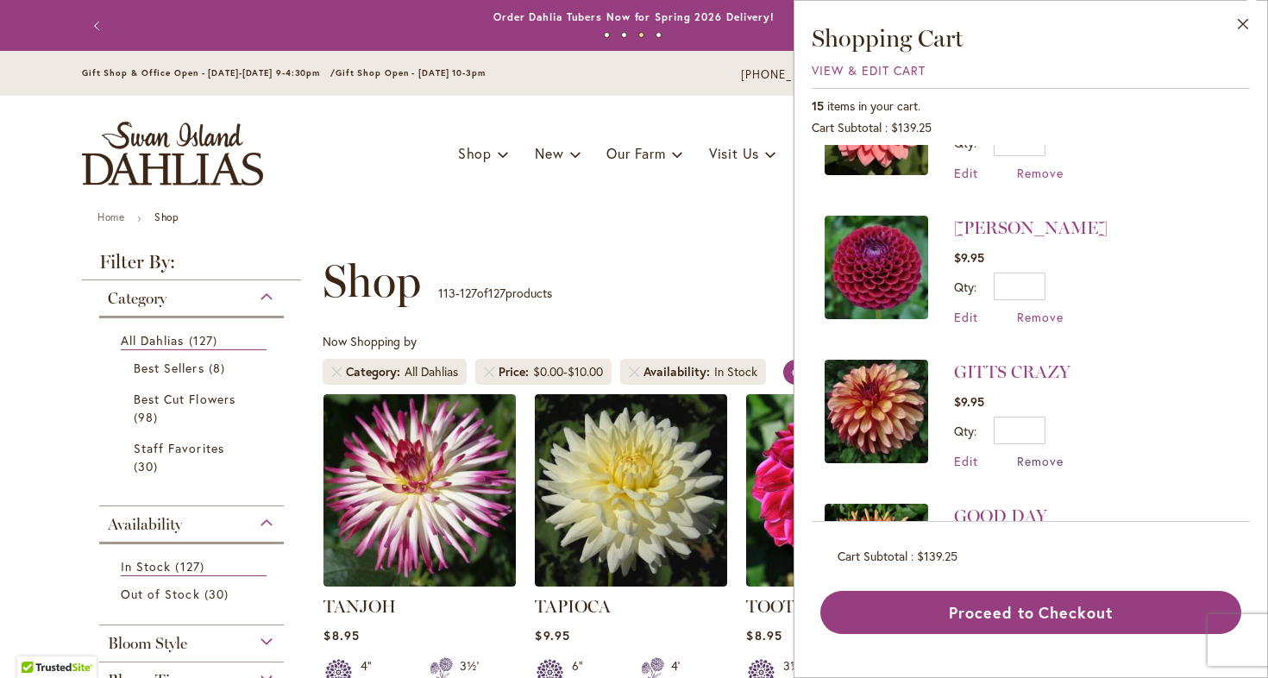
click at [1039, 461] on span "Remove" at bounding box center [1040, 461] width 47 height 16
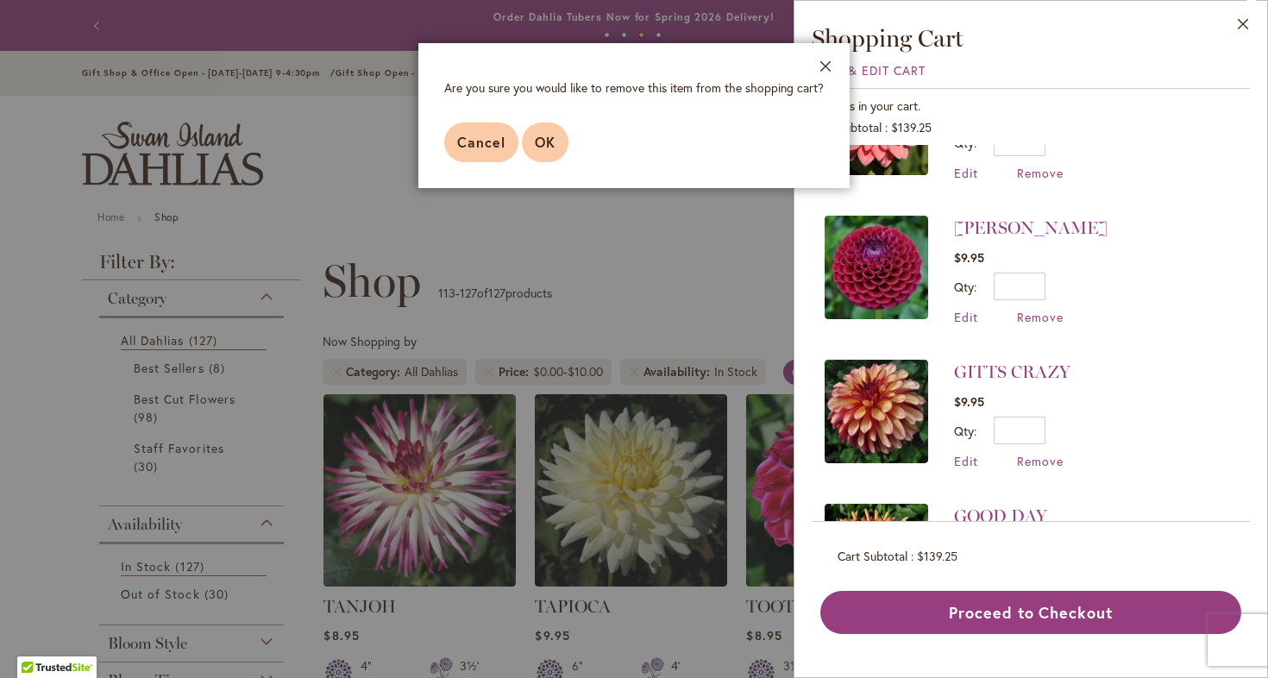
click at [561, 154] on button "OK" at bounding box center [545, 143] width 47 height 40
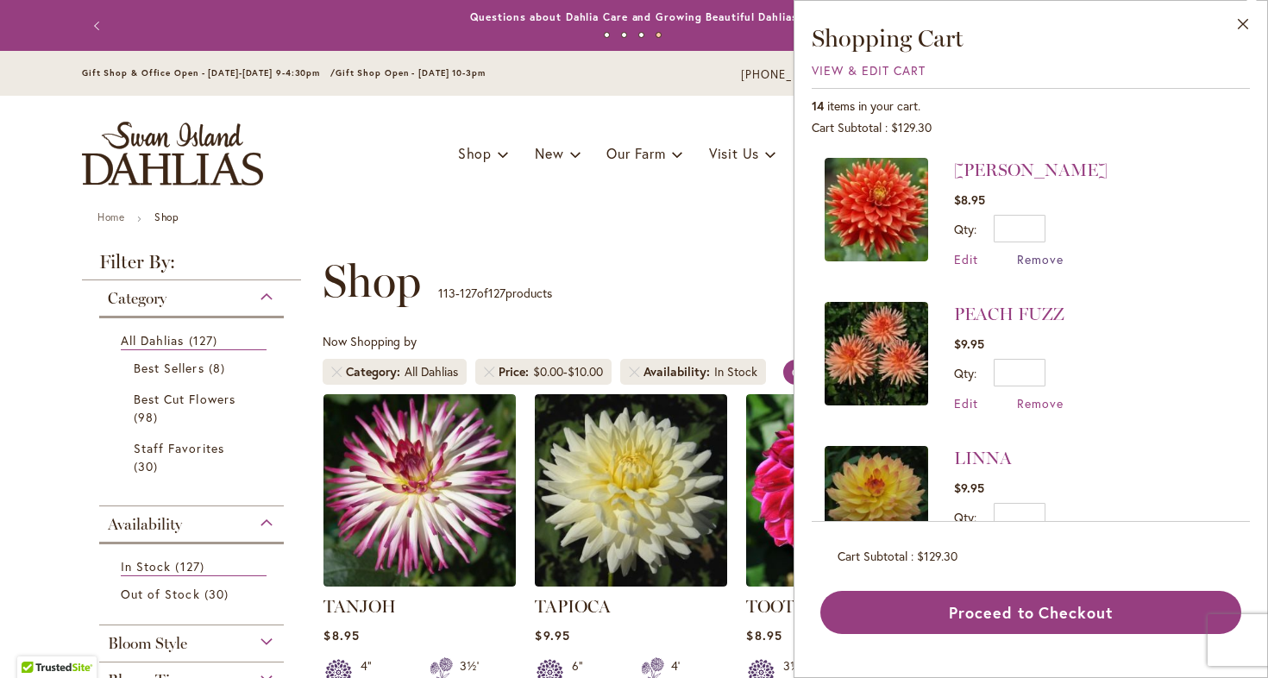
scroll to position [0, 0]
click at [1041, 262] on span "Remove" at bounding box center [1040, 259] width 47 height 16
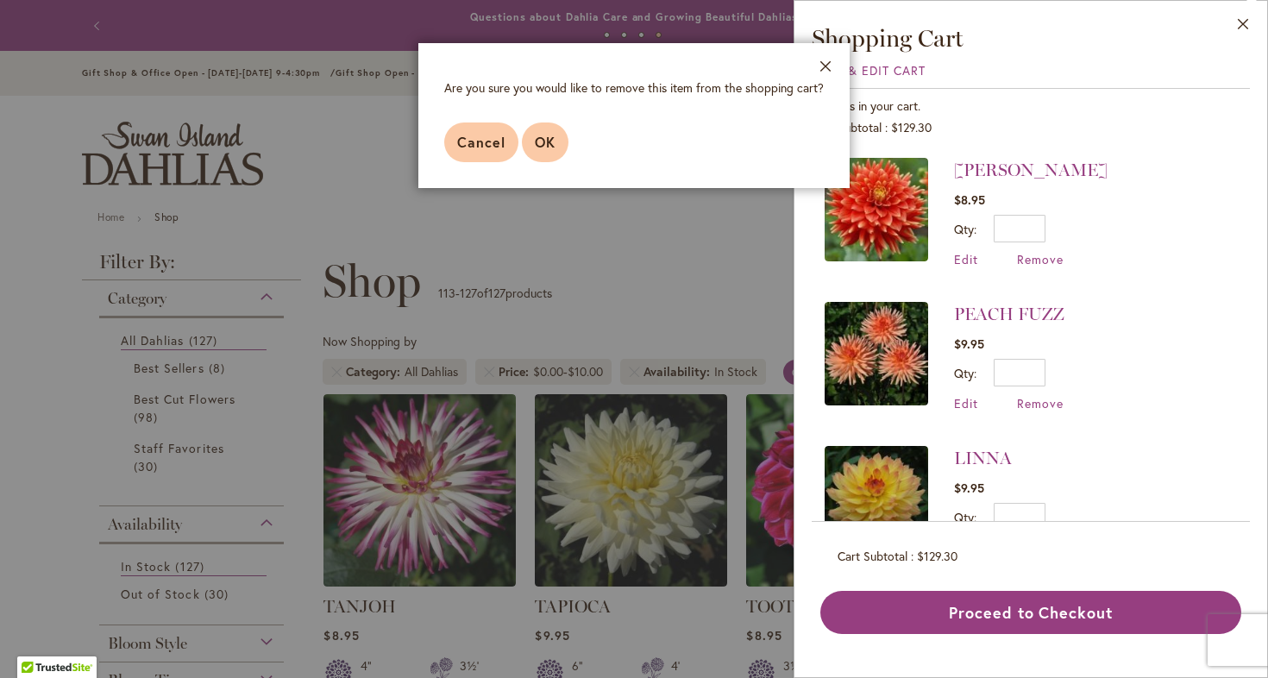
click at [553, 149] on span "OK" at bounding box center [545, 142] width 21 height 18
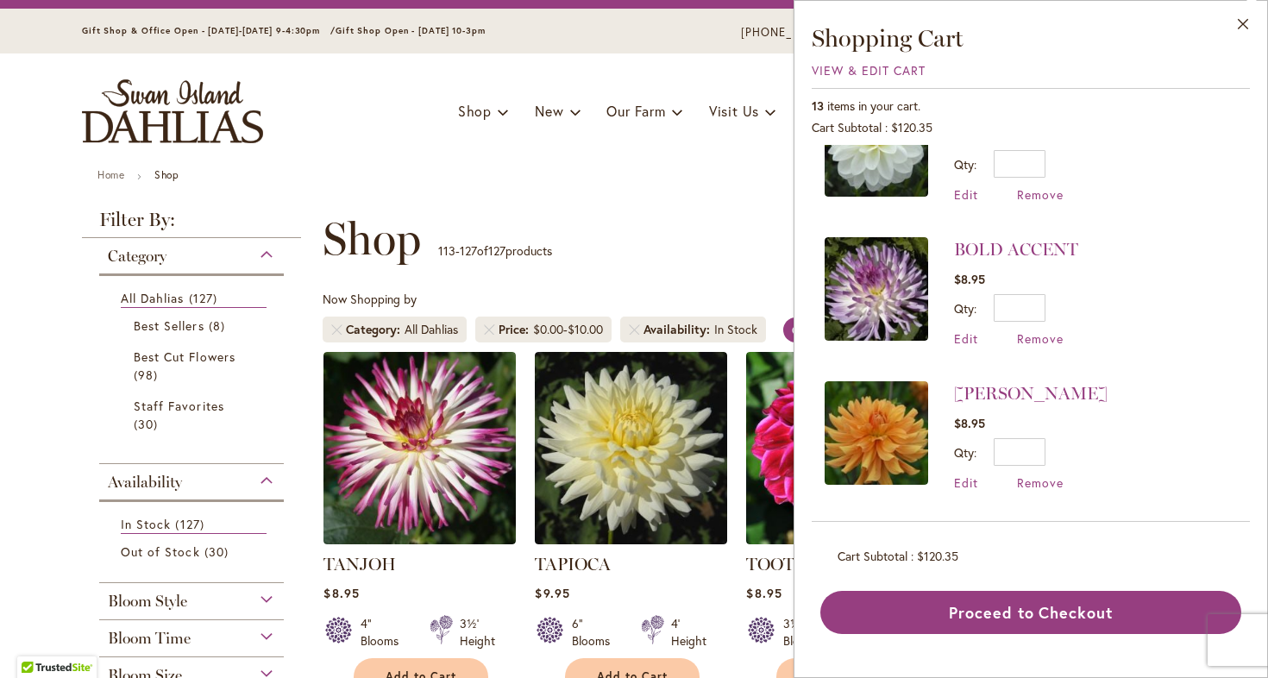
scroll to position [1505, 0]
click at [1023, 482] on span "Remove" at bounding box center [1040, 483] width 47 height 16
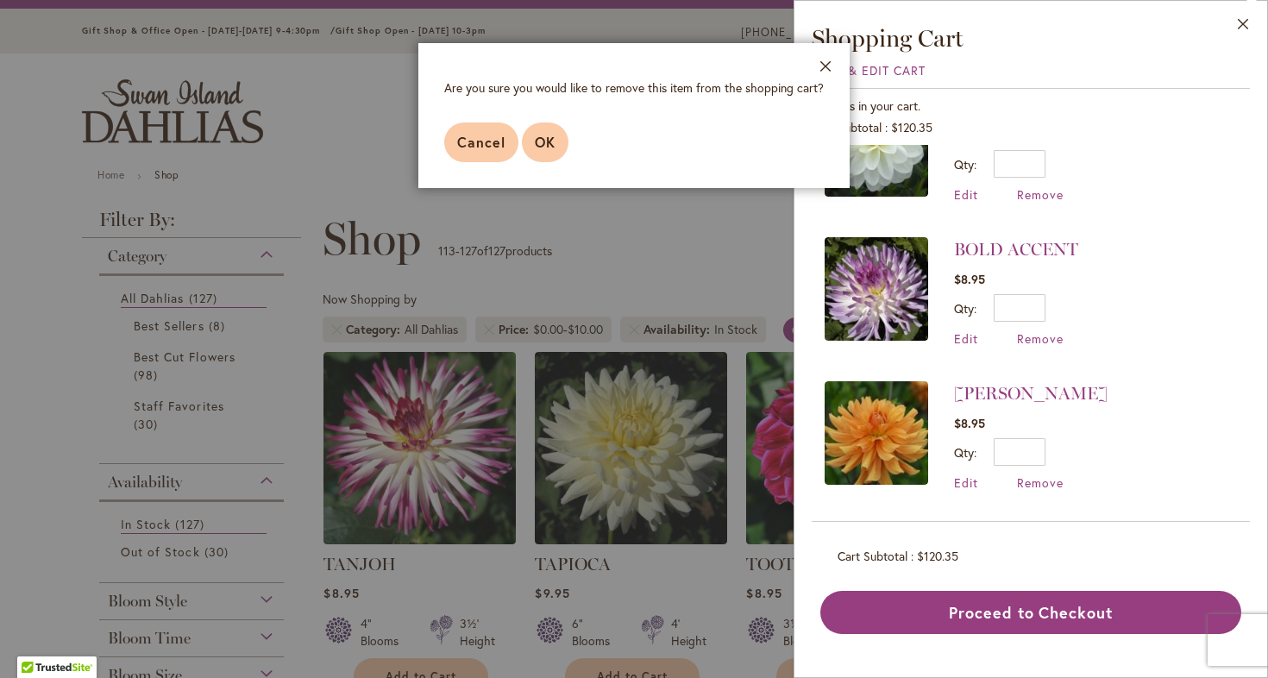
click at [544, 138] on span "OK" at bounding box center [545, 142] width 21 height 18
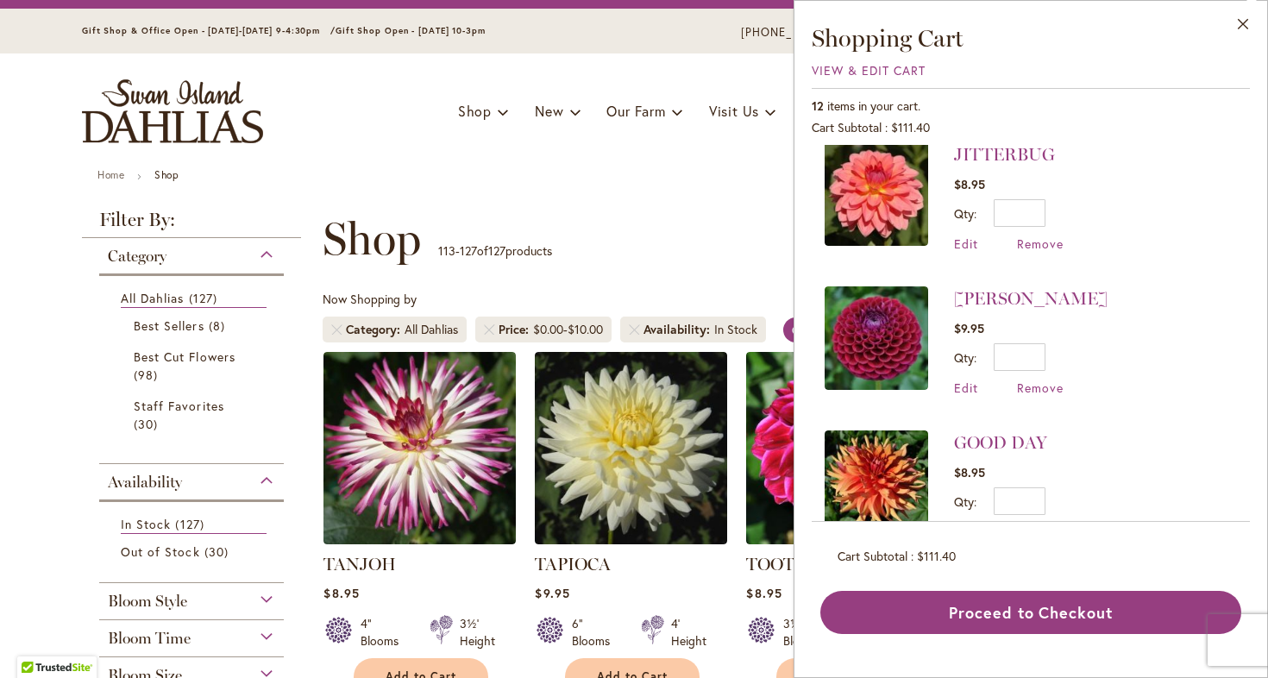
scroll to position [435, 0]
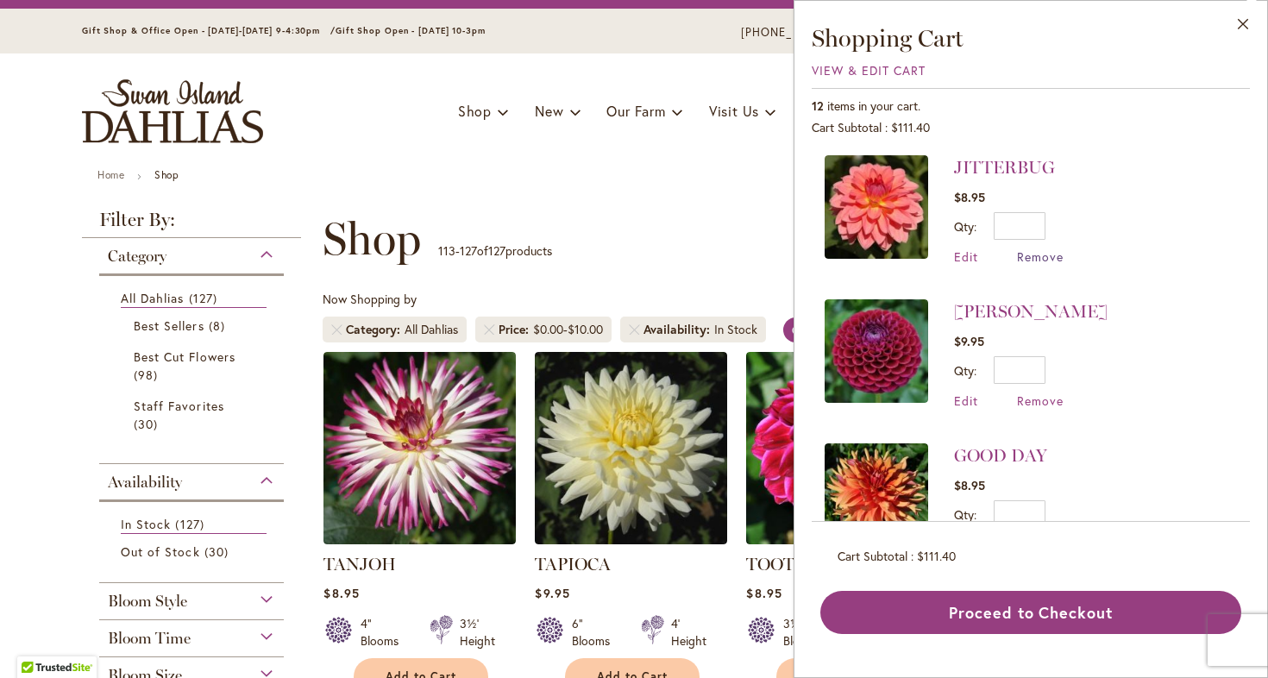
click at [1039, 260] on span "Remove" at bounding box center [1040, 256] width 47 height 16
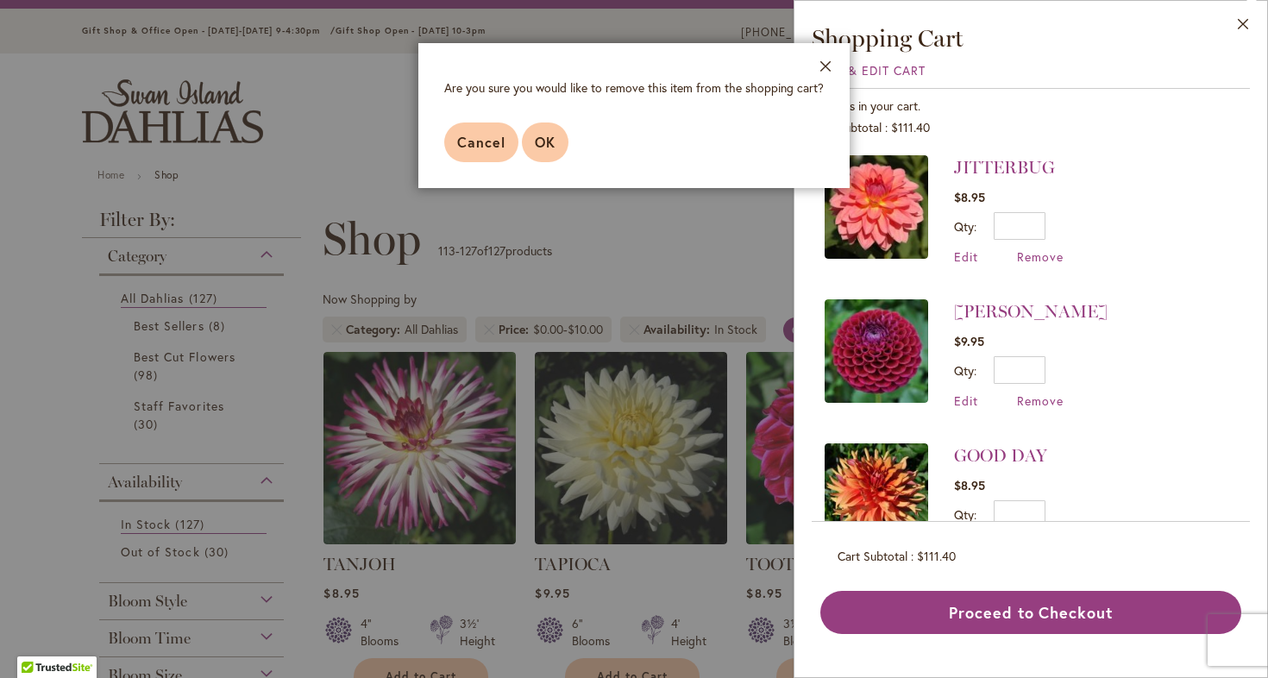
click at [544, 150] on span "OK" at bounding box center [545, 142] width 21 height 18
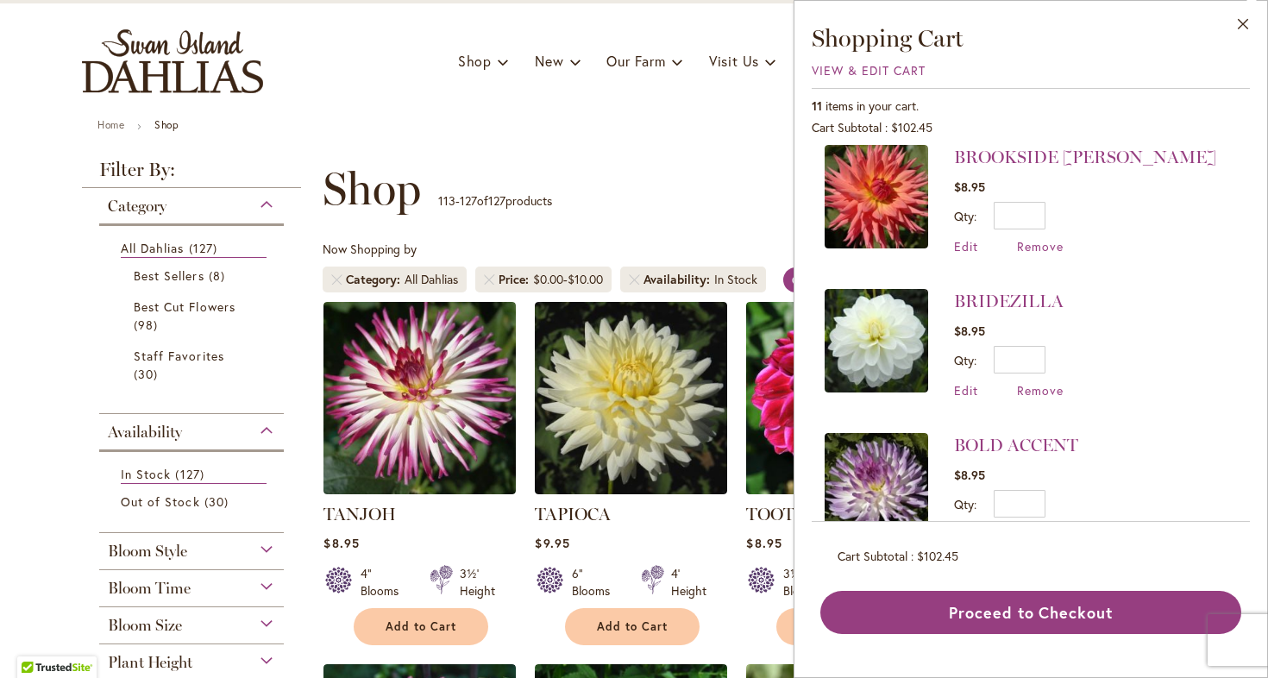
scroll to position [1166, 0]
click at [1036, 244] on span "Remove" at bounding box center [1040, 245] width 47 height 16
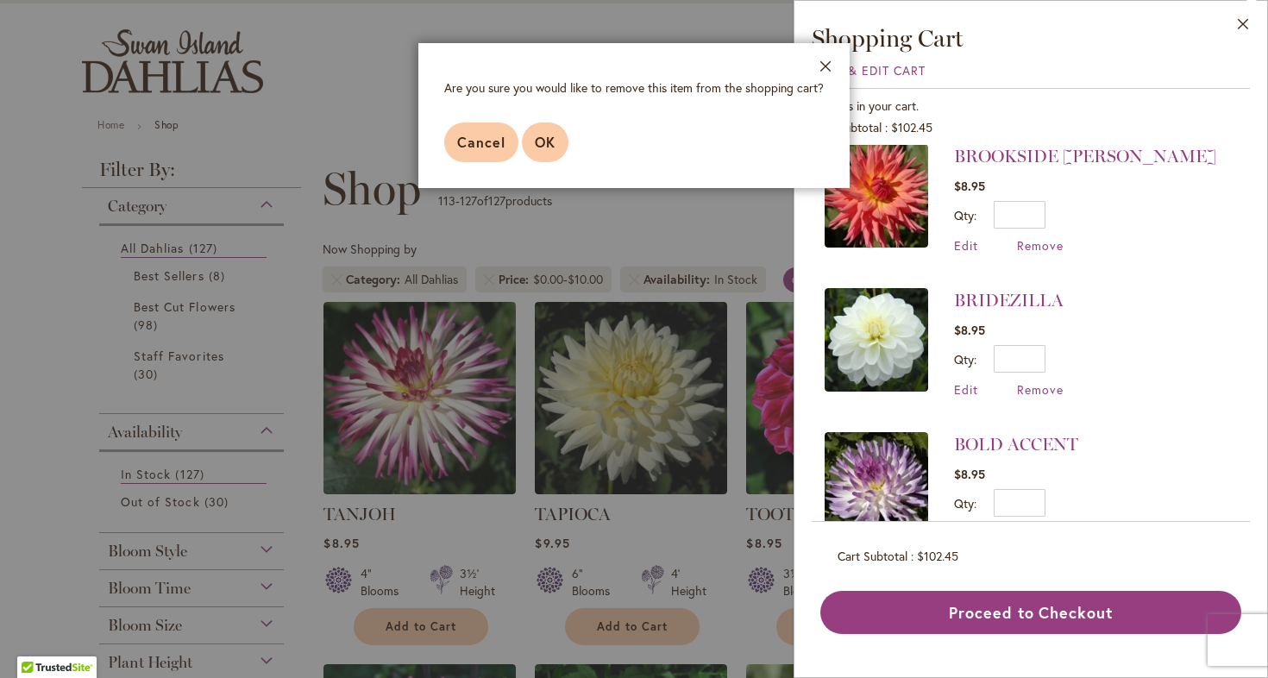
click at [537, 141] on span "OK" at bounding box center [545, 142] width 21 height 18
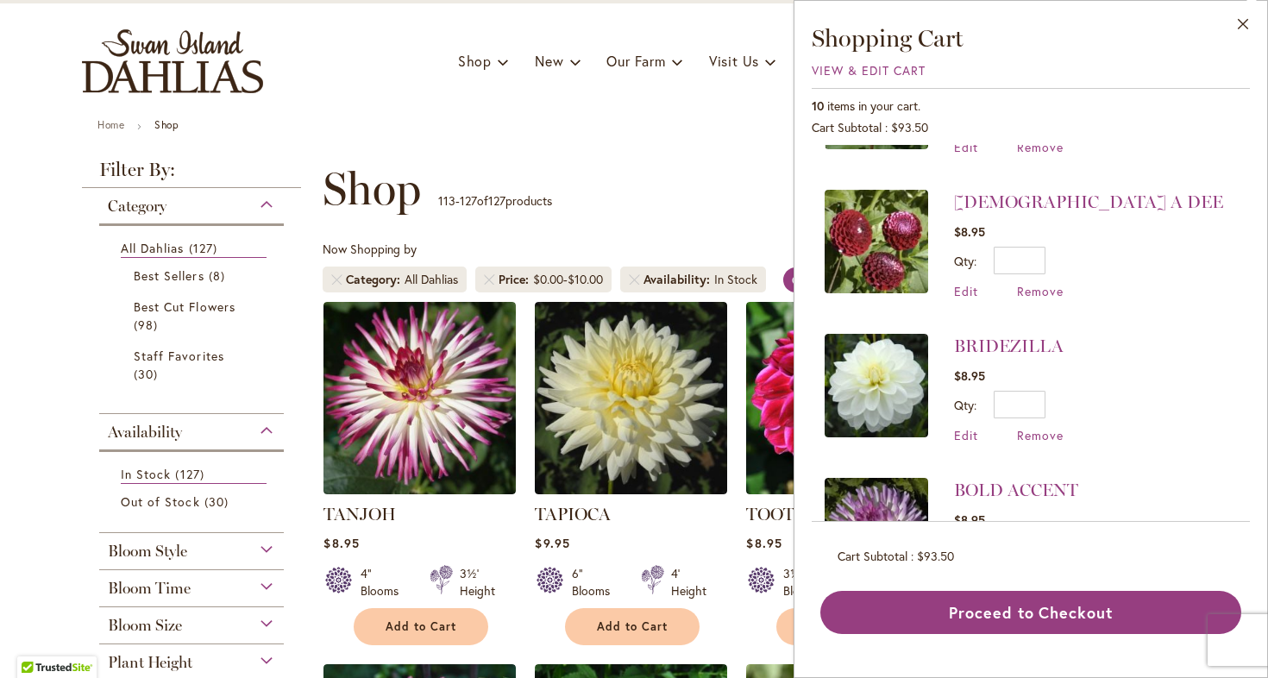
scroll to position [977, 0]
click at [1029, 287] on span "Remove" at bounding box center [1040, 290] width 47 height 16
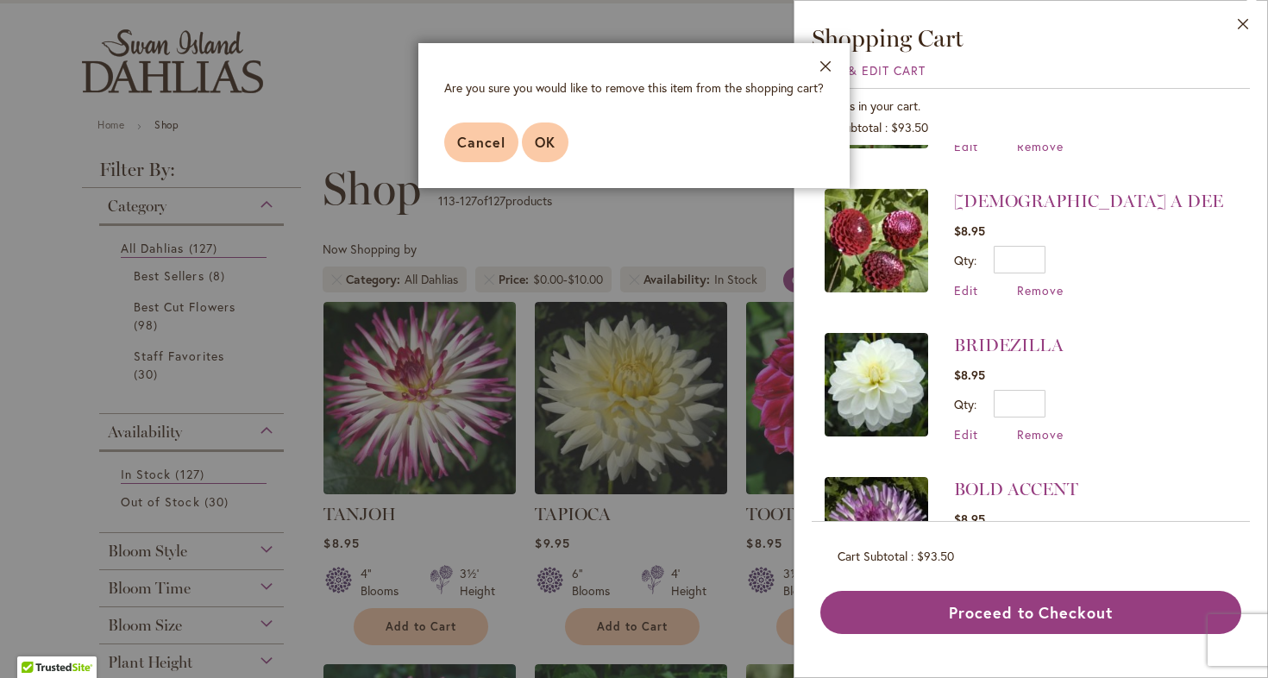
click at [545, 157] on button "OK" at bounding box center [545, 143] width 47 height 40
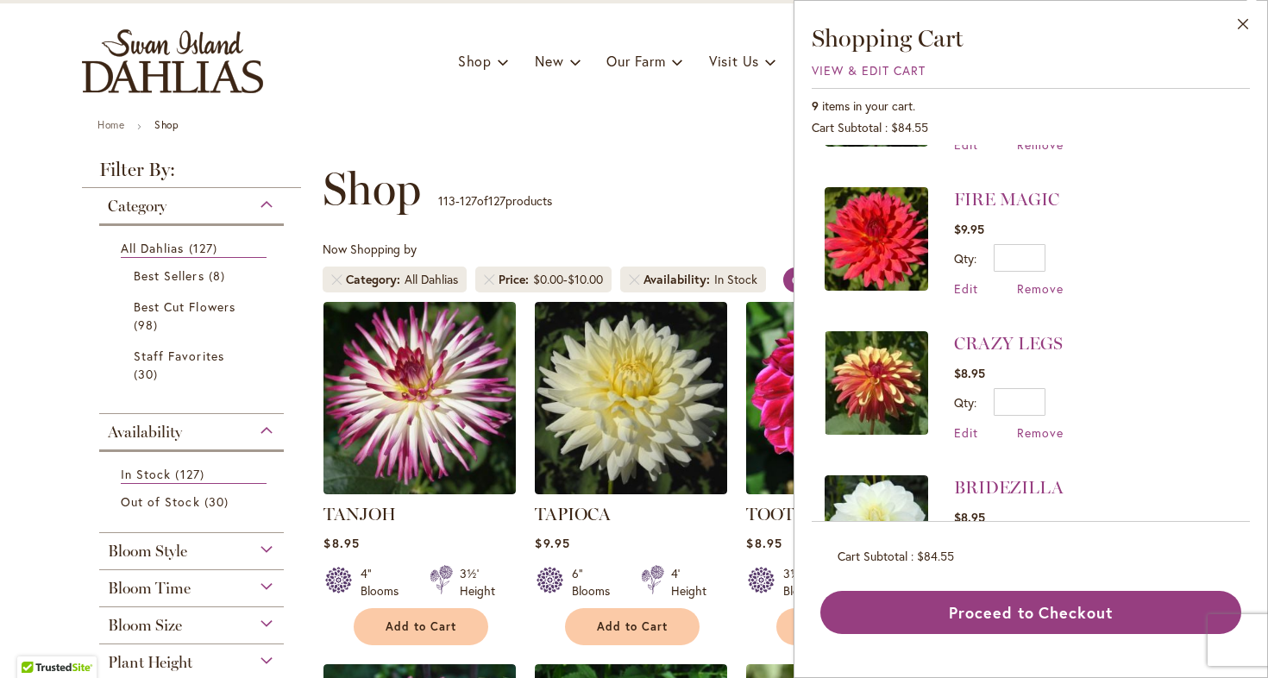
scroll to position [692, 0]
click at [1028, 436] on span "Remove" at bounding box center [1040, 432] width 47 height 16
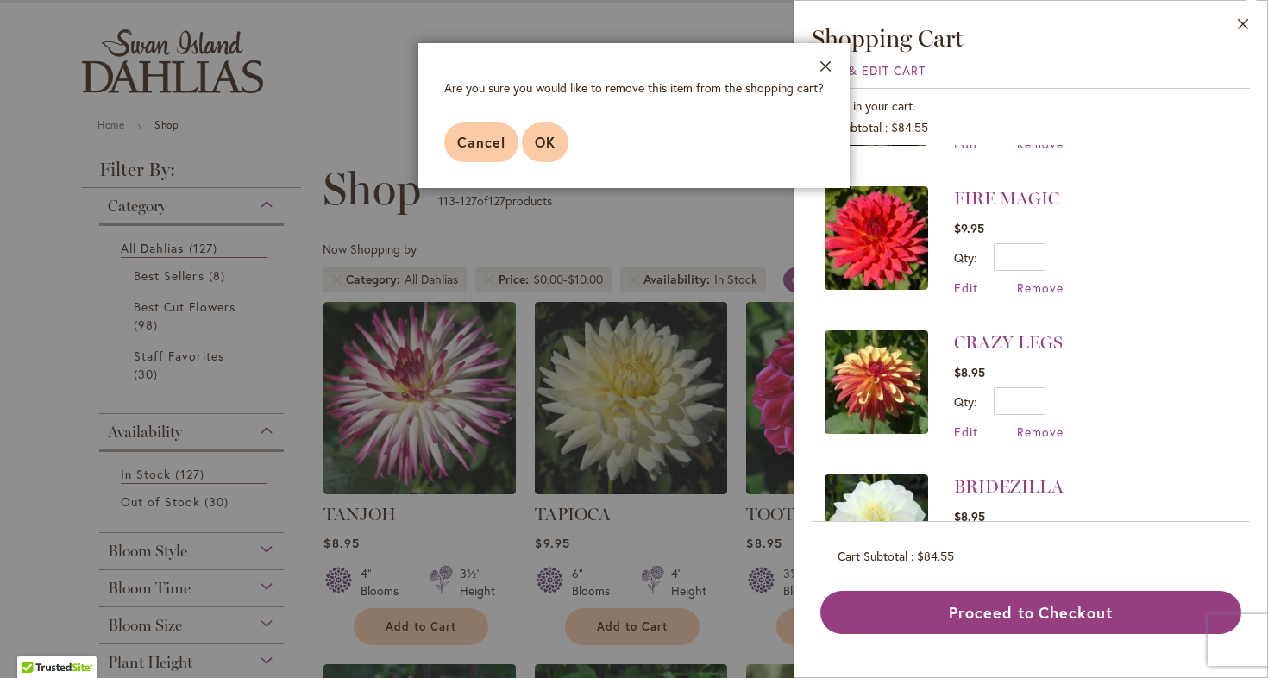
click at [553, 148] on span "OK" at bounding box center [545, 142] width 21 height 18
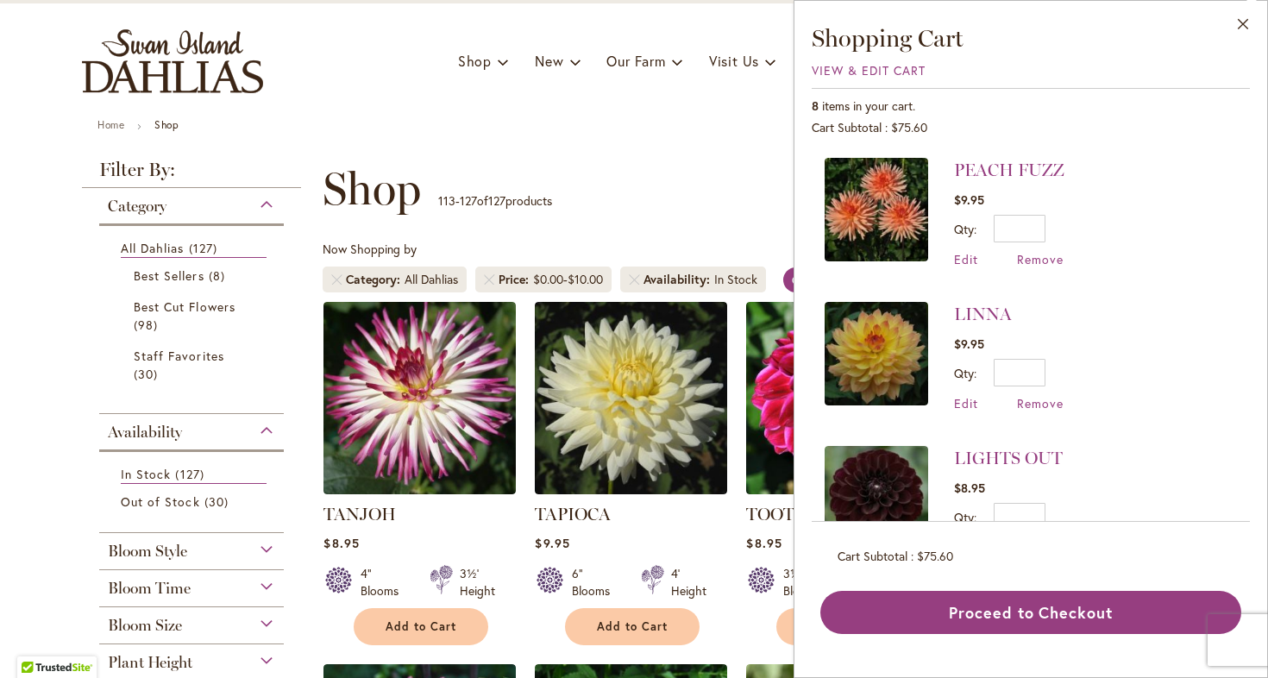
scroll to position [0, 0]
click at [865, 67] on span "View & Edit Cart" at bounding box center [869, 70] width 114 height 16
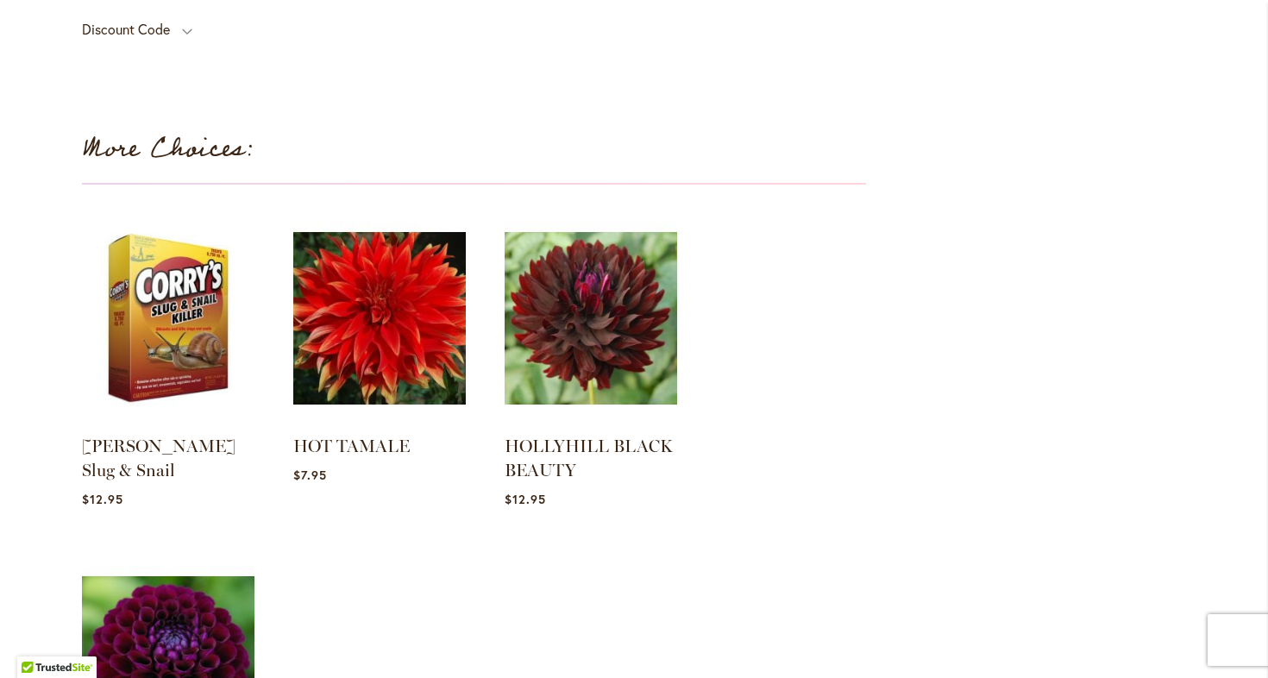
scroll to position [2215, 0]
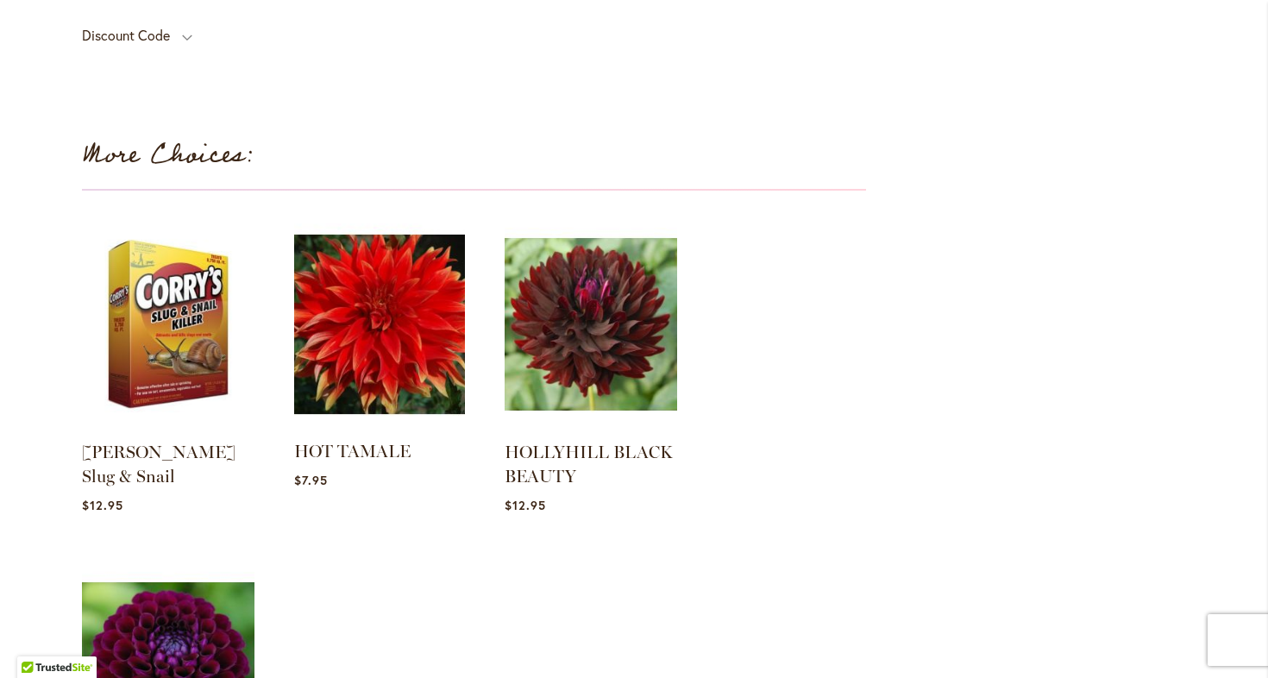
click at [351, 315] on img at bounding box center [379, 324] width 179 height 224
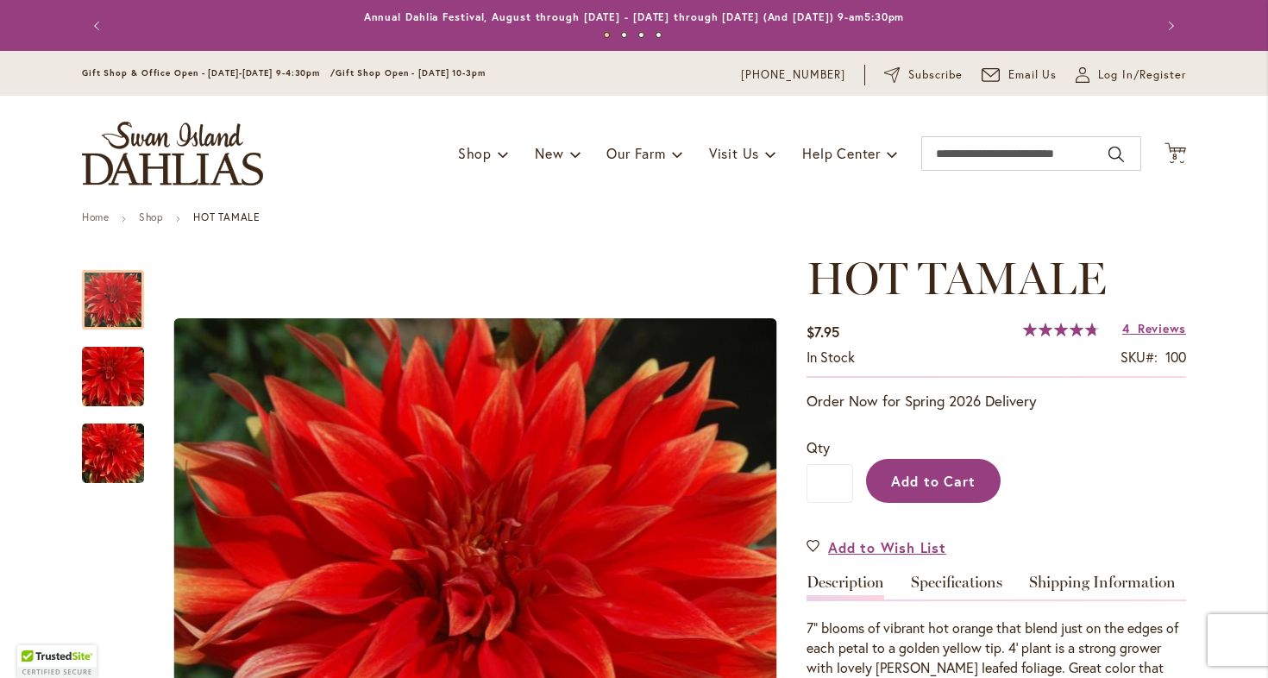
click at [928, 478] on span "Add to Cart" at bounding box center [933, 481] width 85 height 18
